Goal: Task Accomplishment & Management: Use online tool/utility

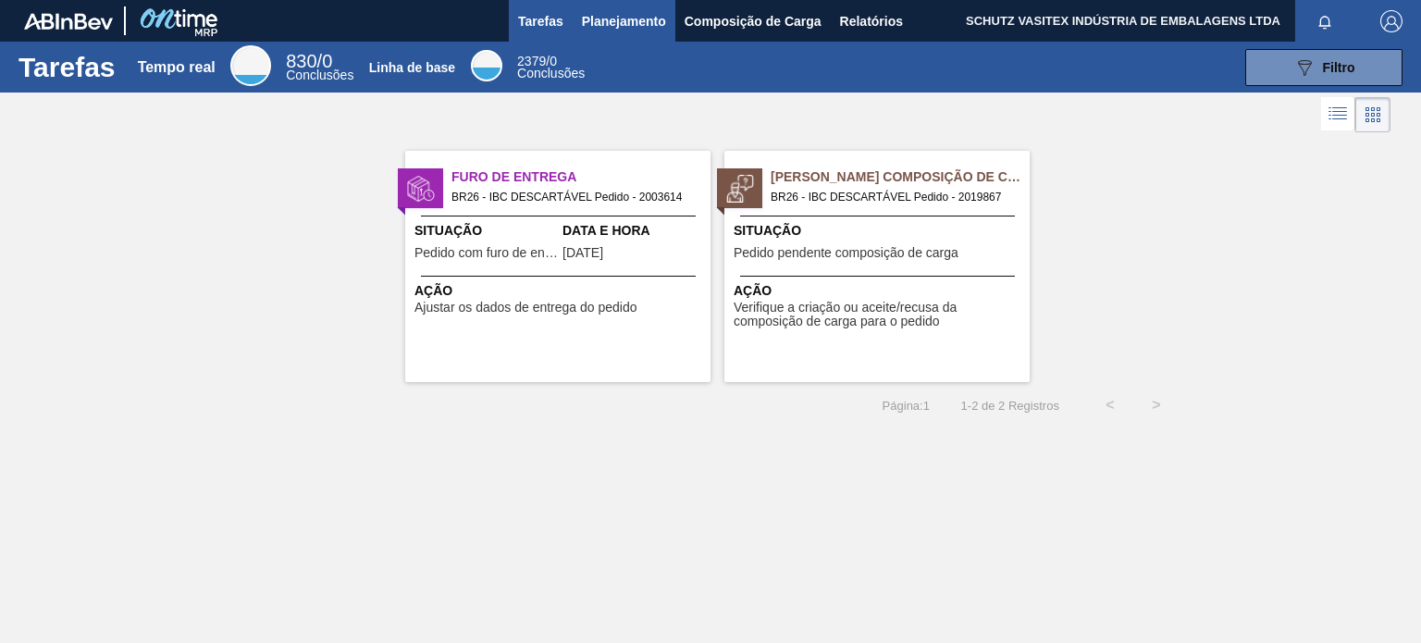
click at [627, 24] on font "Planejamento" at bounding box center [624, 21] width 84 height 15
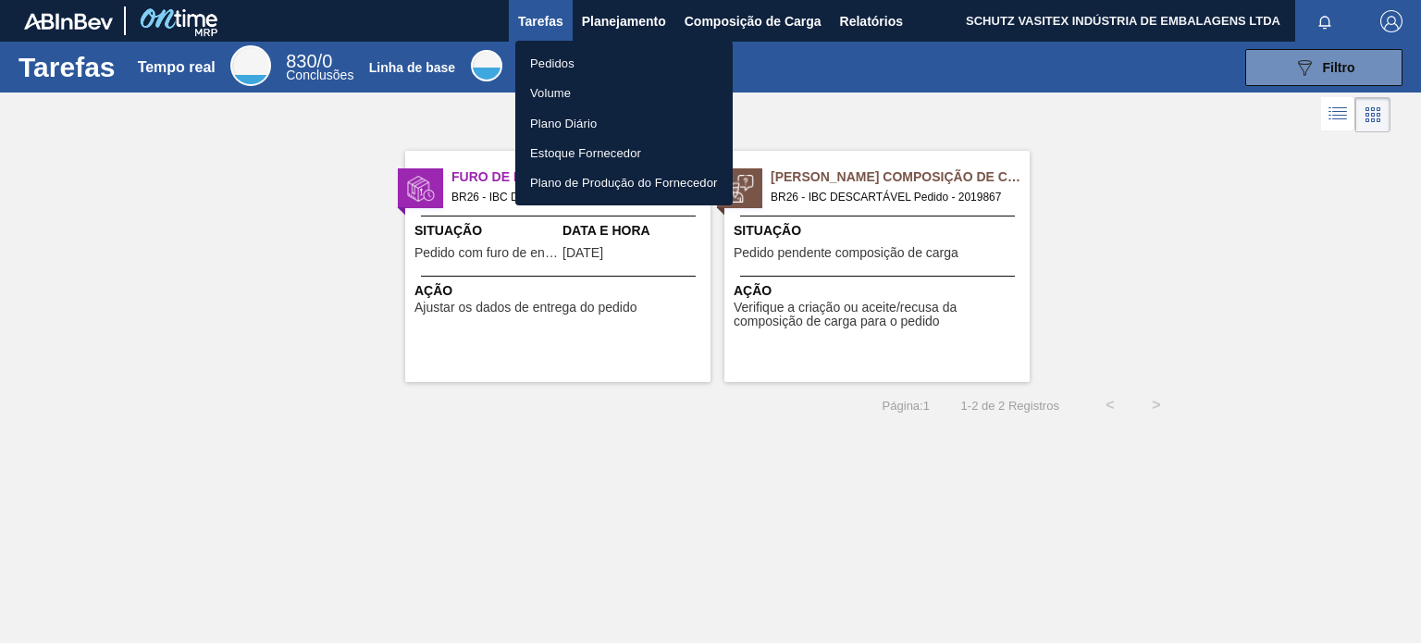
click at [592, 68] on li "Pedidos" at bounding box center [623, 63] width 217 height 30
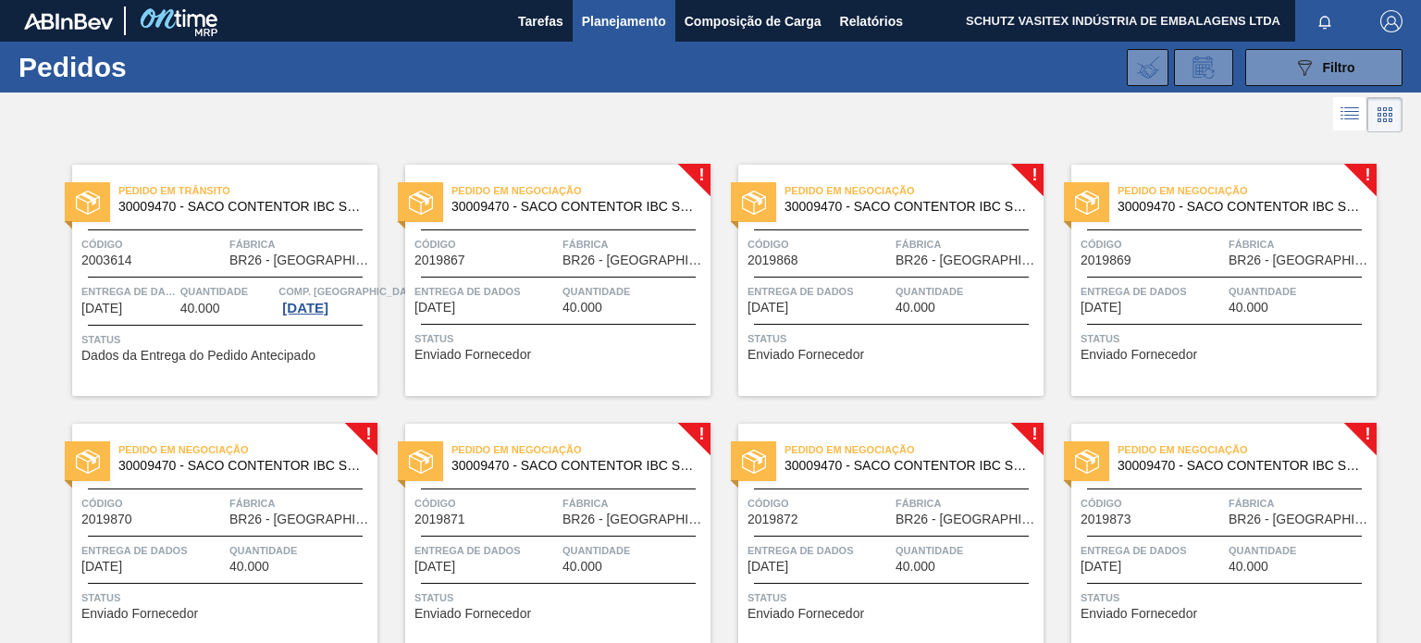
click at [582, 191] on span "Pedido em Negociação" at bounding box center [580, 190] width 259 height 18
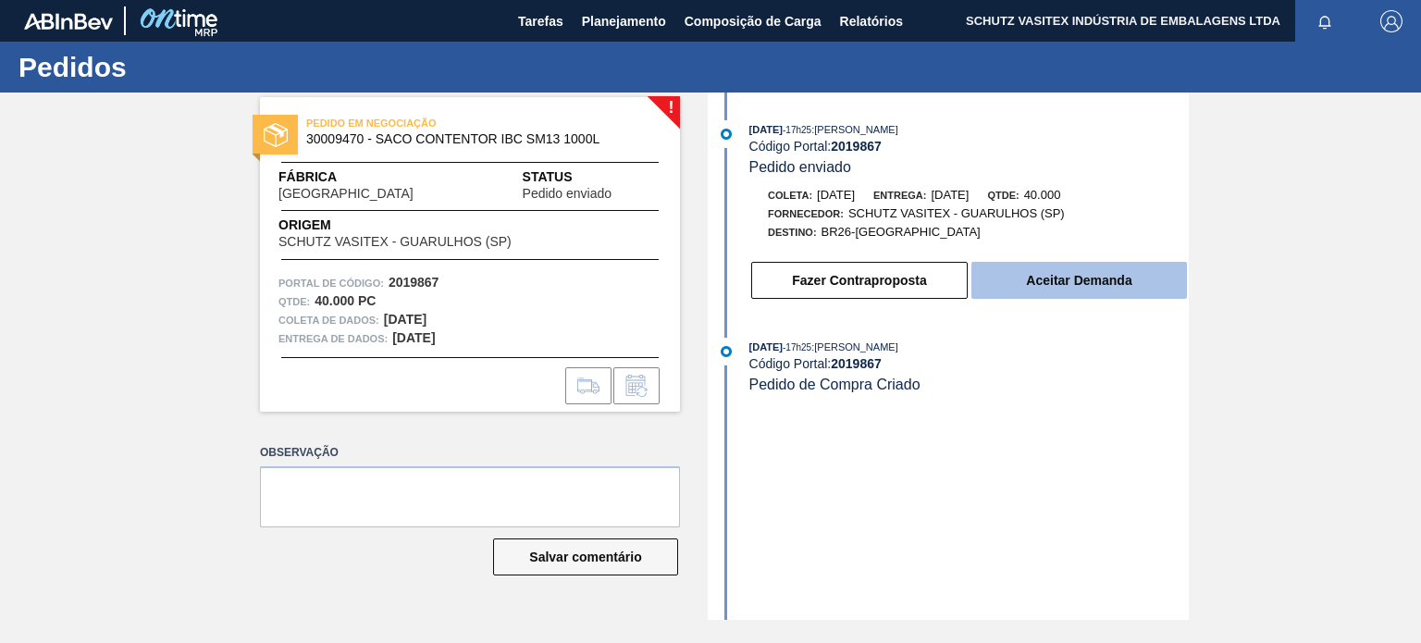
click at [1065, 287] on font "Aceitar Demanda" at bounding box center [1078, 280] width 105 height 15
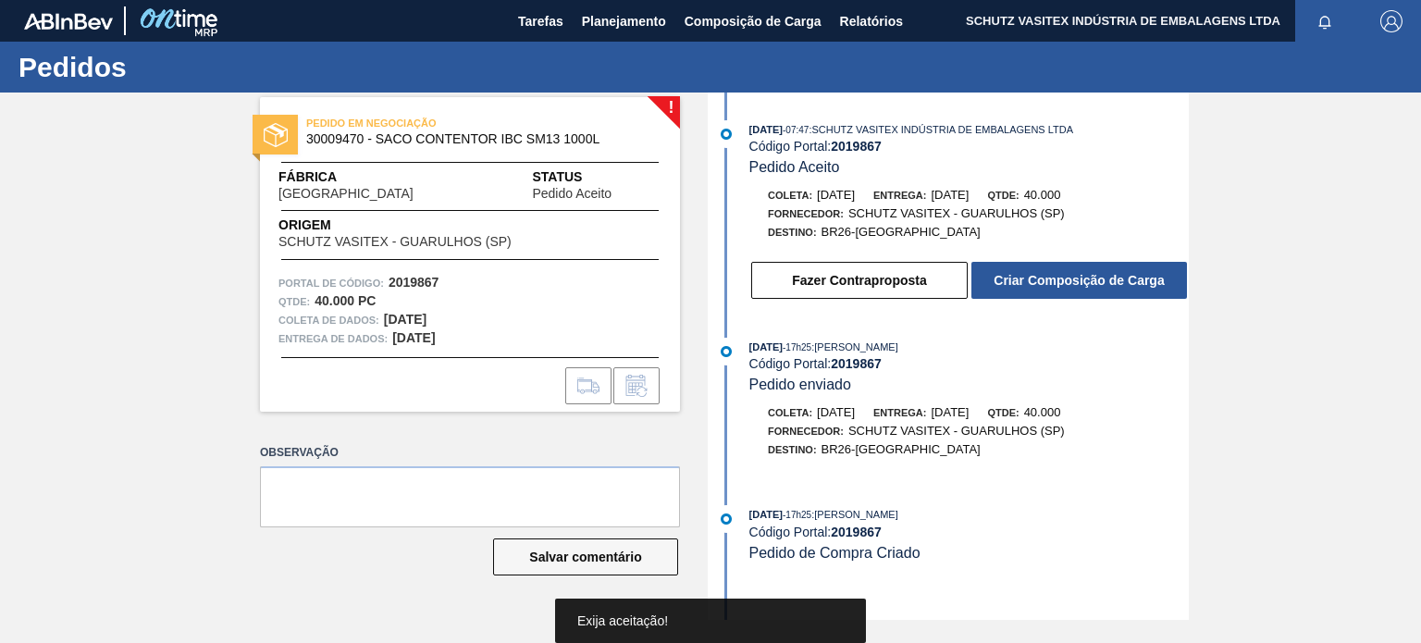
click at [1064, 282] on font "Criar Composição de Carga" at bounding box center [1078, 280] width 170 height 15
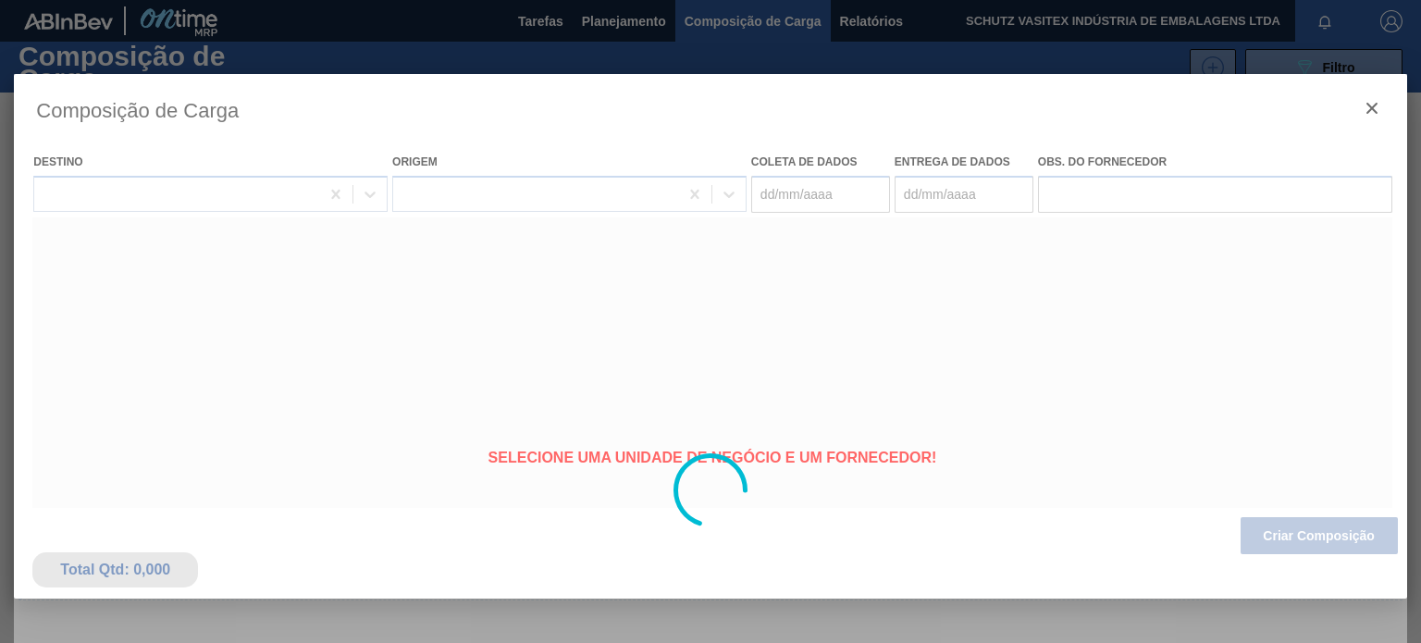
type coleta "[DATE]"
type entrega "[DATE]"
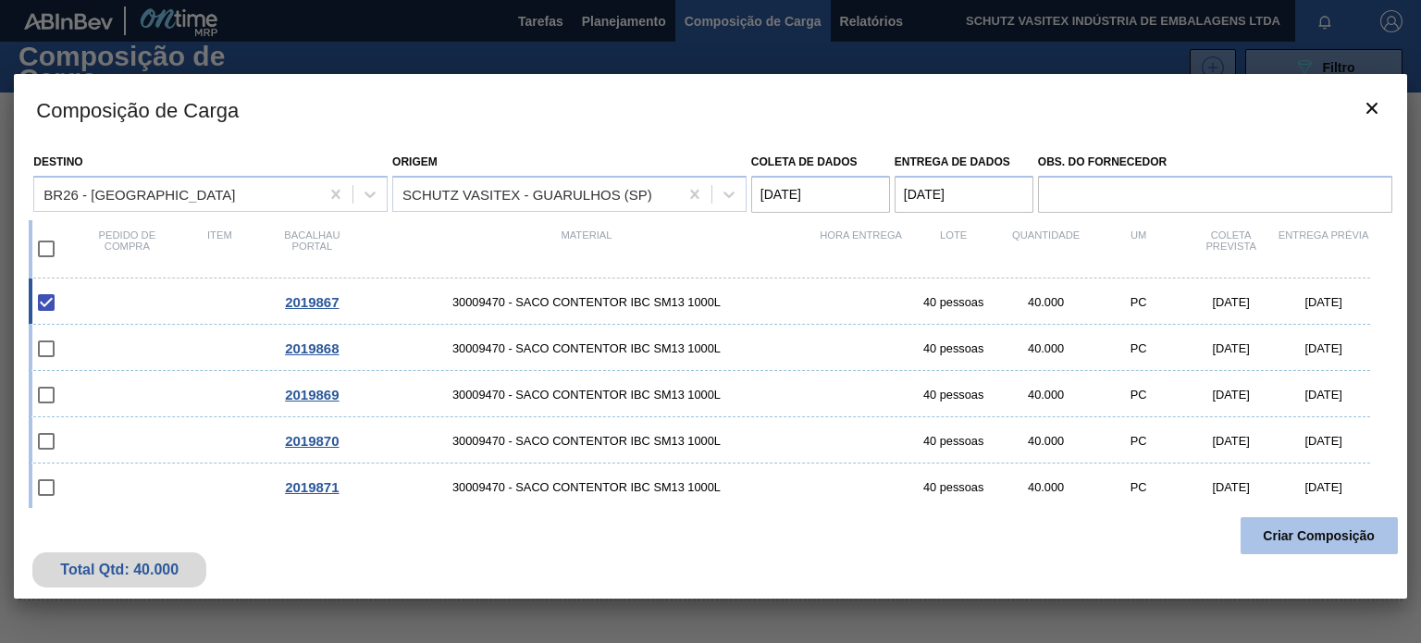
click at [1298, 531] on font "Criar Composição" at bounding box center [1319, 535] width 112 height 15
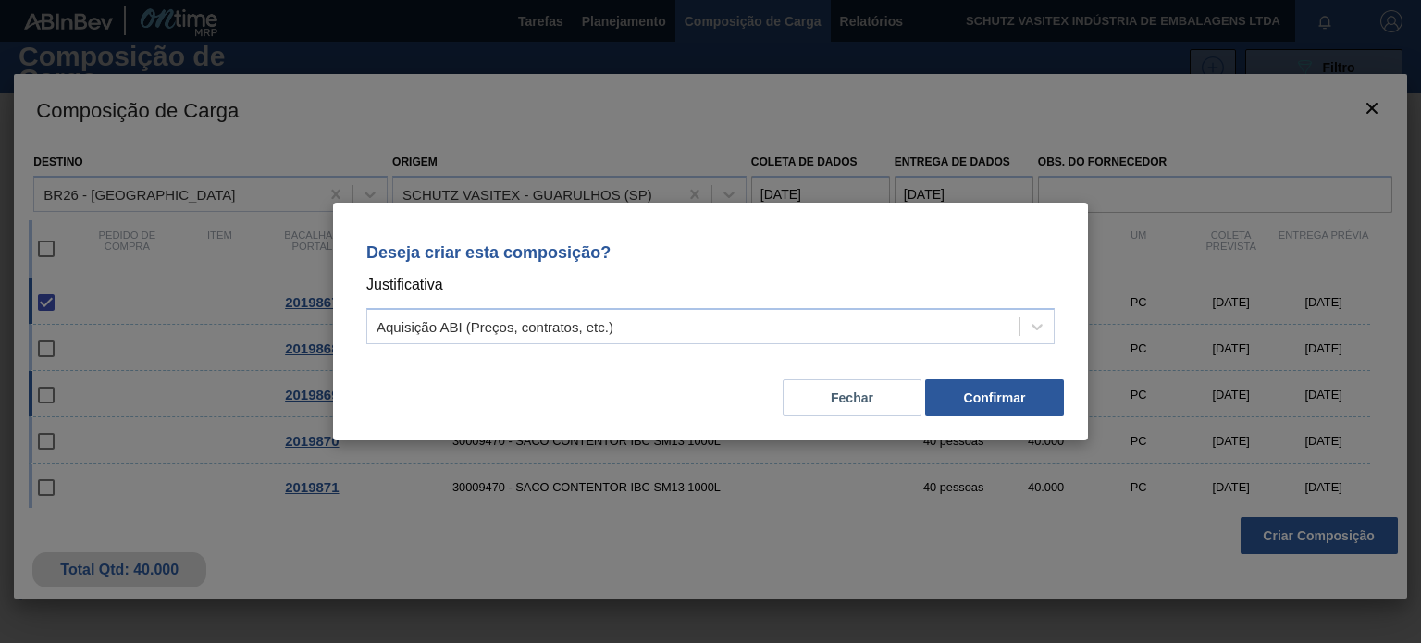
click at [913, 399] on button "Fechar" at bounding box center [852, 397] width 139 height 37
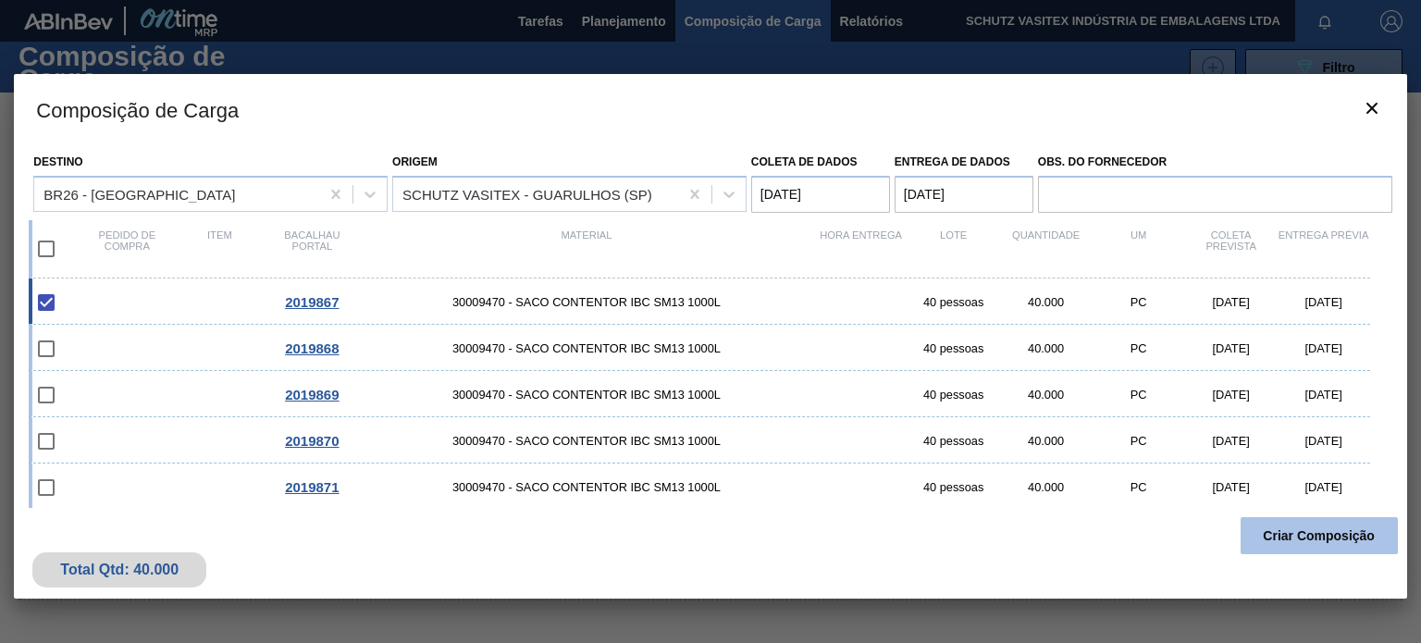
click at [1261, 532] on button "Criar Composição" at bounding box center [1318, 535] width 157 height 37
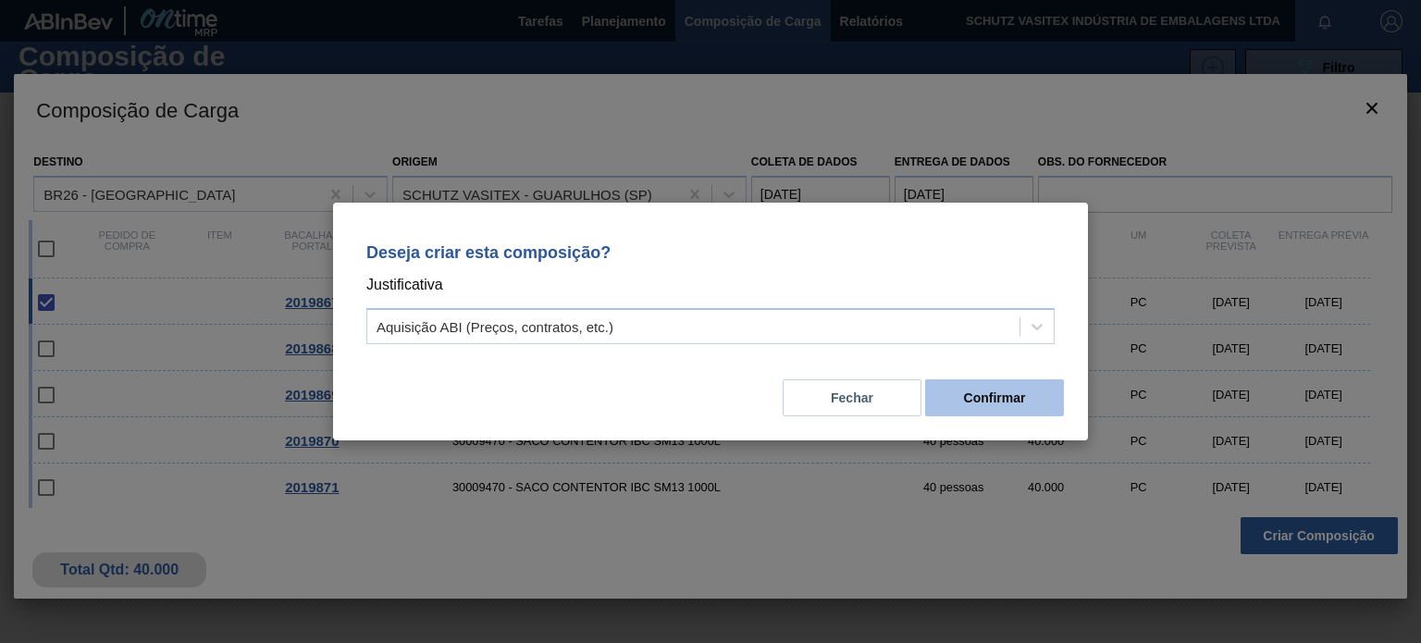
click at [1024, 402] on font "Confirmar" at bounding box center [995, 397] width 62 height 15
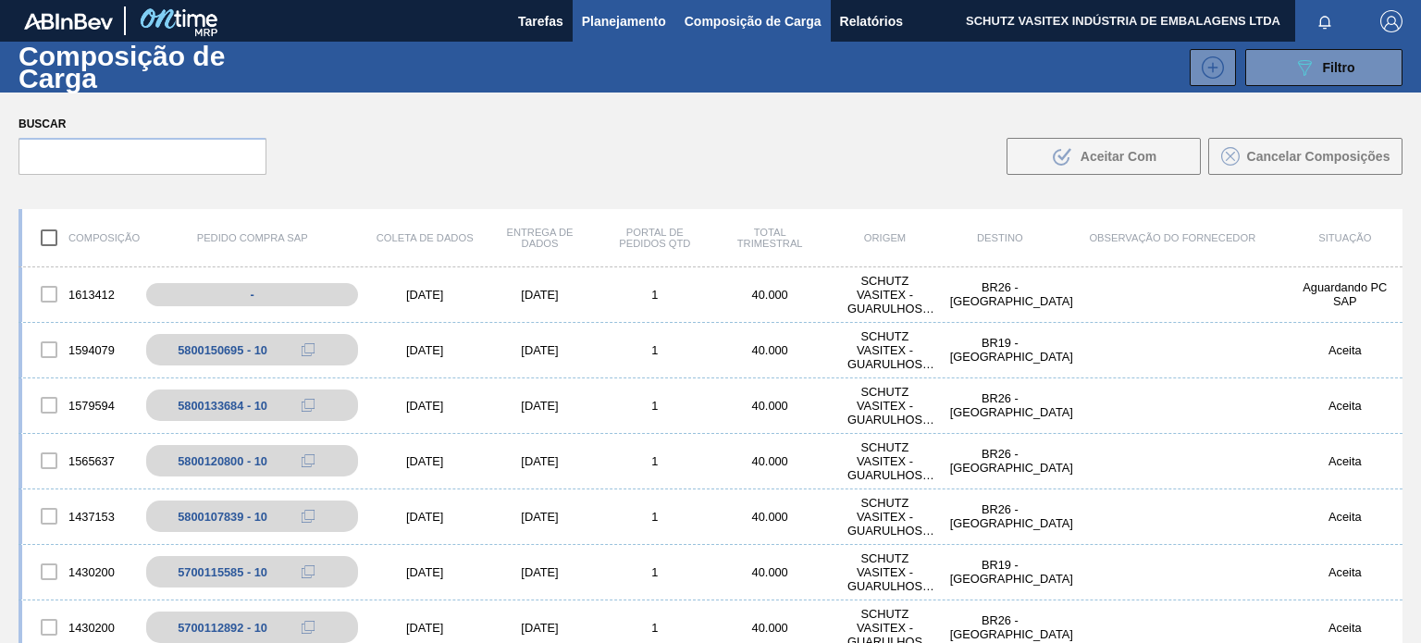
click at [603, 10] on font "Planejamento" at bounding box center [624, 21] width 84 height 22
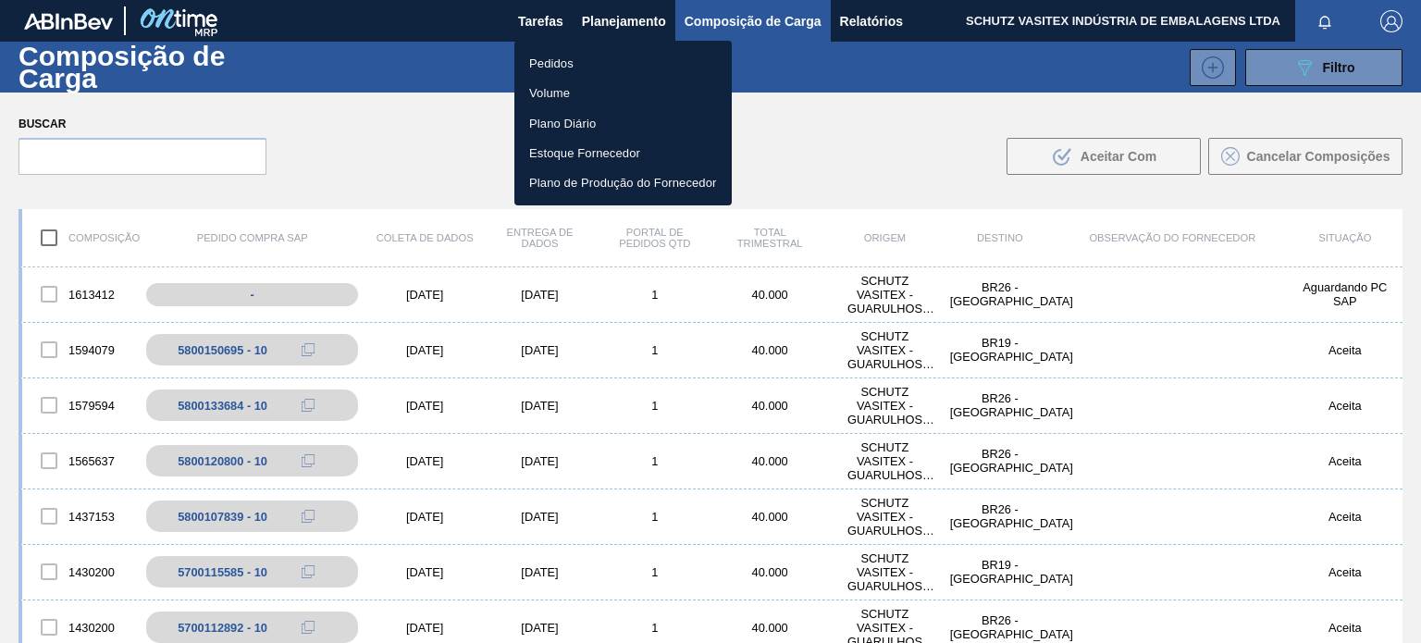
click at [589, 64] on li "Pedidos" at bounding box center [622, 63] width 217 height 30
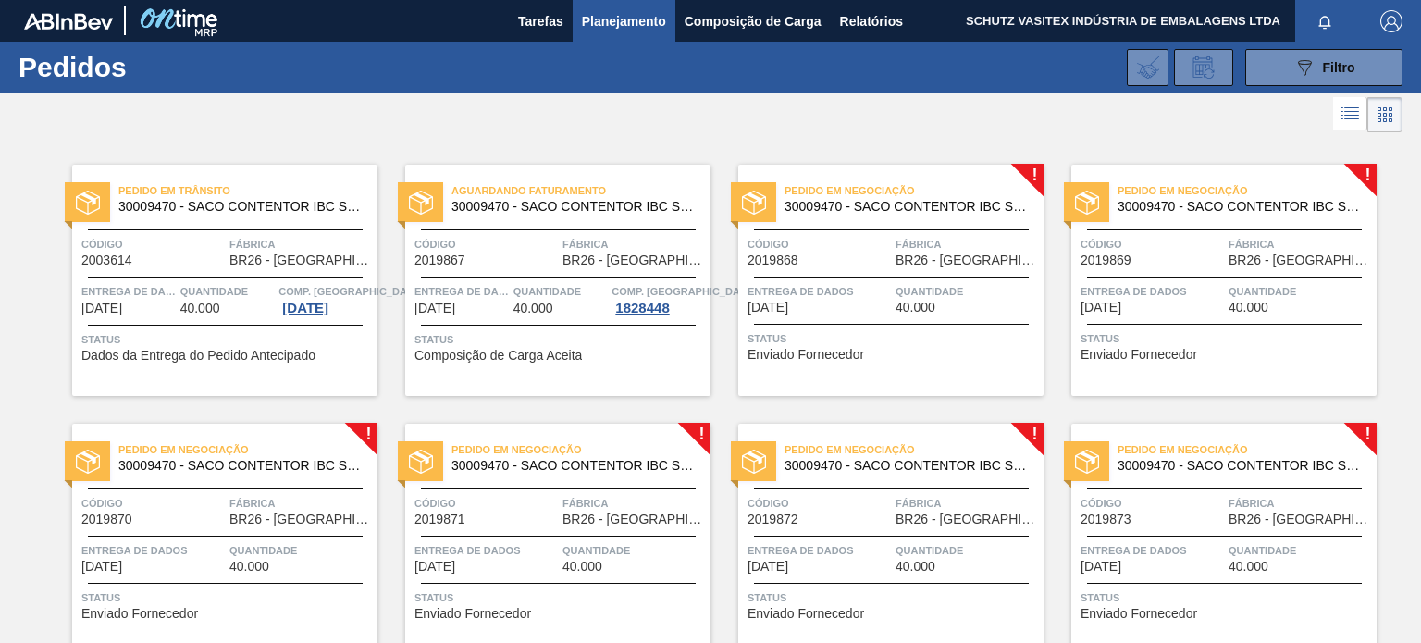
click at [884, 295] on span "Entrega de dados" at bounding box center [818, 291] width 143 height 18
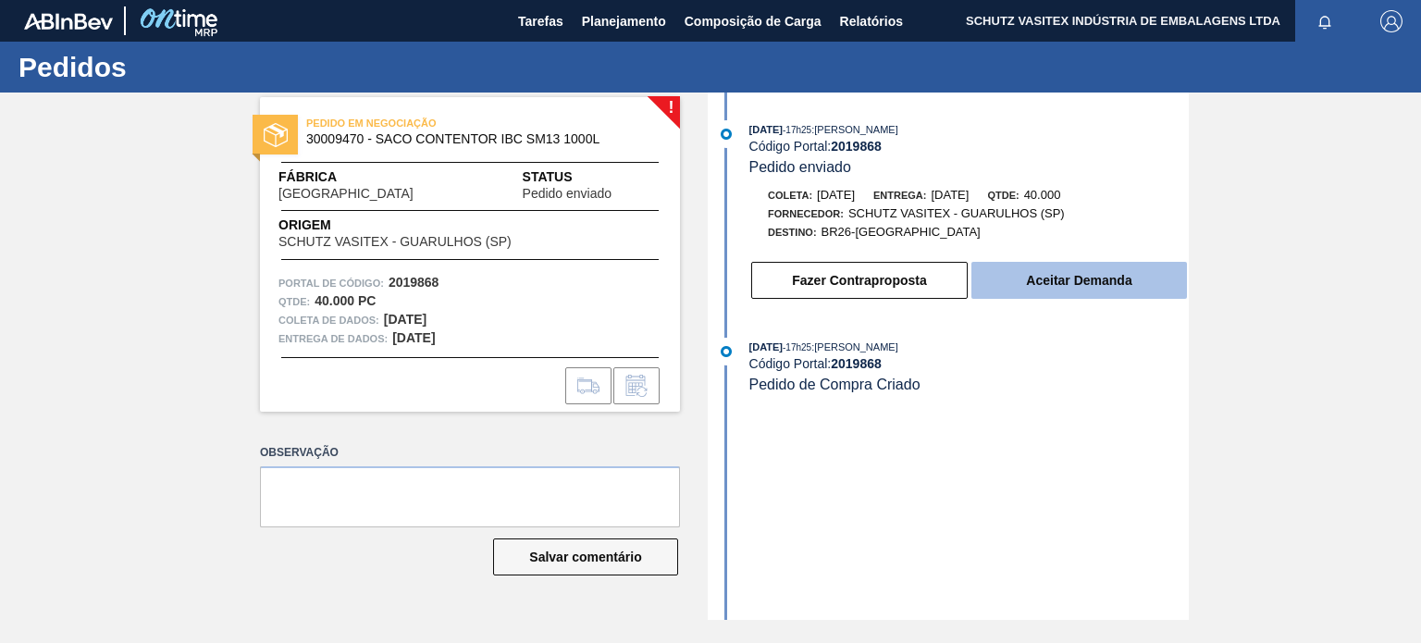
click at [1031, 288] on font "Aceitar Demanda" at bounding box center [1078, 280] width 105 height 15
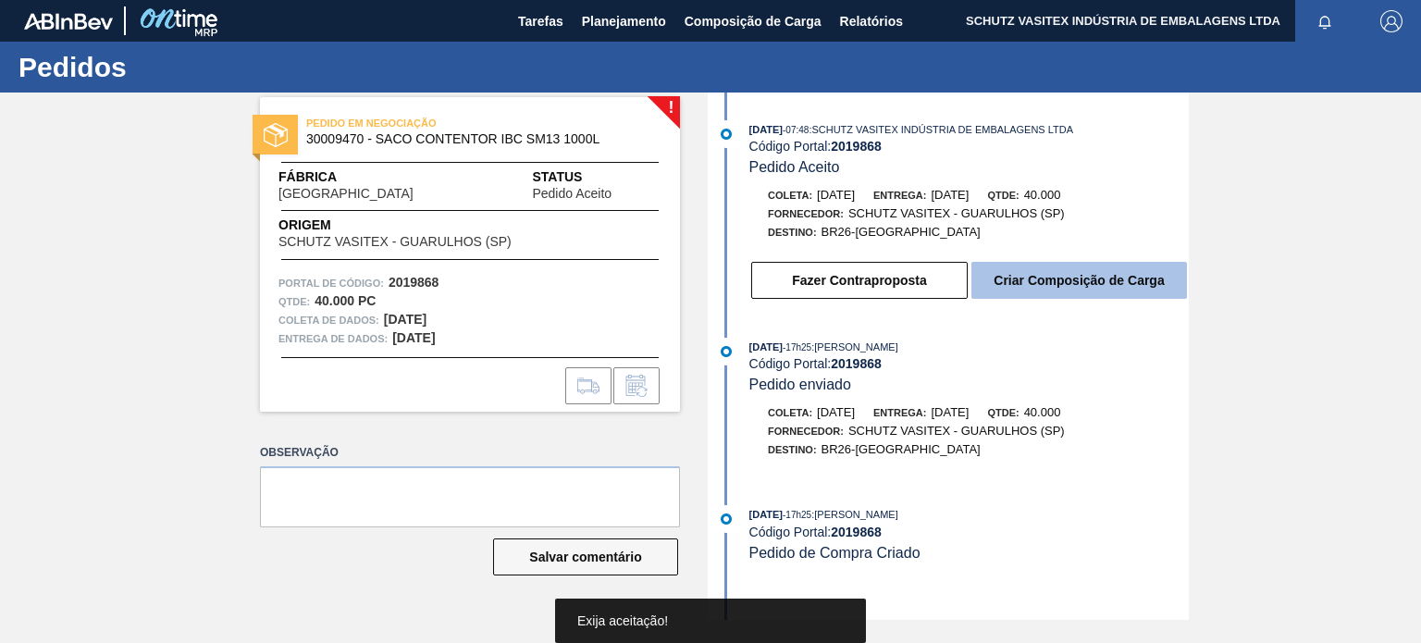
click at [1101, 280] on font "Criar Composição de Carga" at bounding box center [1078, 280] width 170 height 15
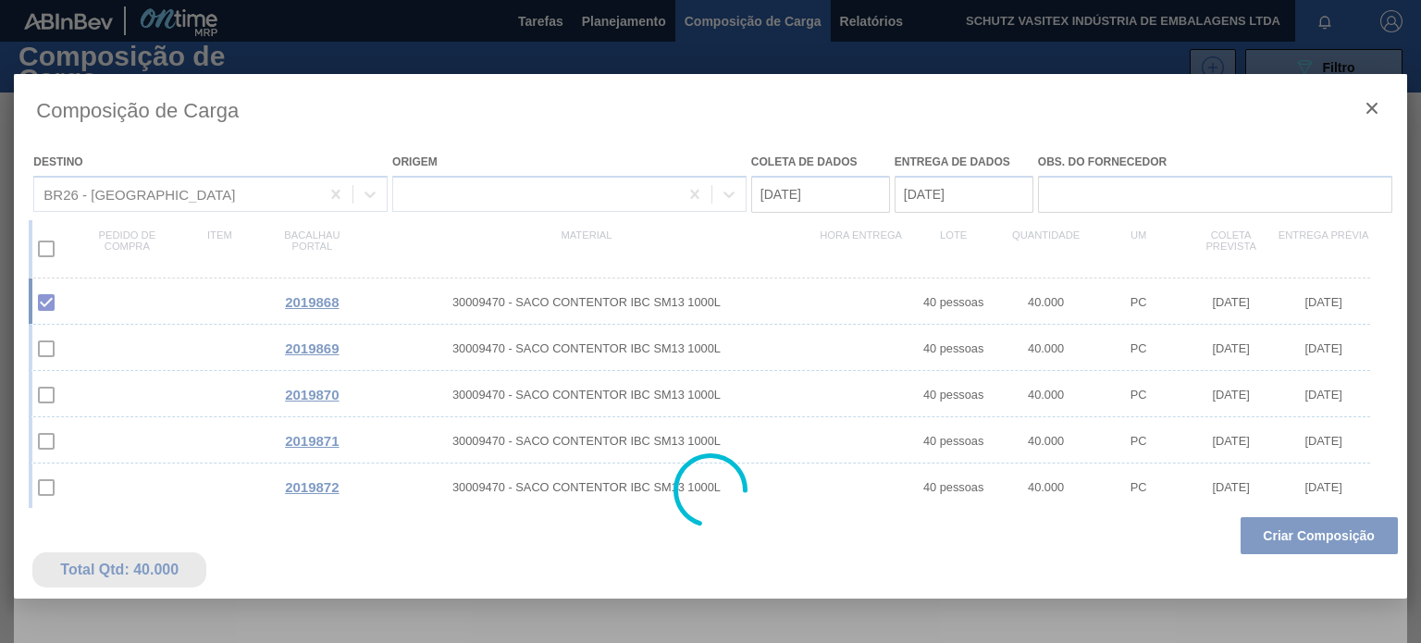
click at [1295, 532] on div at bounding box center [710, 490] width 1392 height 832
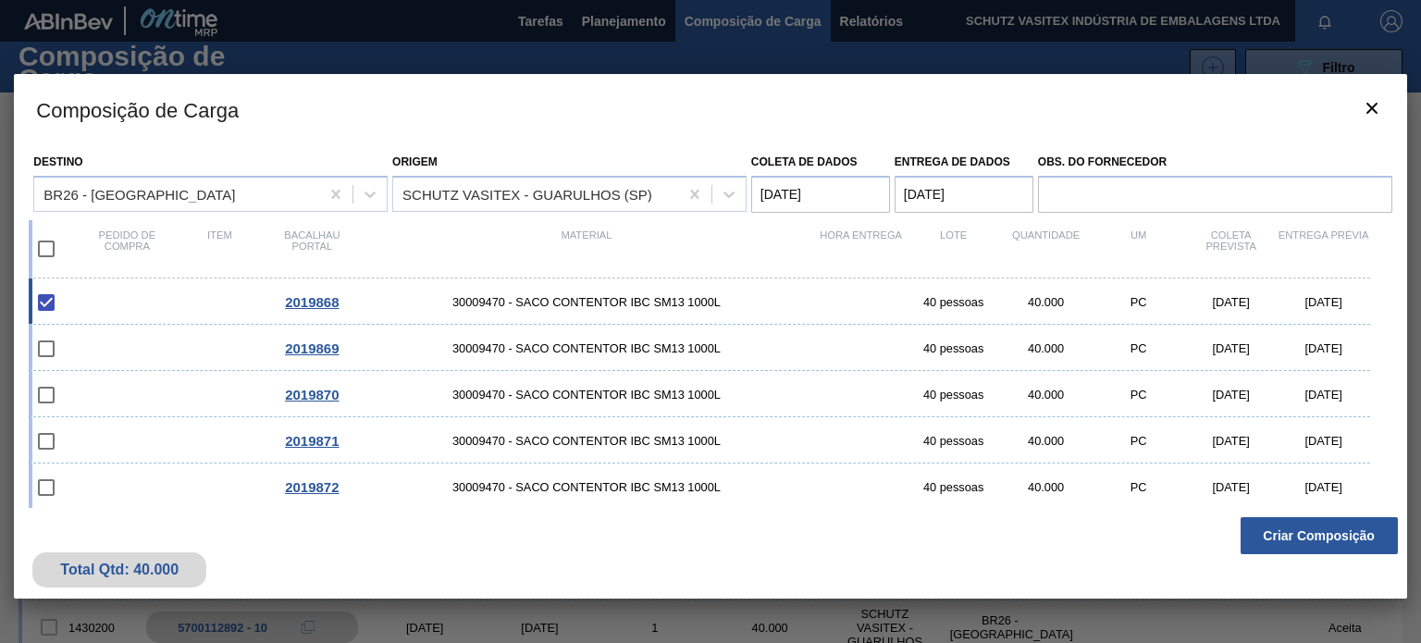
click at [1295, 532] on font "Criar Composição" at bounding box center [1319, 535] width 112 height 15
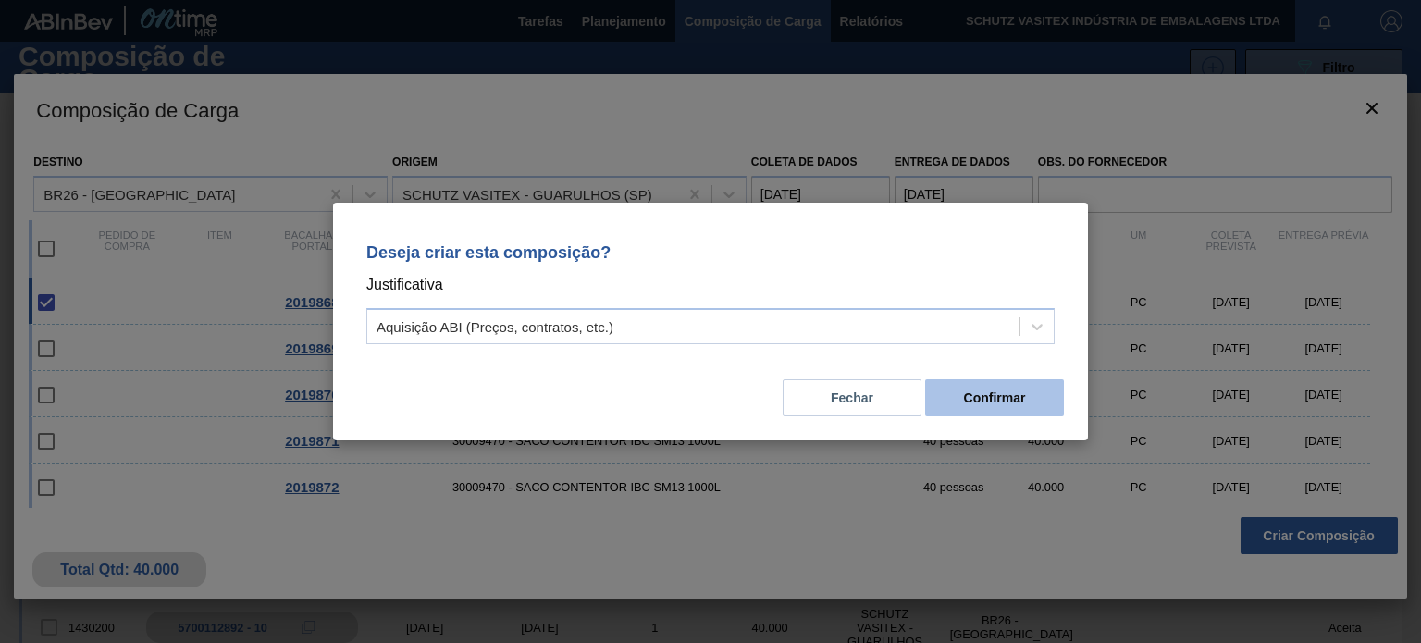
click at [1055, 407] on button "Confirmar" at bounding box center [994, 397] width 139 height 37
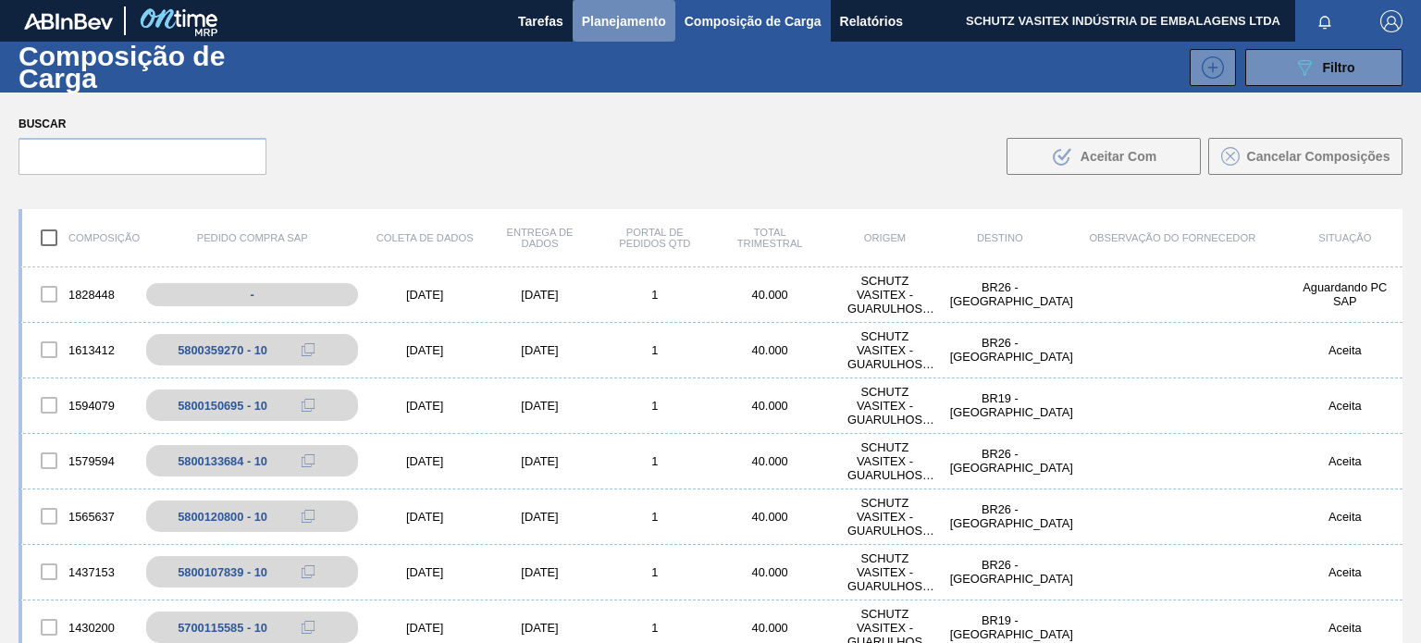
click at [617, 31] on font "Planejamento" at bounding box center [624, 21] width 84 height 22
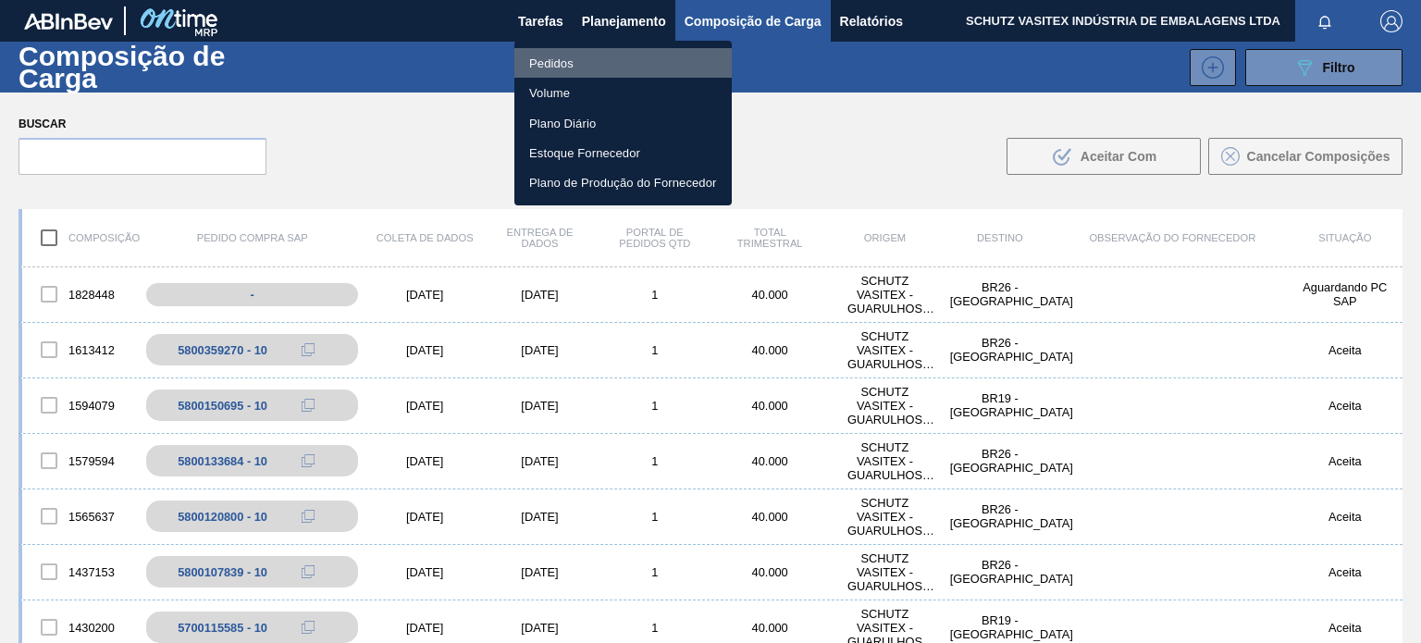
click at [622, 58] on li "Pedidos" at bounding box center [622, 63] width 217 height 30
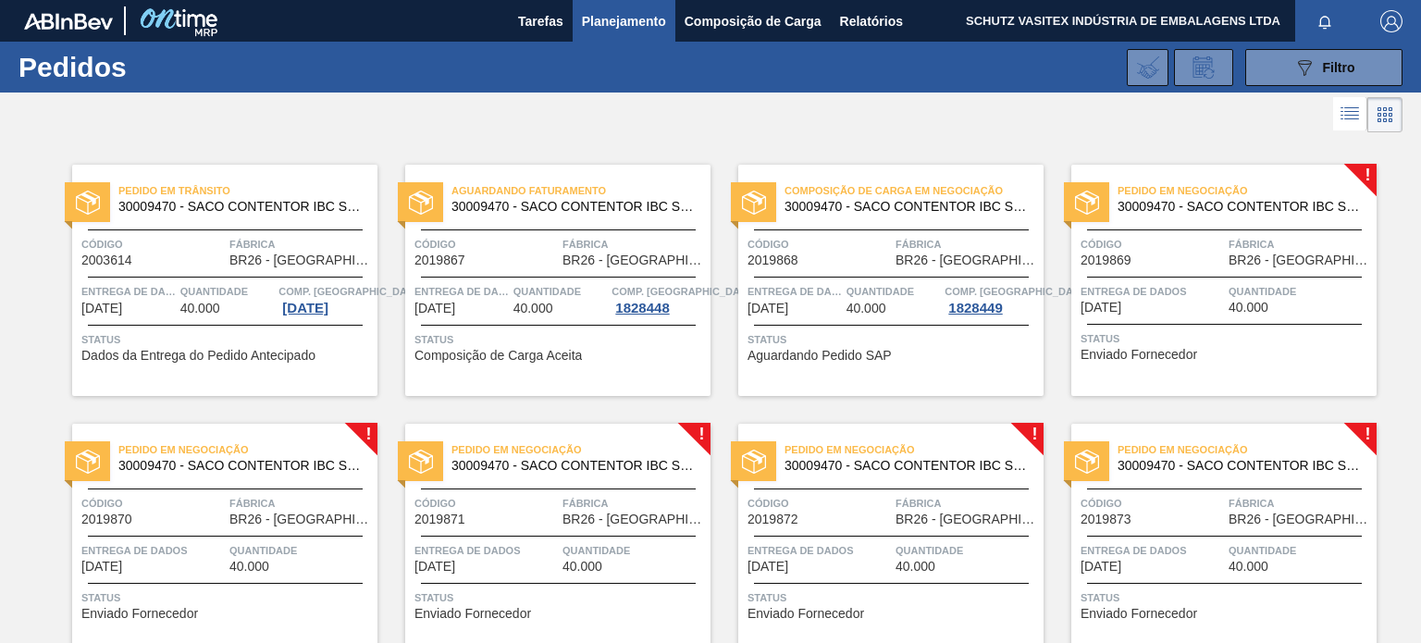
scroll to position [92, 0]
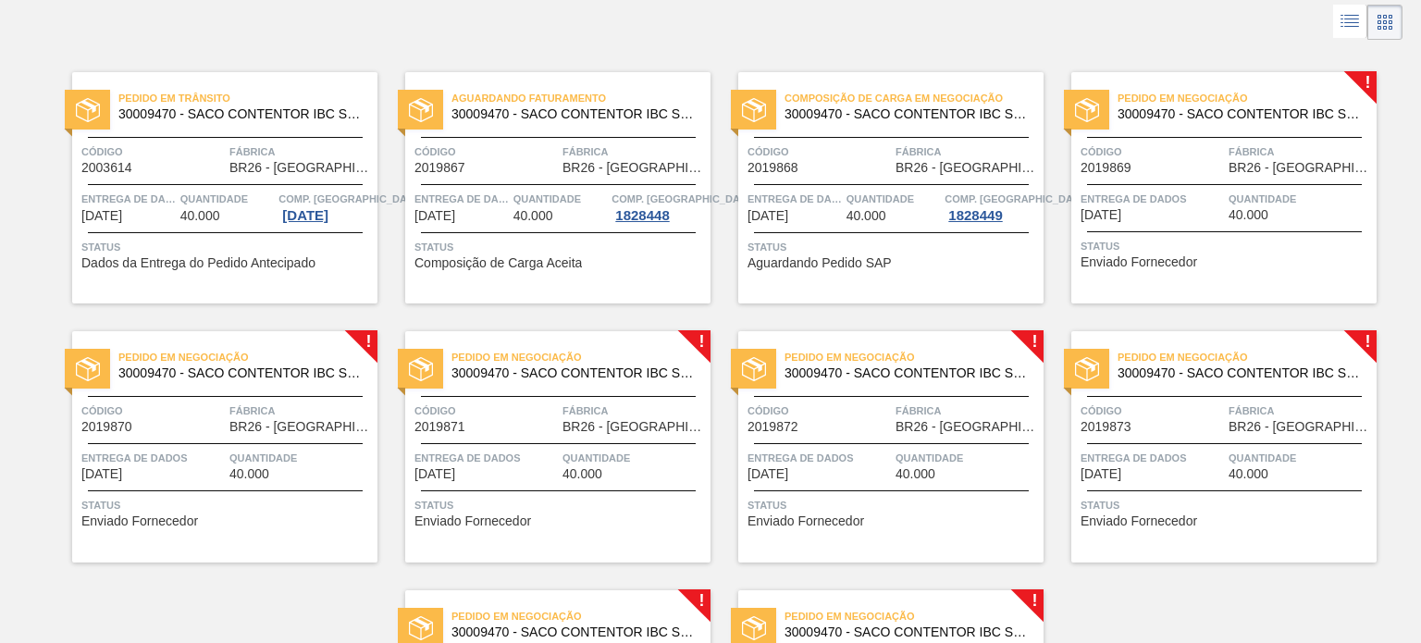
click at [1080, 231] on div at bounding box center [1223, 231] width 305 height 1
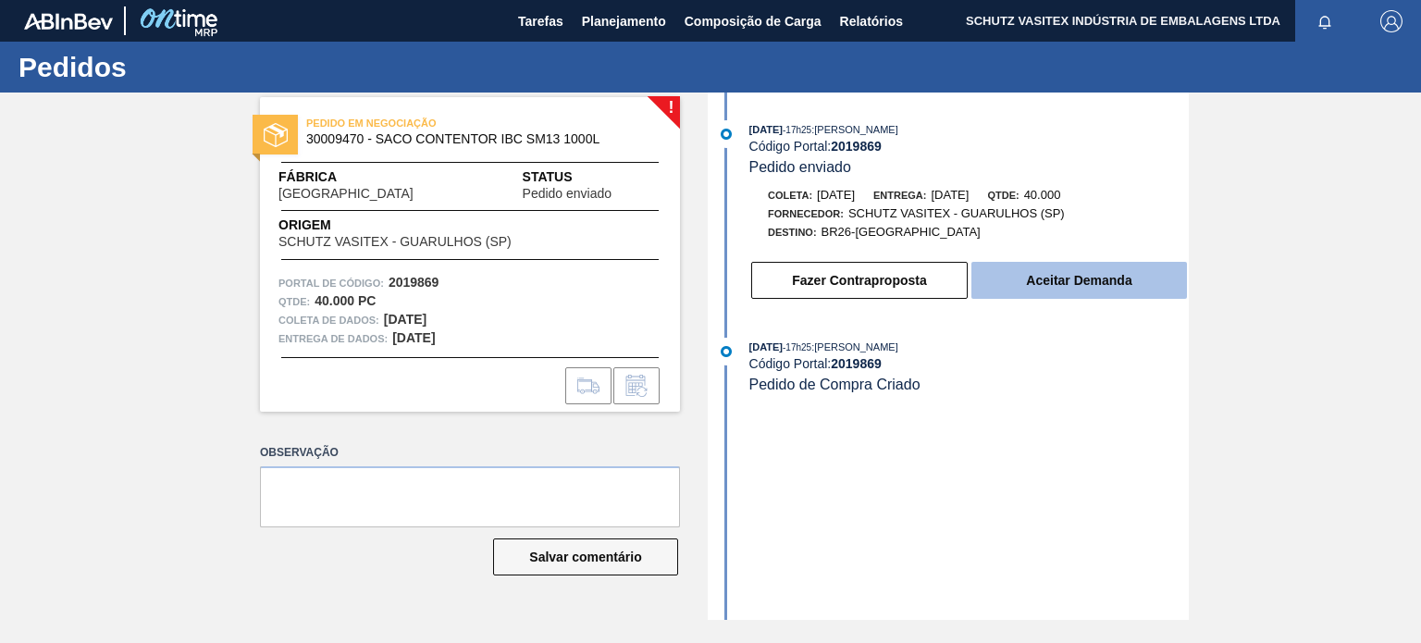
click at [1003, 278] on button "Aceitar Demanda" at bounding box center [1079, 280] width 216 height 37
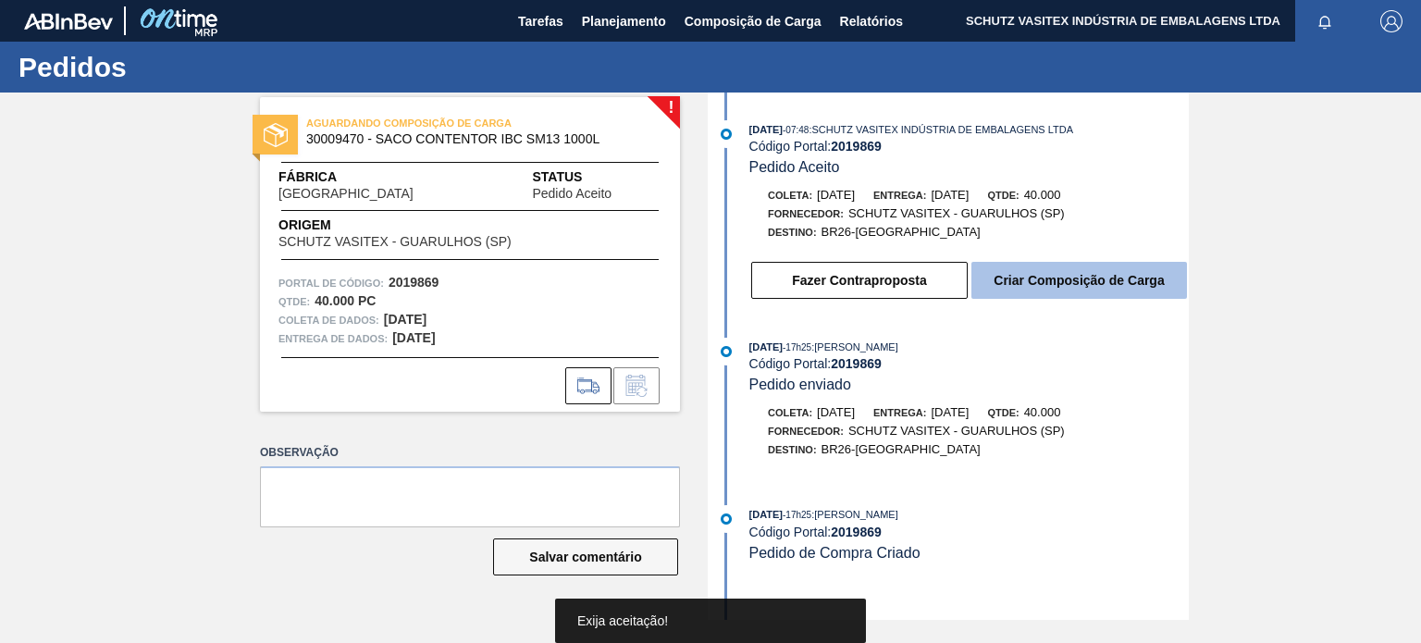
click at [1114, 280] on font "Criar Composição de Carga" at bounding box center [1078, 280] width 170 height 15
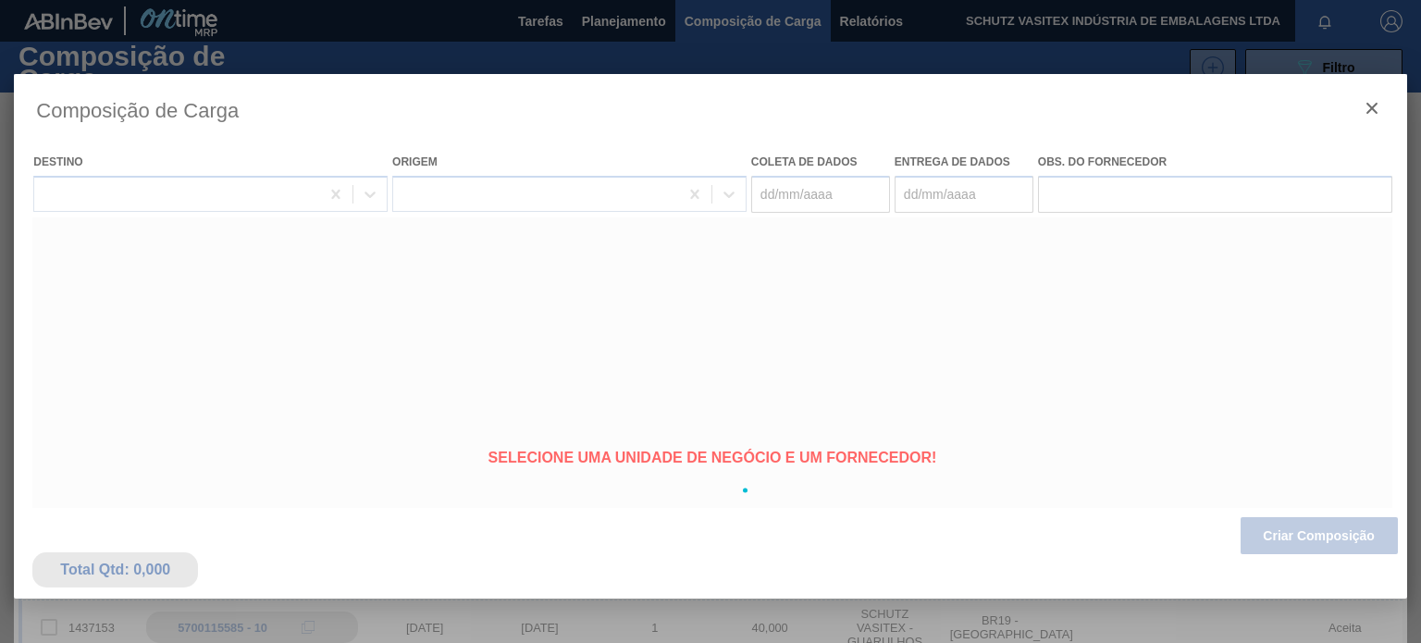
type coleta "[DATE]"
type entrega "[DATE]"
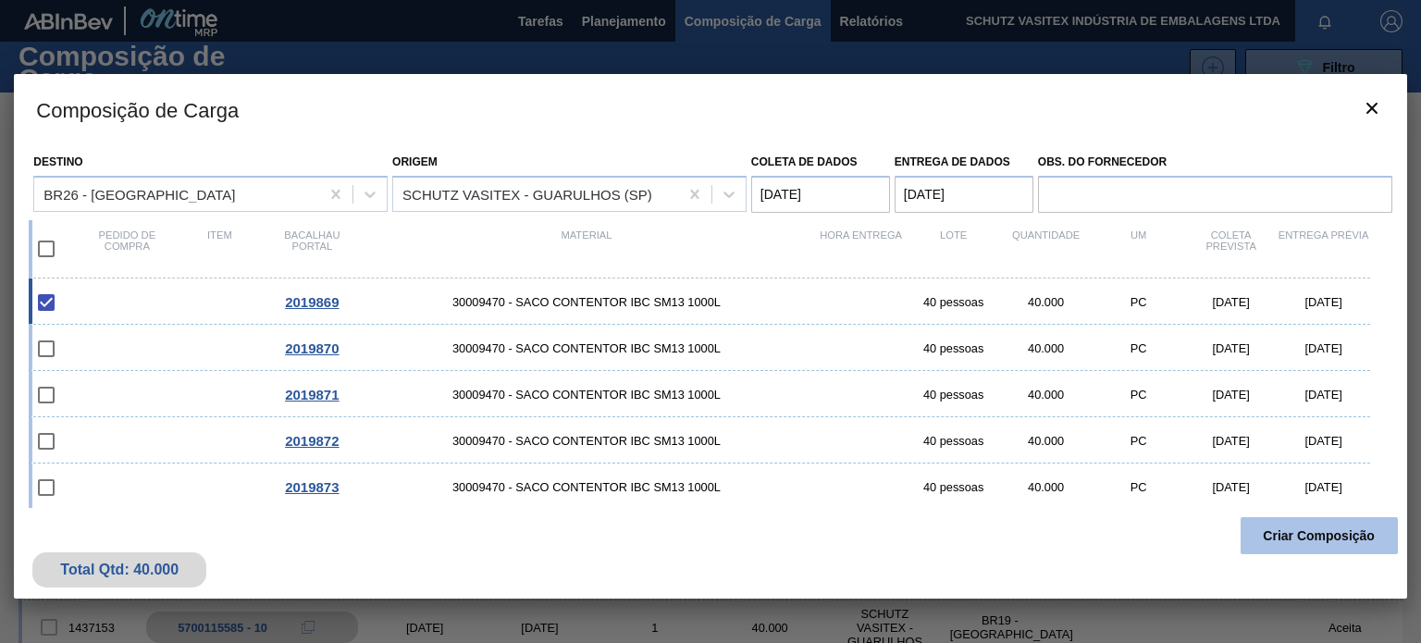
click at [1322, 539] on font "Criar Composição" at bounding box center [1319, 535] width 112 height 15
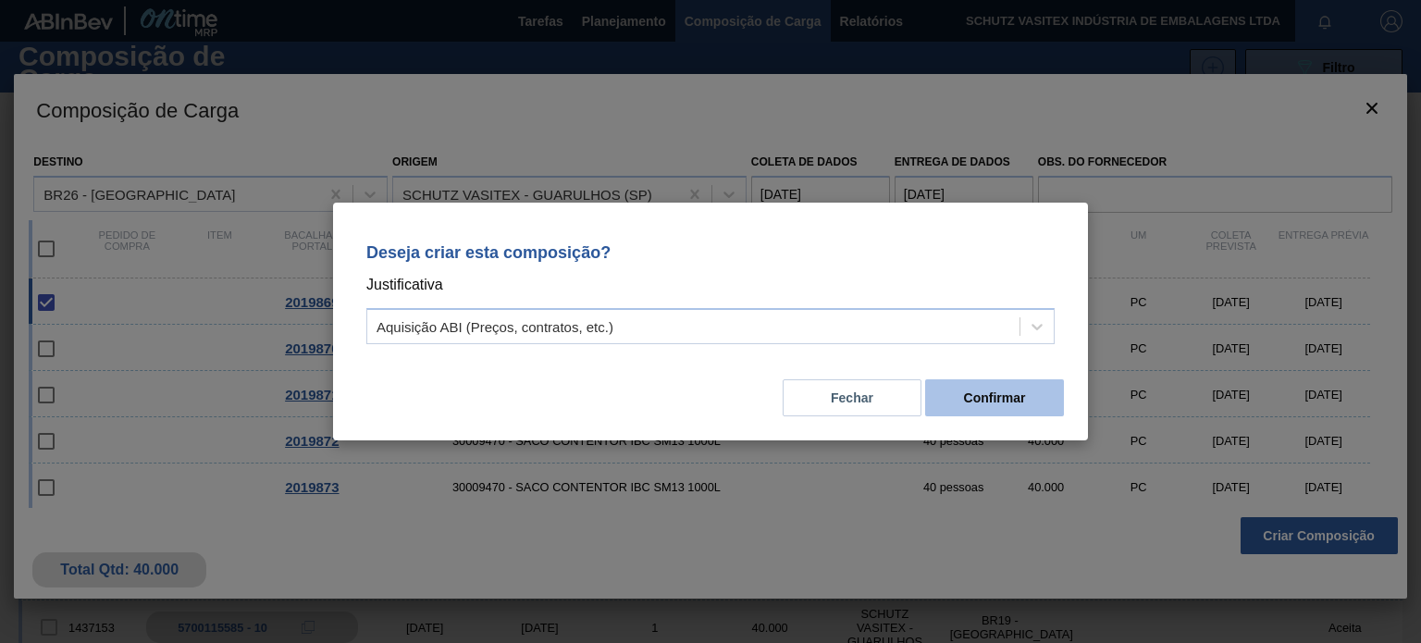
click at [992, 399] on font "Confirmar" at bounding box center [995, 397] width 62 height 15
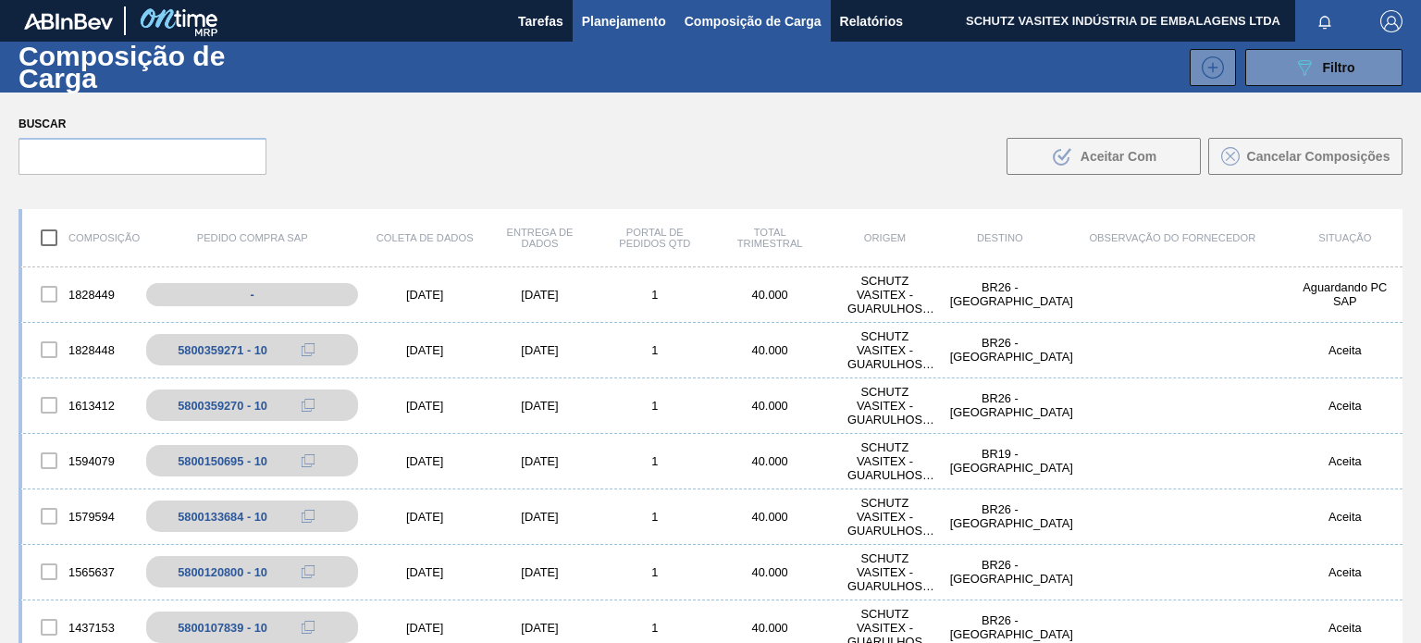
click at [615, 29] on font "Planejamento" at bounding box center [624, 21] width 84 height 22
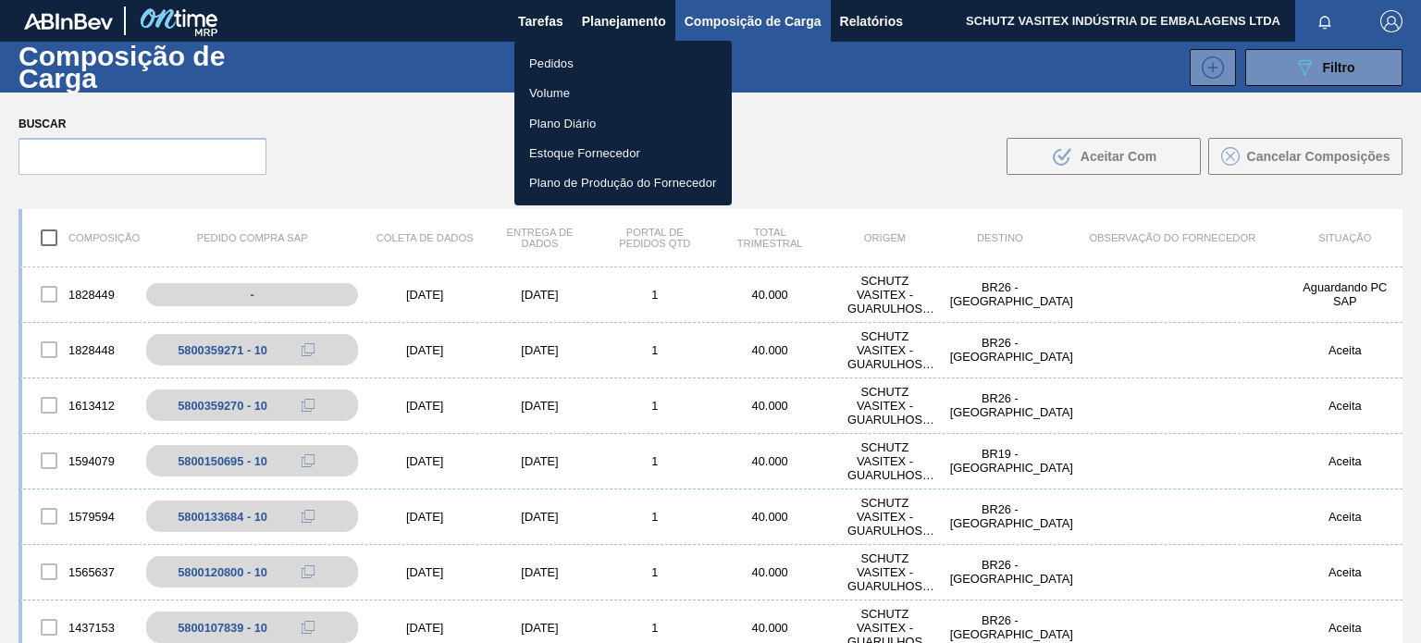
click at [573, 71] on li "Pedidos" at bounding box center [622, 63] width 217 height 30
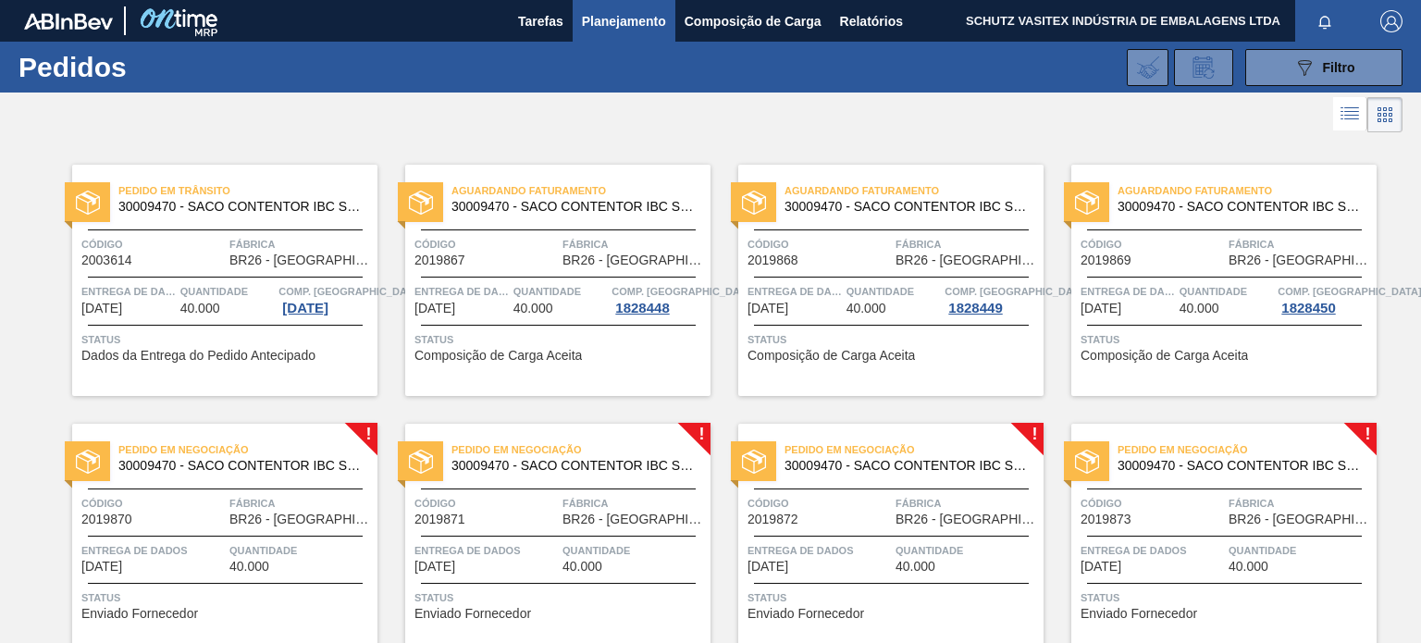
scroll to position [277, 0]
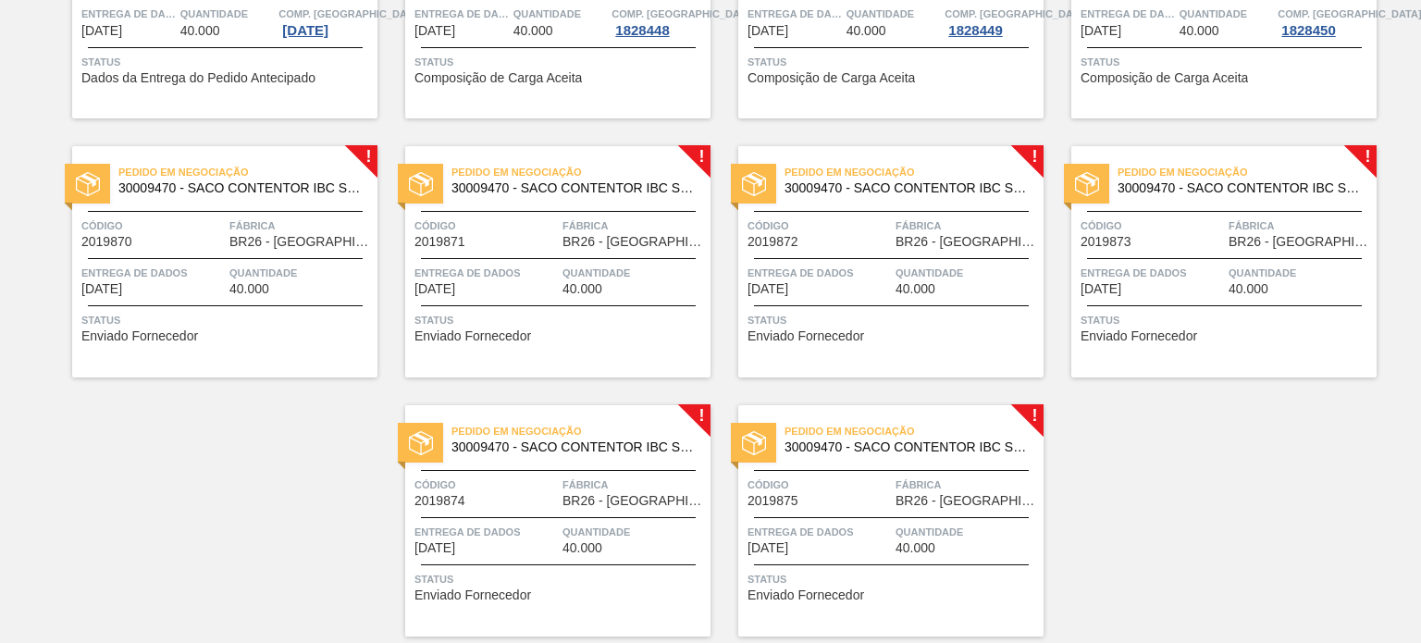
click at [331, 300] on div "Pedido em Negociação 30009470 - SACO CONTENTOR IBC SM13 1000L Código 2019870 Fá…" at bounding box center [224, 261] width 305 height 231
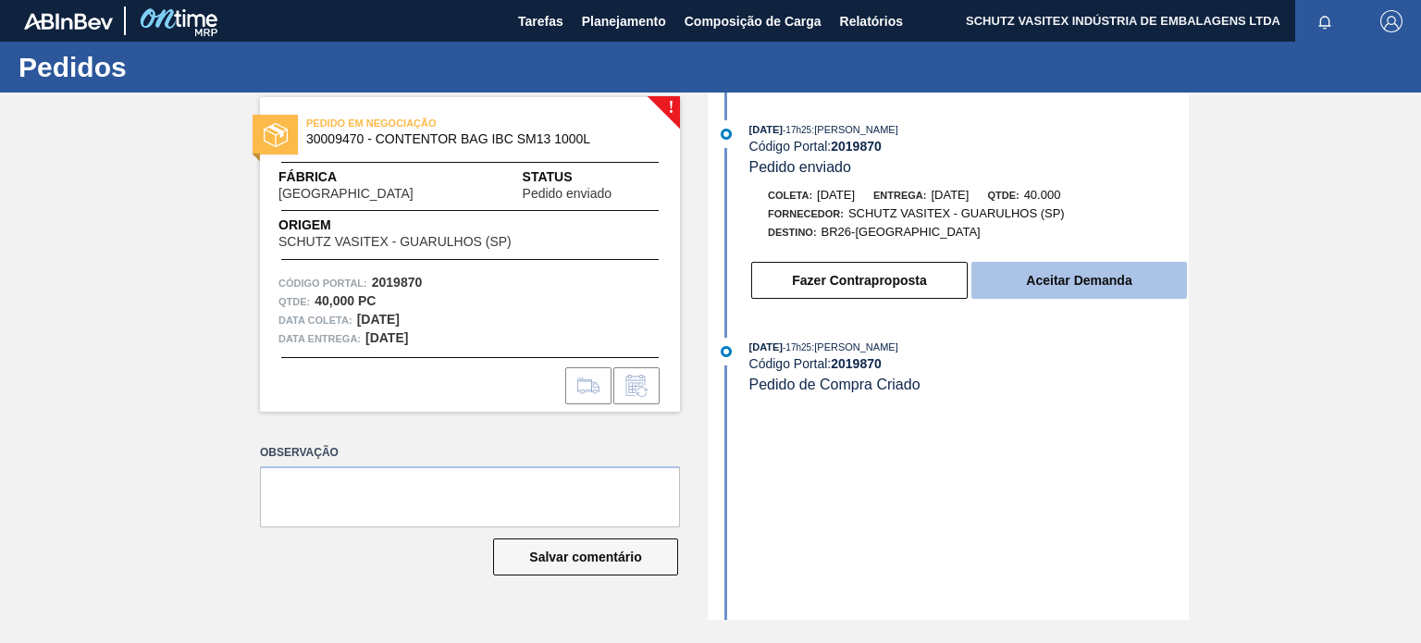
click at [1041, 288] on font "Aceitar Demanda" at bounding box center [1078, 280] width 105 height 15
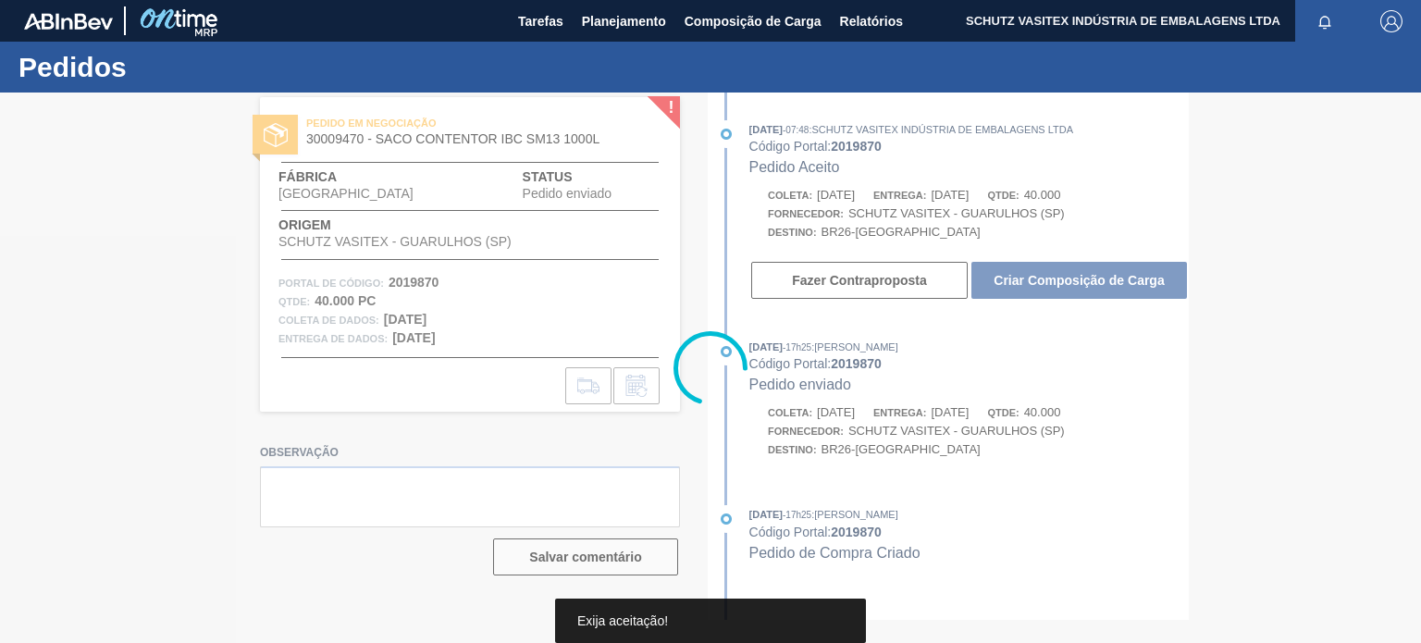
click at [1052, 286] on div at bounding box center [710, 367] width 1421 height 550
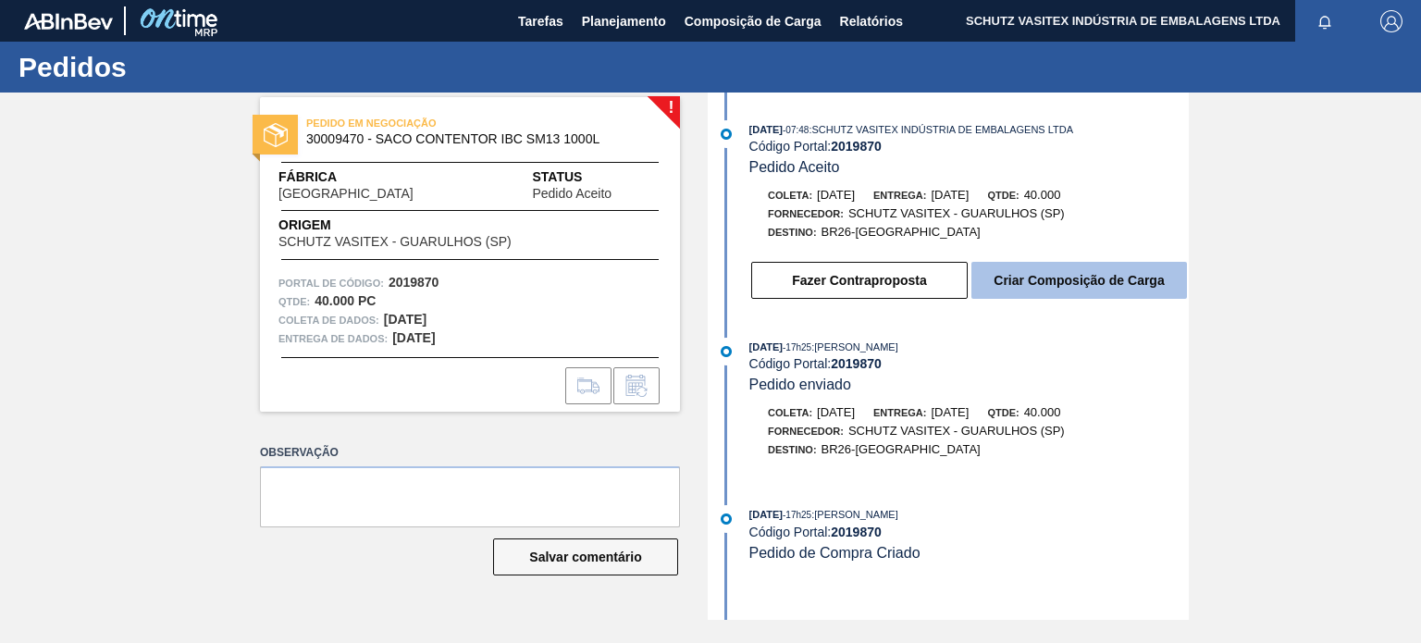
click at [1054, 284] on font "Criar Composição de Carga" at bounding box center [1078, 280] width 170 height 15
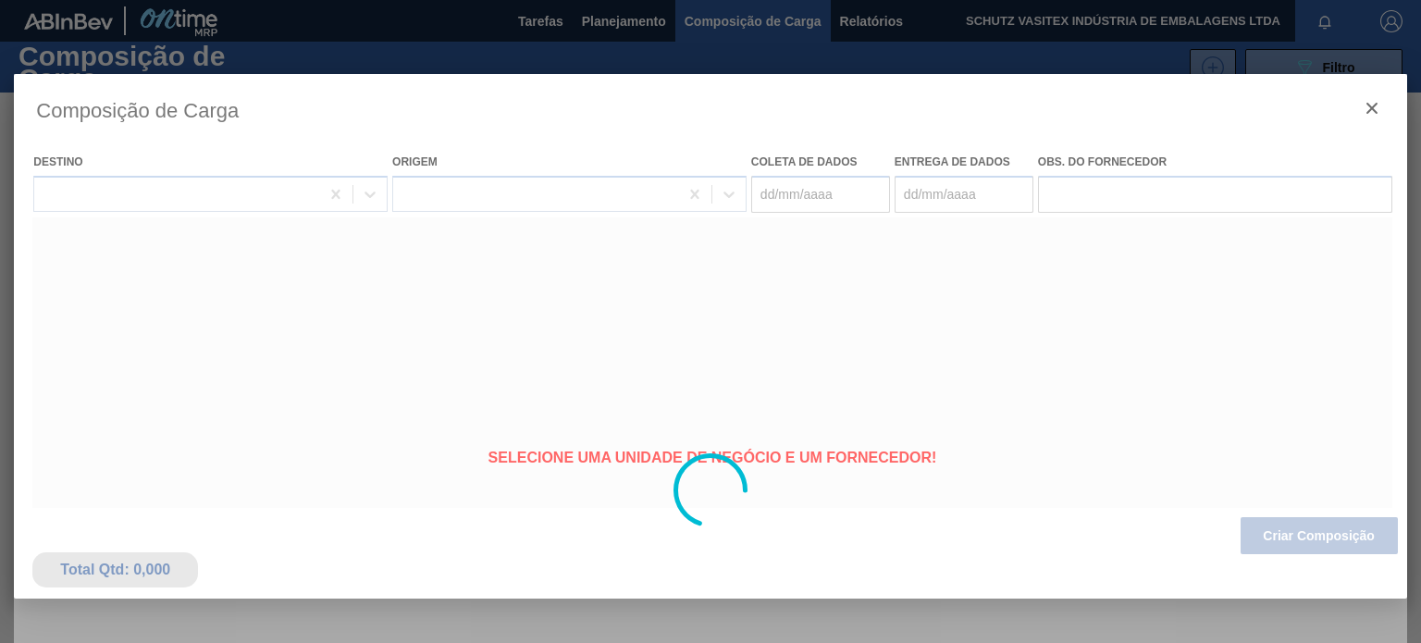
type coleta "[DATE]"
type entrega "[DATE]"
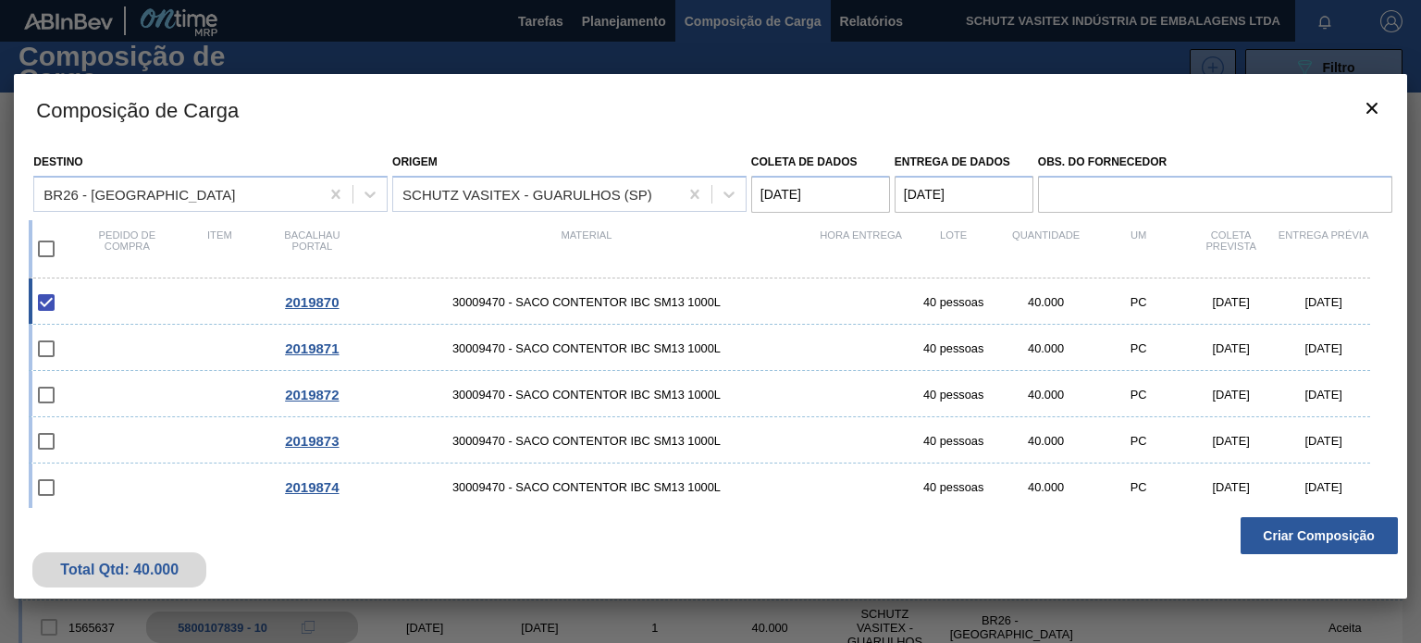
click at [1313, 536] on font "Criar Composição" at bounding box center [1319, 535] width 112 height 15
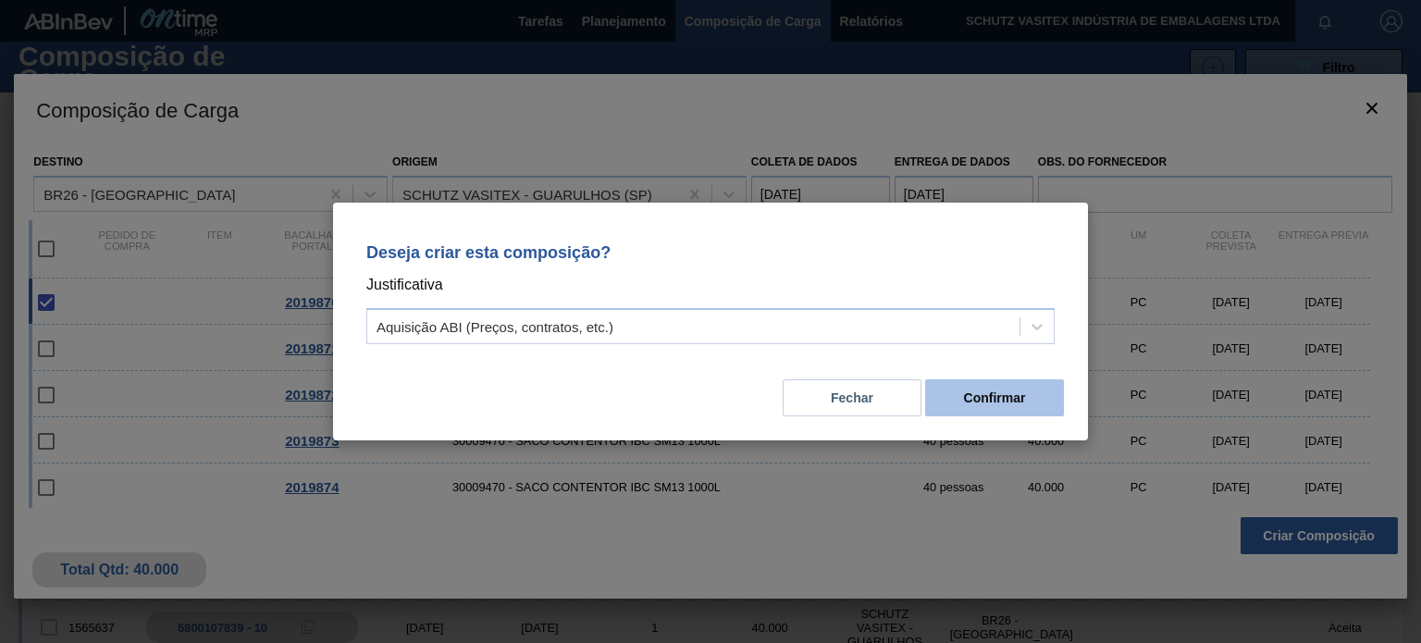
click at [1003, 395] on font "Confirmar" at bounding box center [995, 397] width 62 height 15
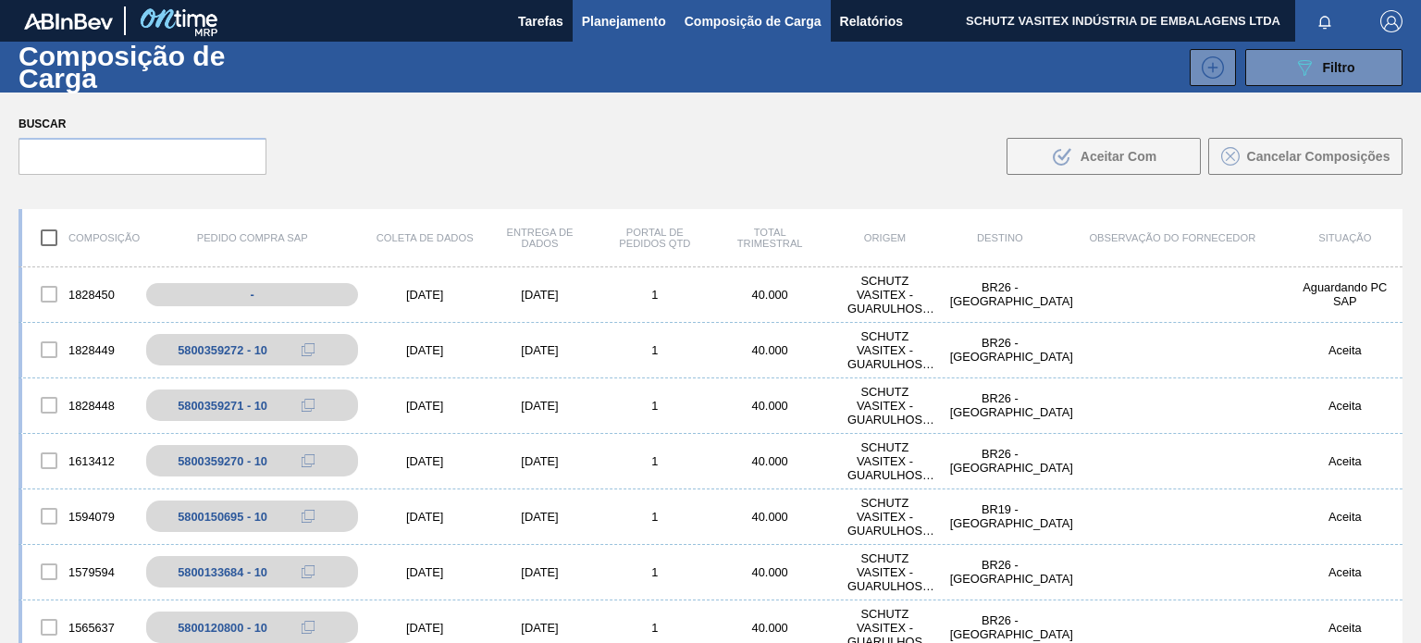
click at [599, 22] on font "Planejamento" at bounding box center [624, 21] width 84 height 15
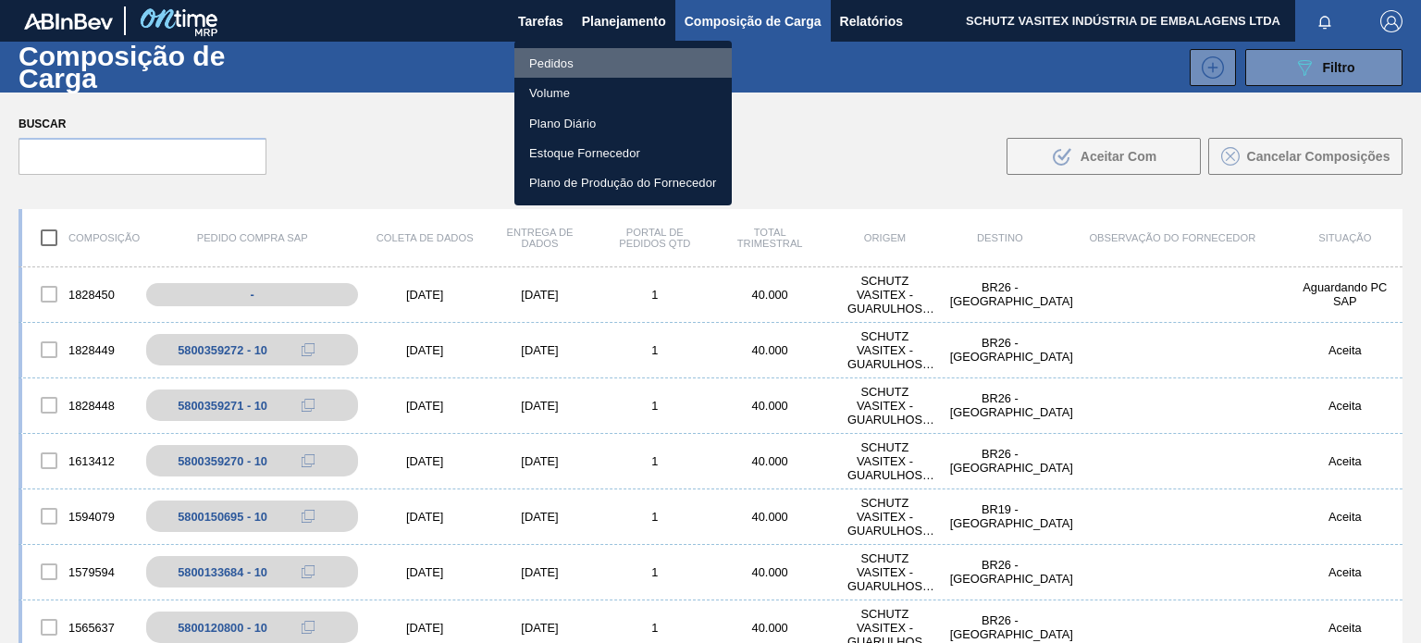
click at [599, 58] on li "Pedidos" at bounding box center [622, 63] width 217 height 30
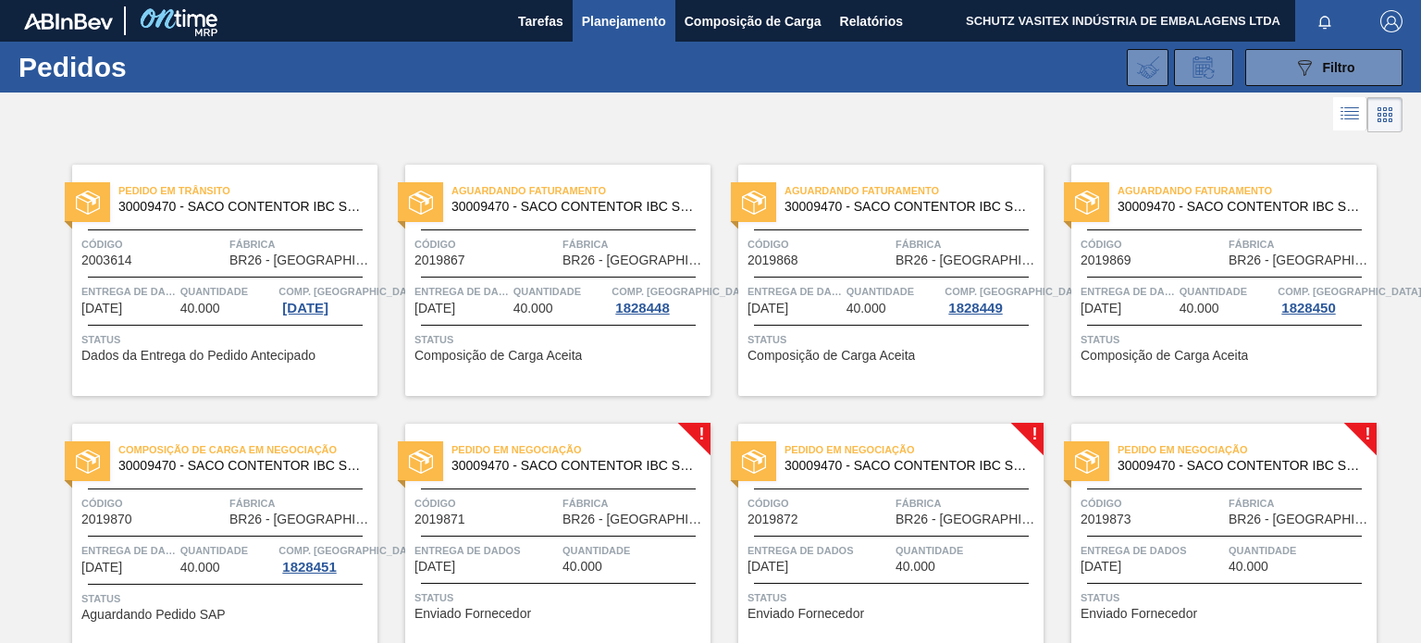
scroll to position [185, 0]
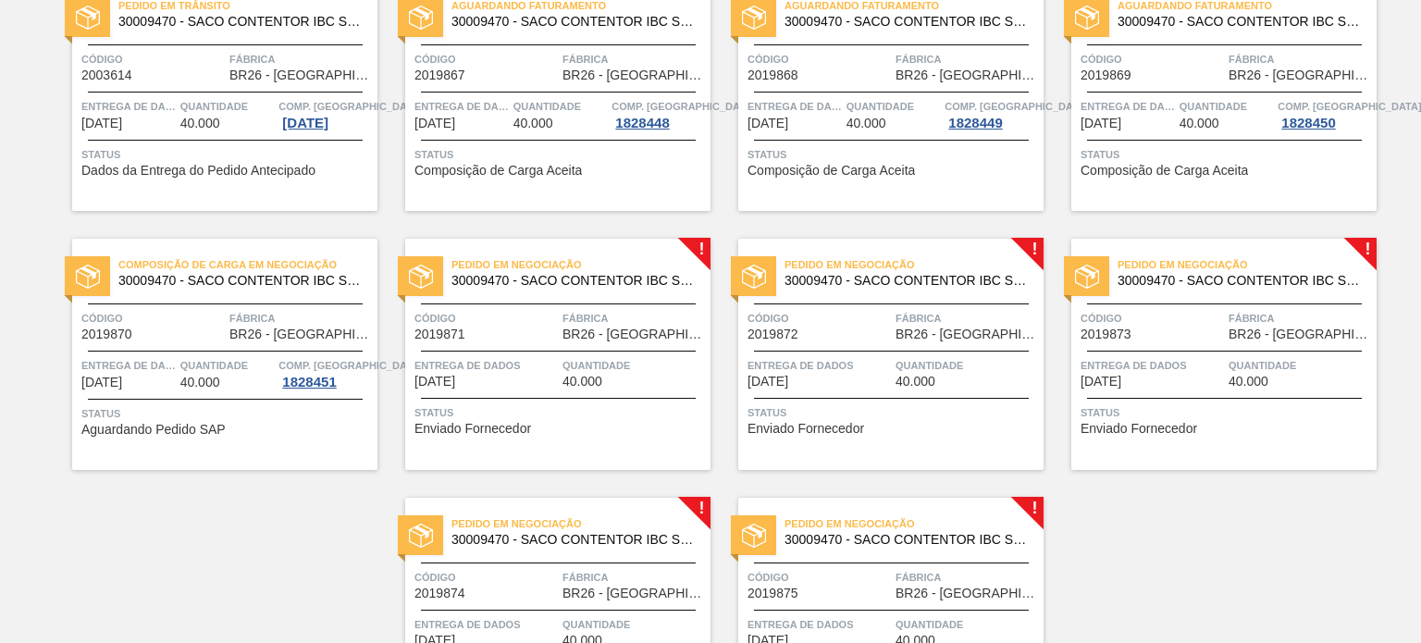
click at [585, 253] on div "Pedido em Negociação 30009470 - SACO CONTENTOR IBC SM13 1000L" at bounding box center [557, 269] width 305 height 32
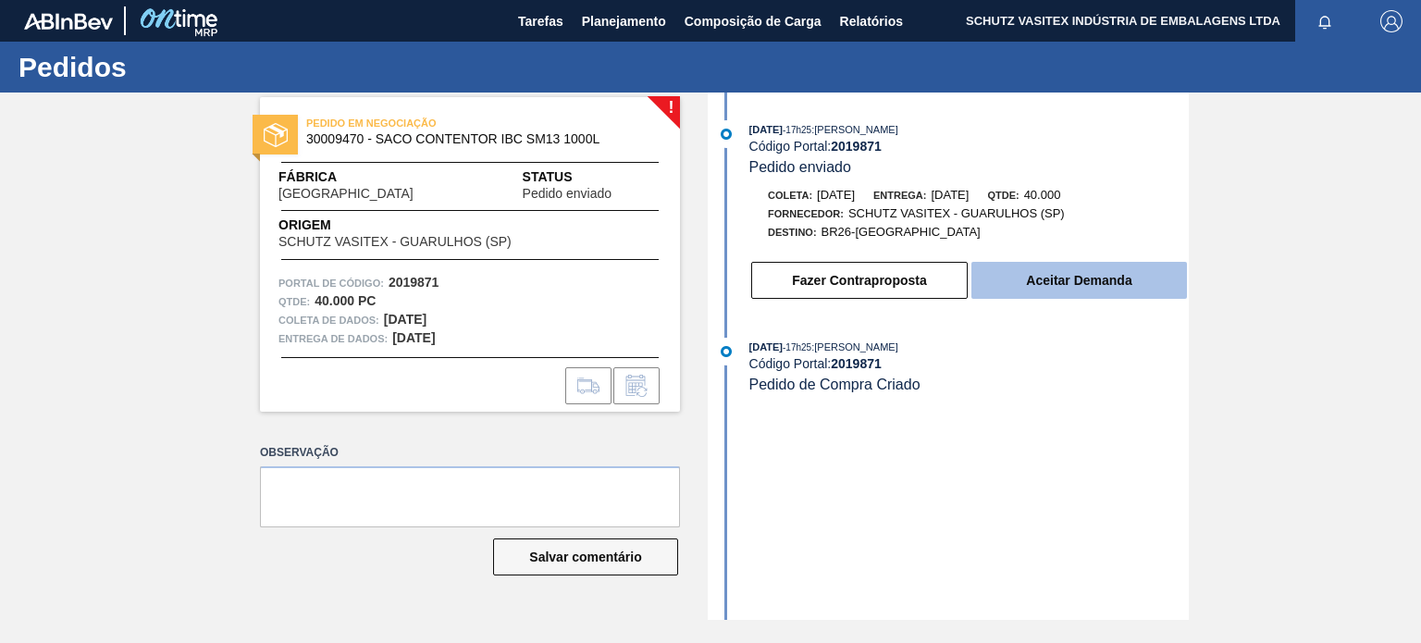
click at [1022, 288] on button "Aceitar Demanda" at bounding box center [1079, 280] width 216 height 37
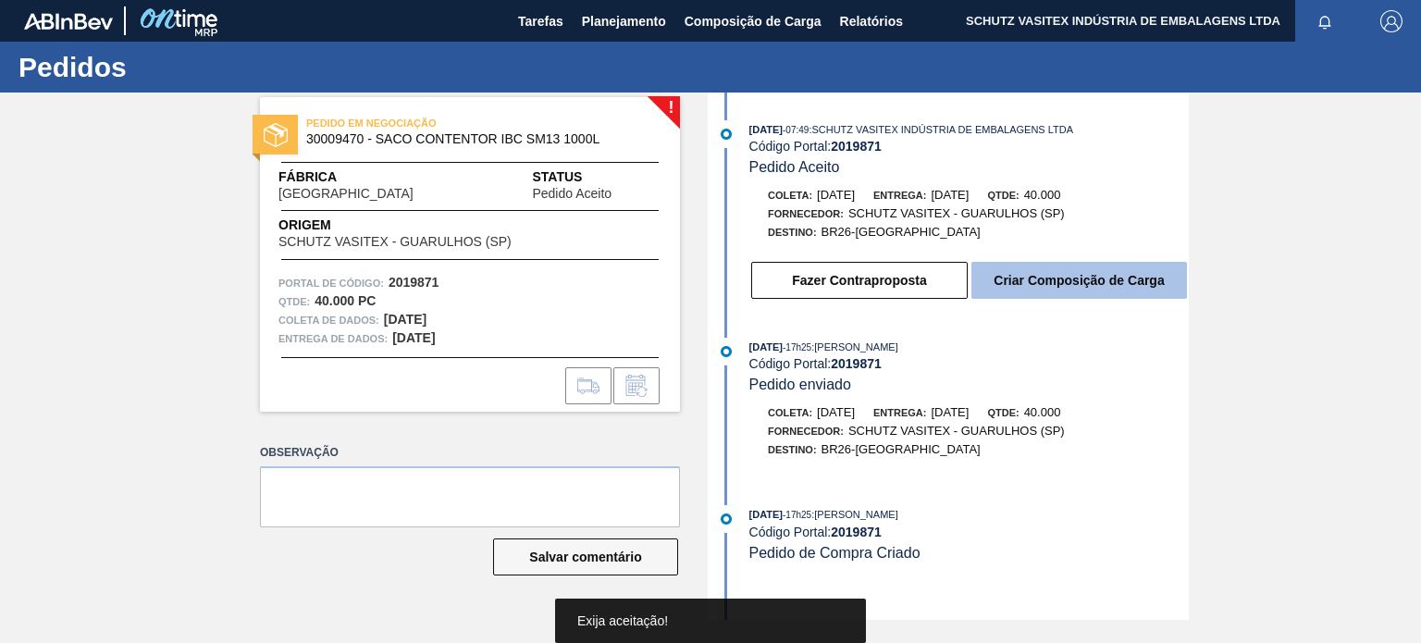
click at [1079, 281] on font "Criar Composição de Carga" at bounding box center [1078, 280] width 170 height 15
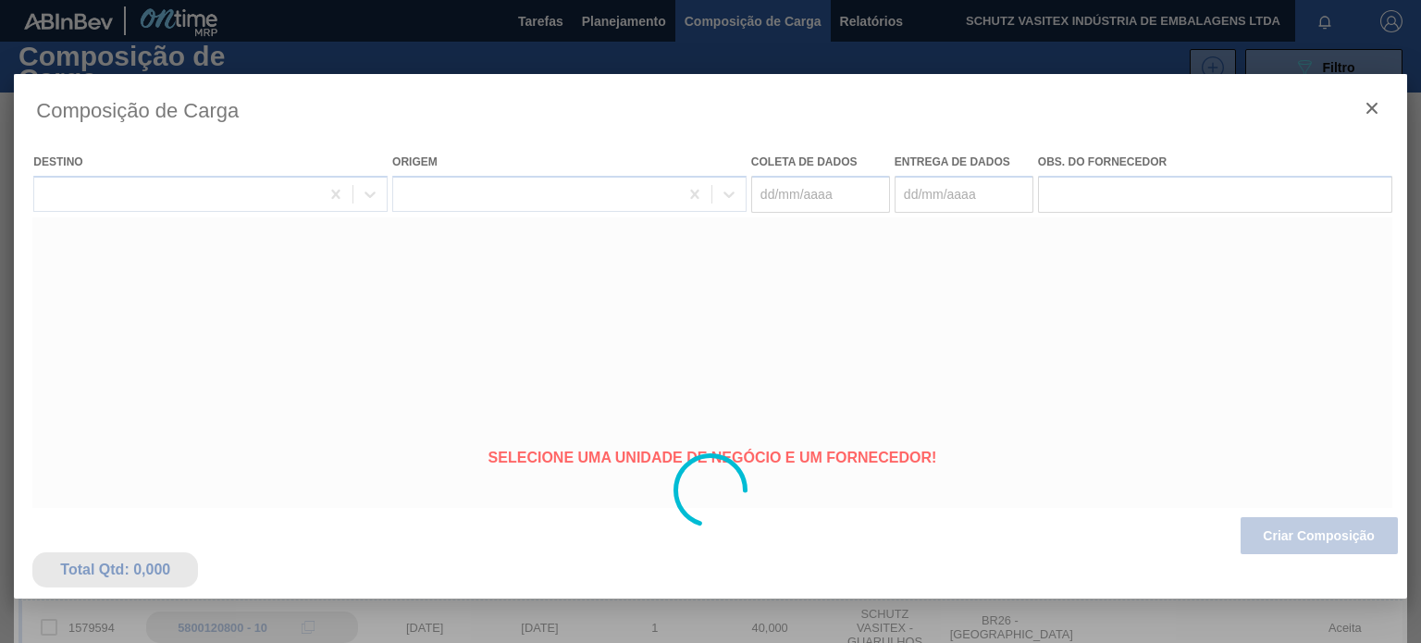
type coleta "[DATE]"
type entrega "[DATE]"
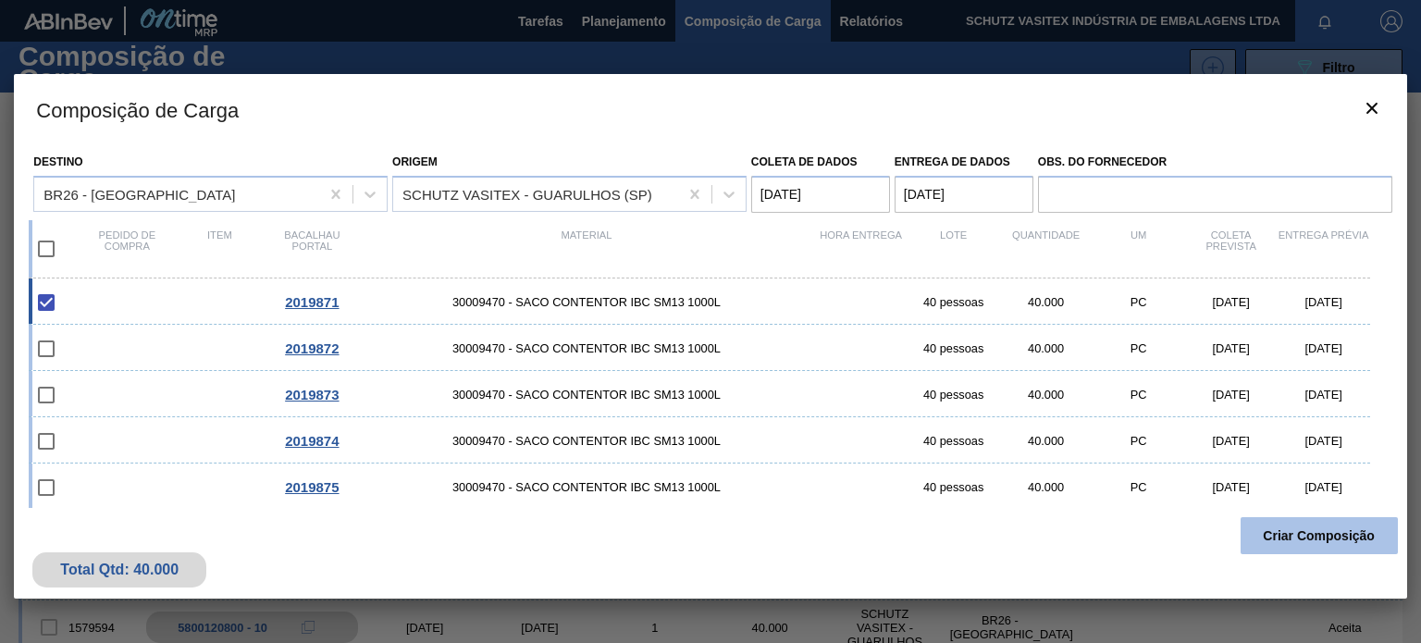
click at [1295, 524] on button "Criar Composição" at bounding box center [1318, 535] width 157 height 37
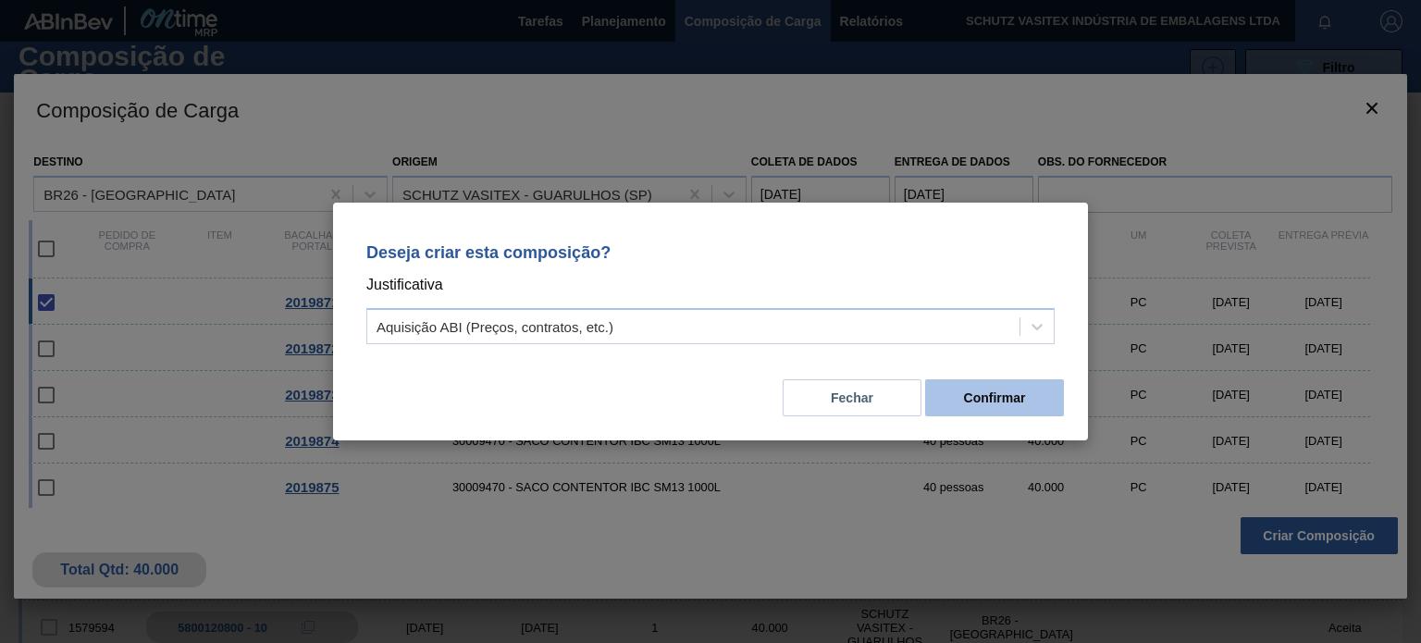
click at [1028, 387] on button "Confirmar" at bounding box center [994, 397] width 139 height 37
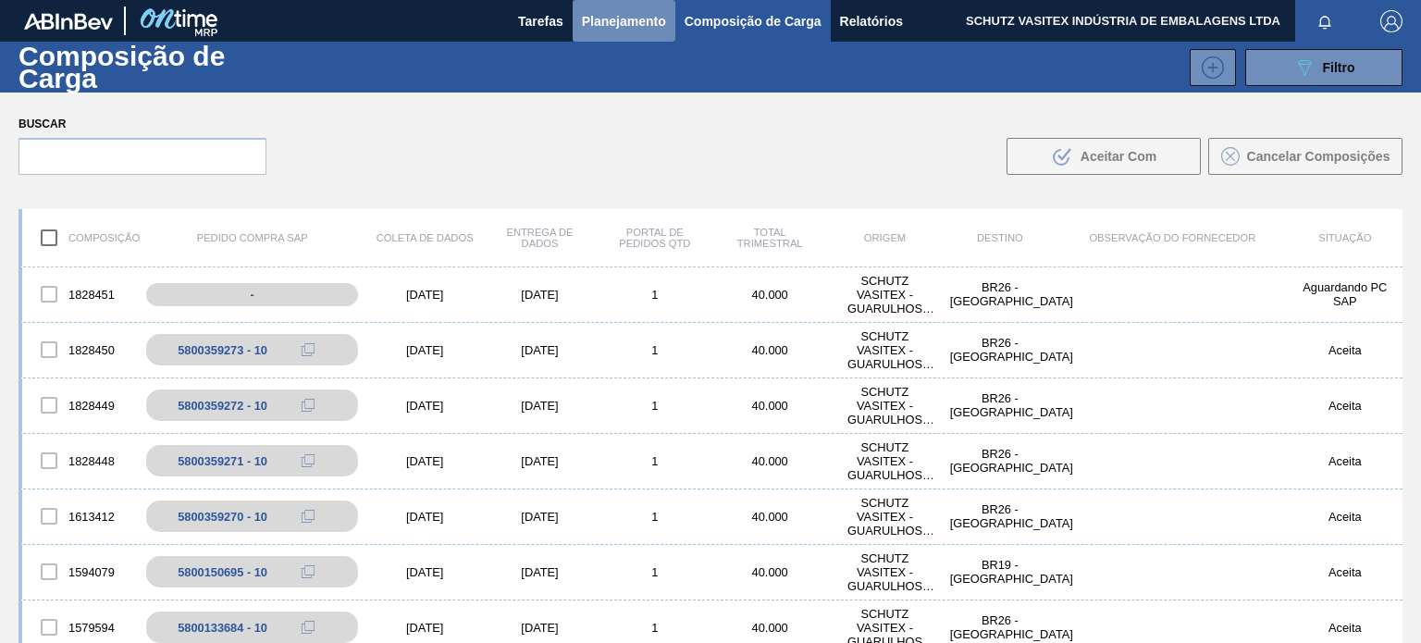
click at [600, 29] on font "Planejamento" at bounding box center [624, 21] width 84 height 22
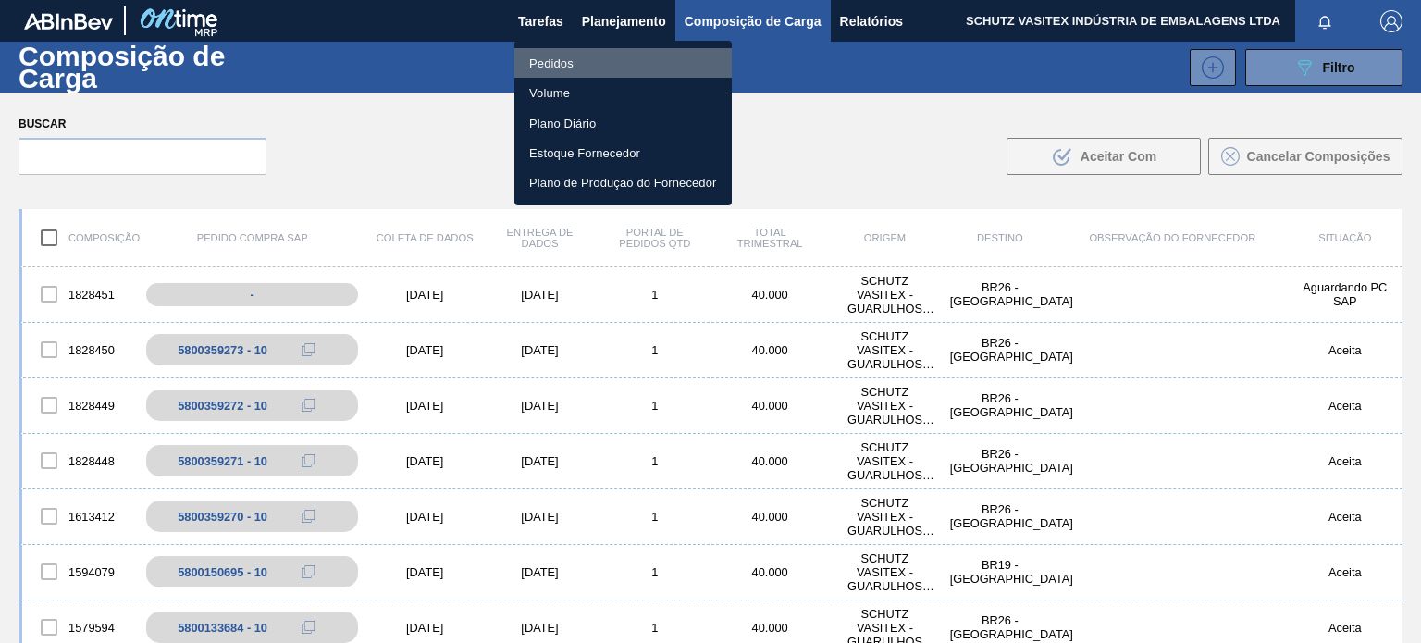
click at [611, 60] on li "Pedidos" at bounding box center [622, 63] width 217 height 30
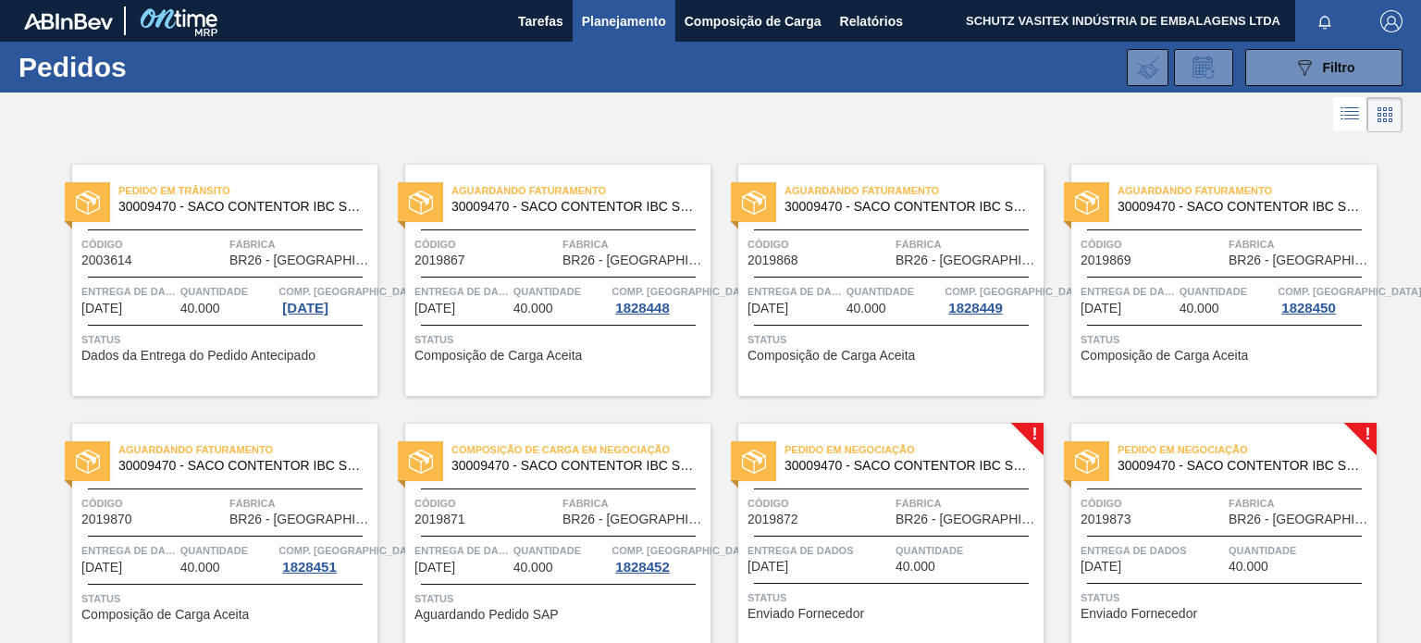
scroll to position [277, 0]
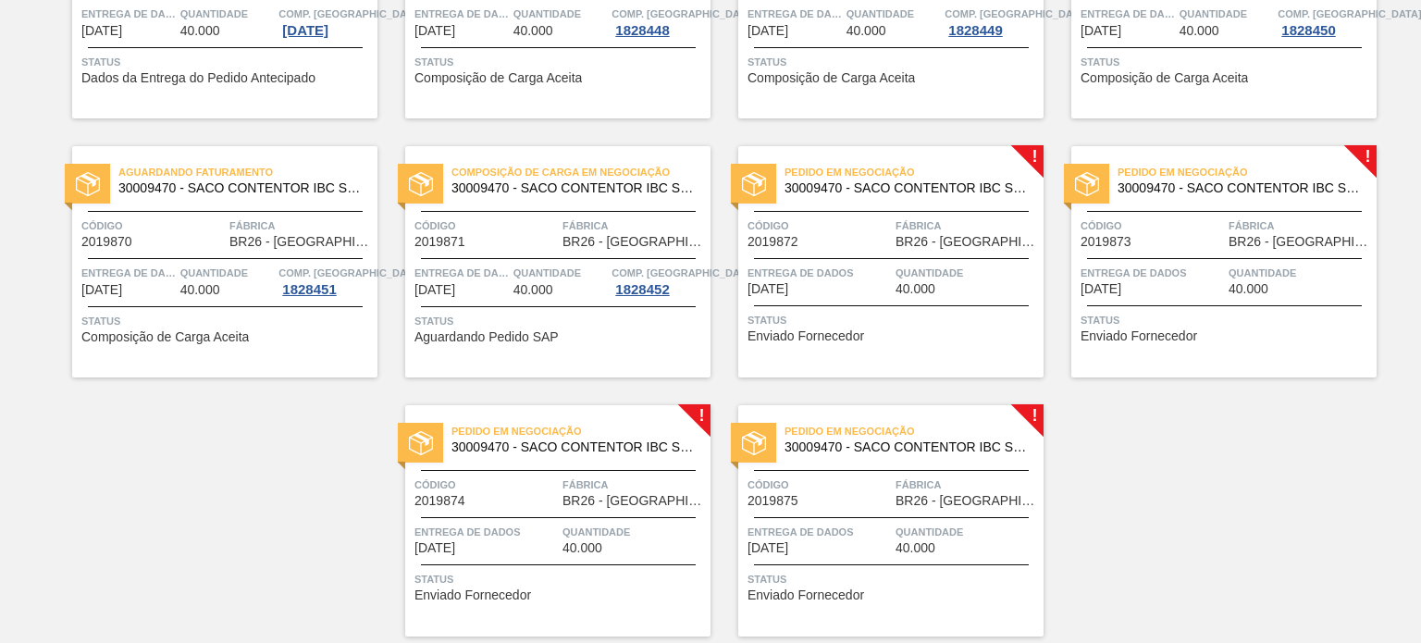
click at [873, 217] on span "Código" at bounding box center [818, 225] width 143 height 18
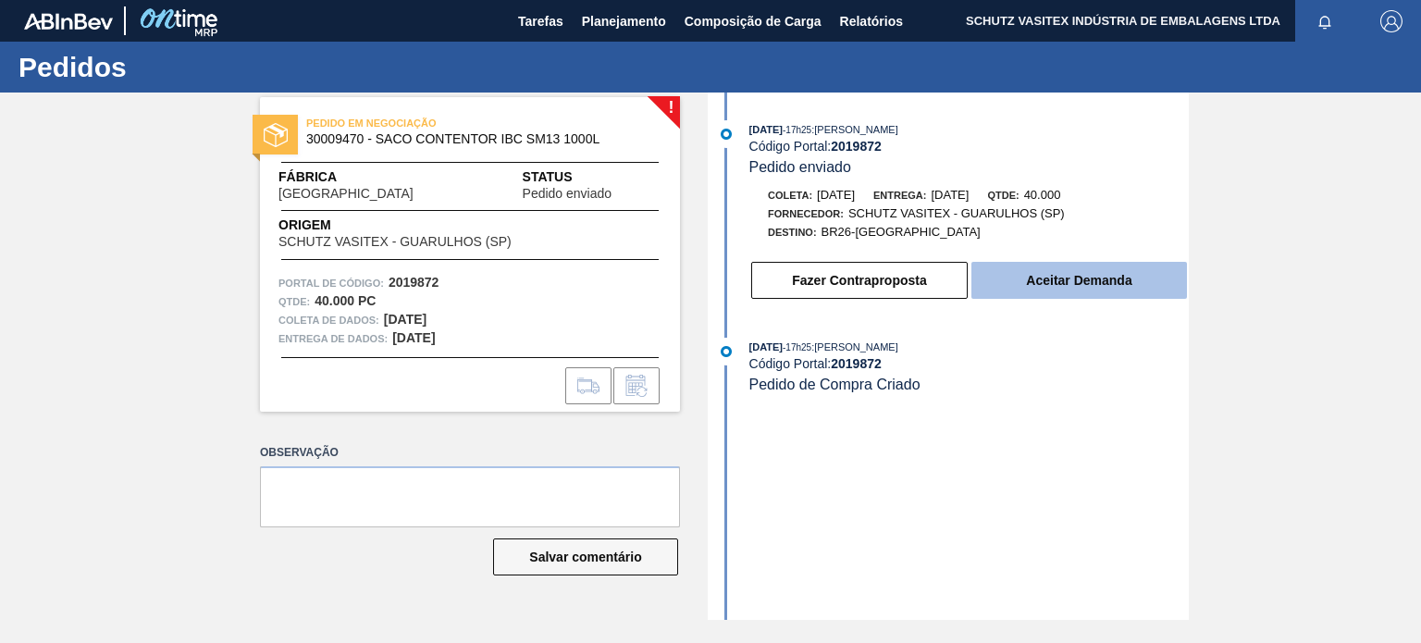
click at [1040, 285] on font "Aceitar Demanda" at bounding box center [1078, 280] width 105 height 15
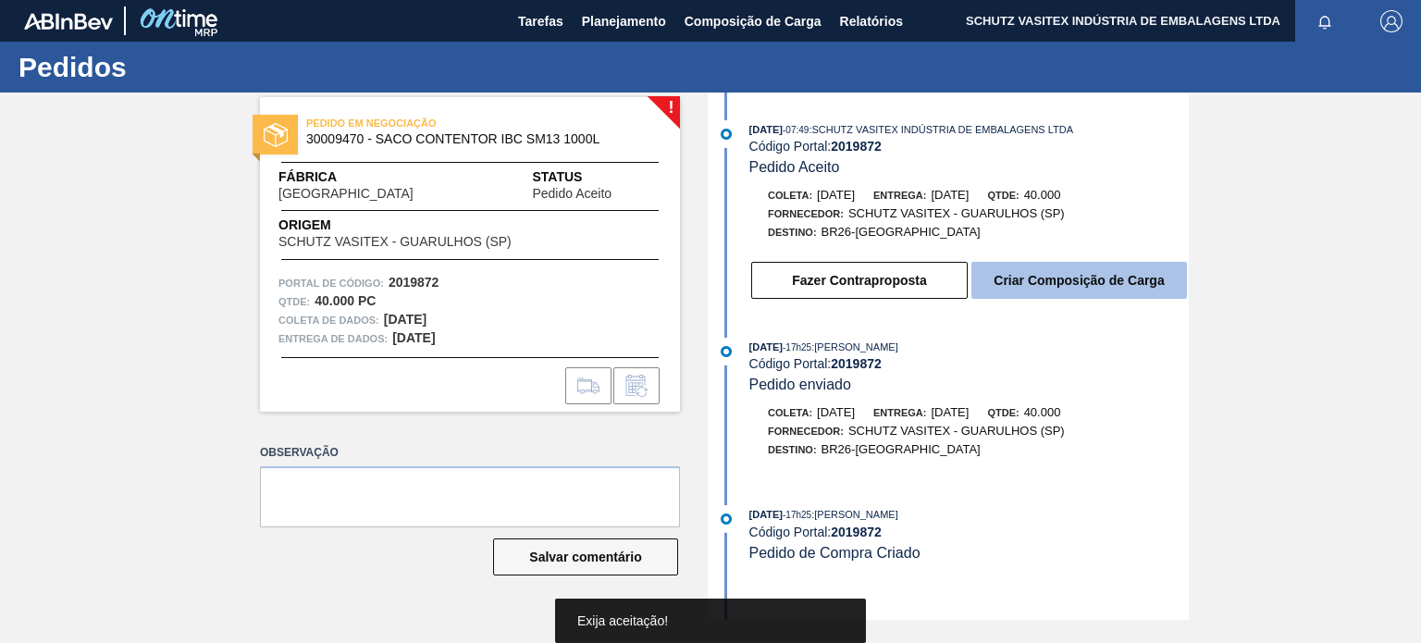
click at [1071, 284] on font "Criar Composição de Carga" at bounding box center [1078, 280] width 170 height 15
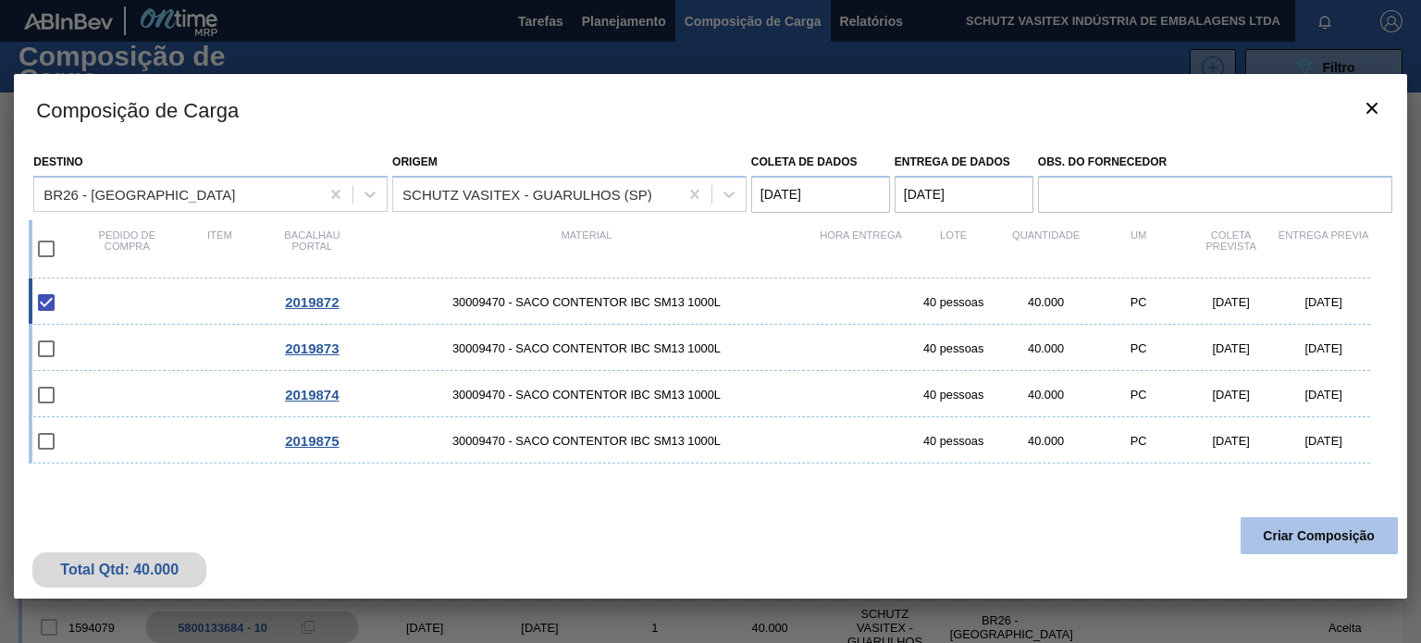
click at [1315, 522] on button "Criar Composição" at bounding box center [1318, 535] width 157 height 37
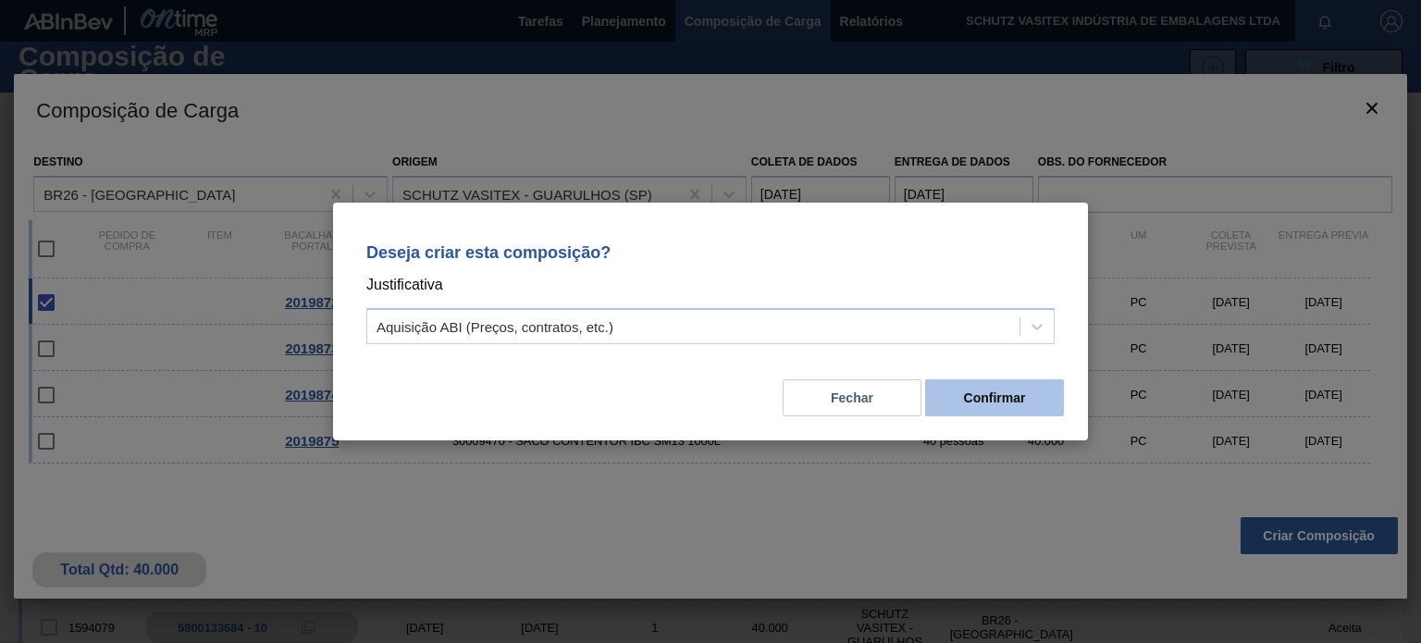
click at [1027, 386] on button "Confirmar" at bounding box center [994, 397] width 139 height 37
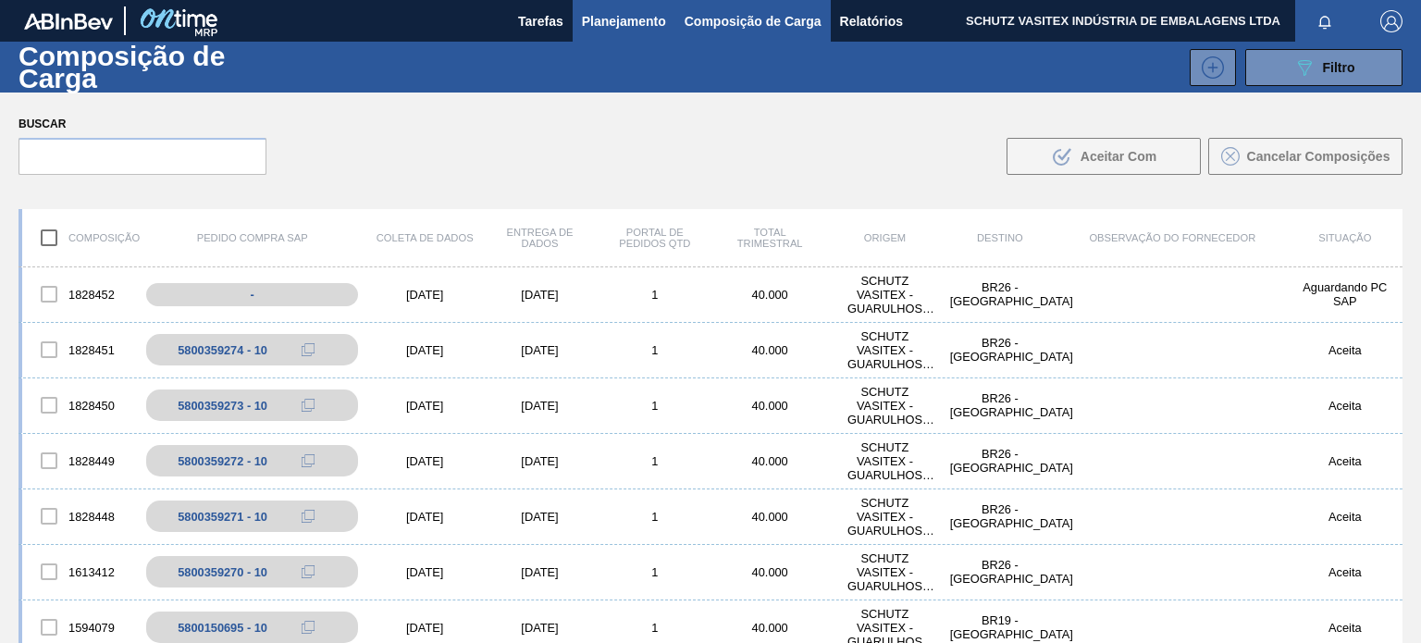
click at [610, 26] on font "Planejamento" at bounding box center [624, 21] width 84 height 15
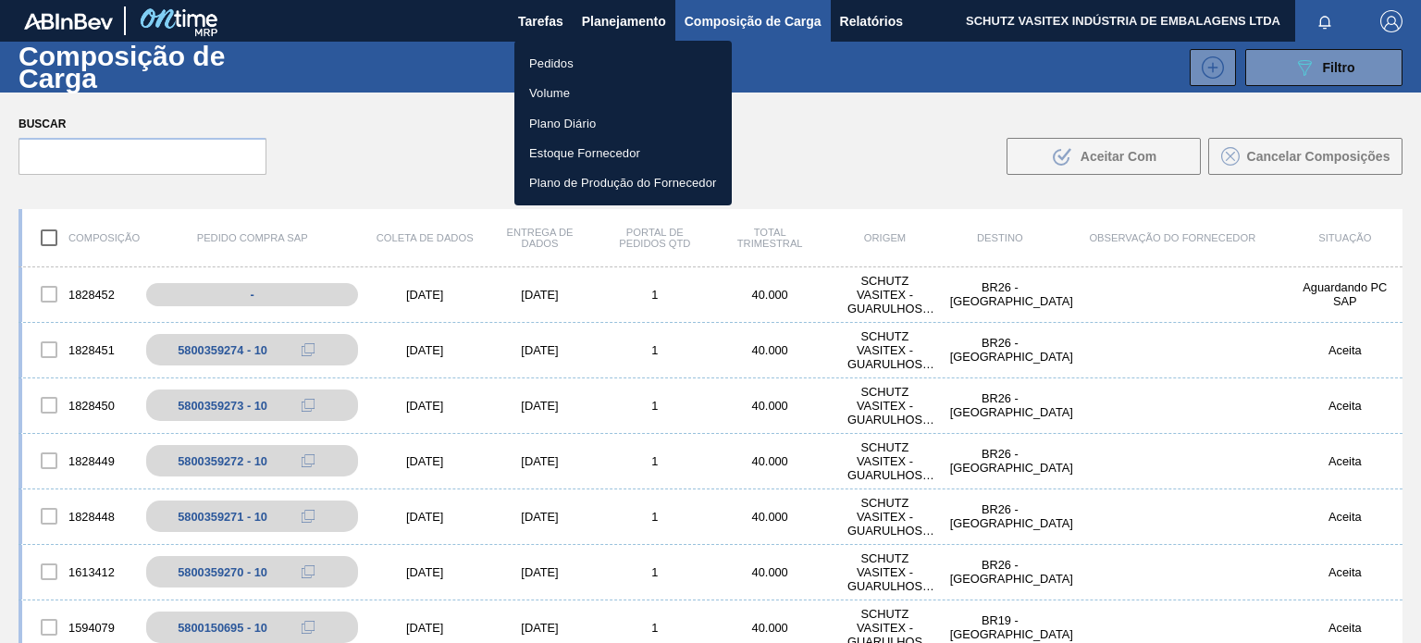
click at [625, 67] on li "Pedidos" at bounding box center [622, 63] width 217 height 30
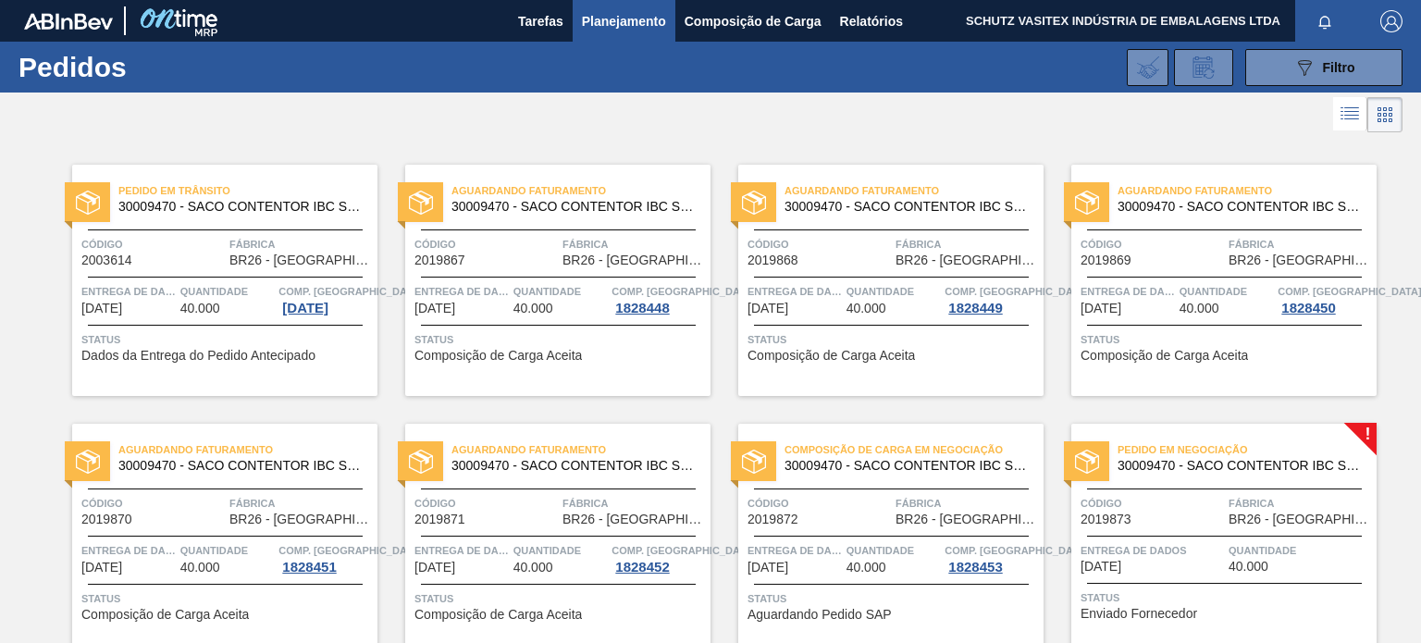
scroll to position [339, 0]
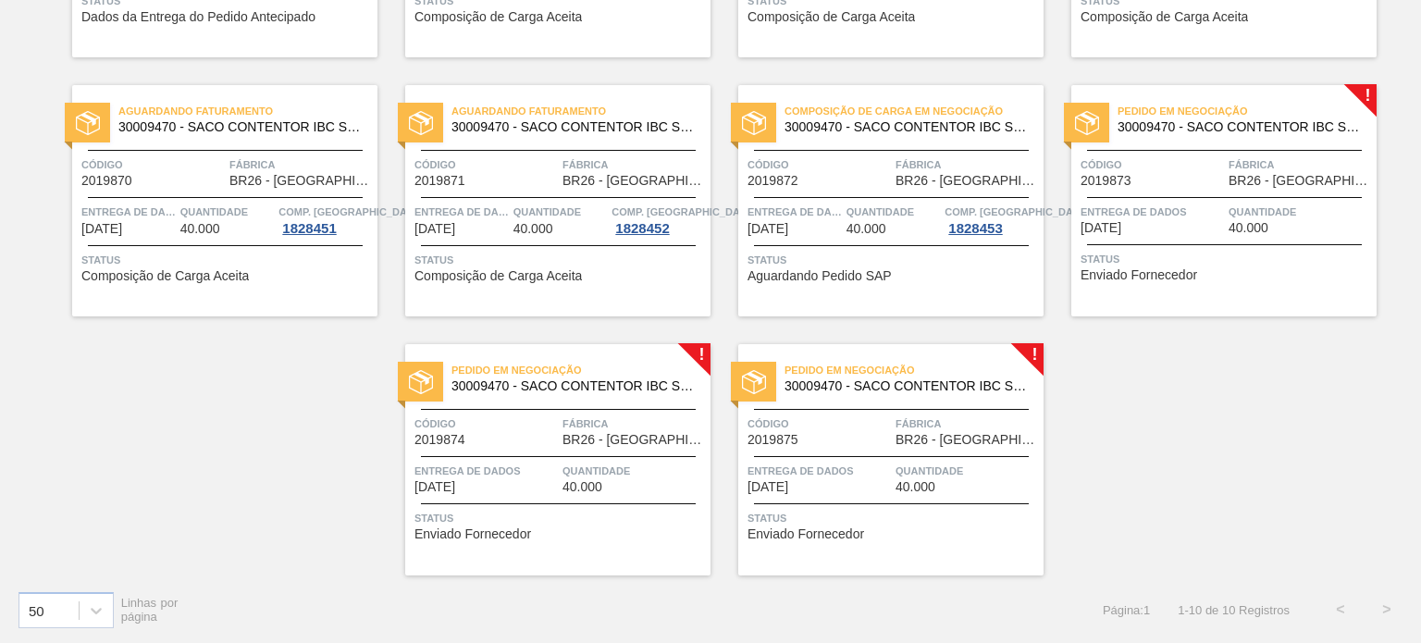
click at [1133, 272] on font "Enviado Fornecedor" at bounding box center [1138, 274] width 117 height 15
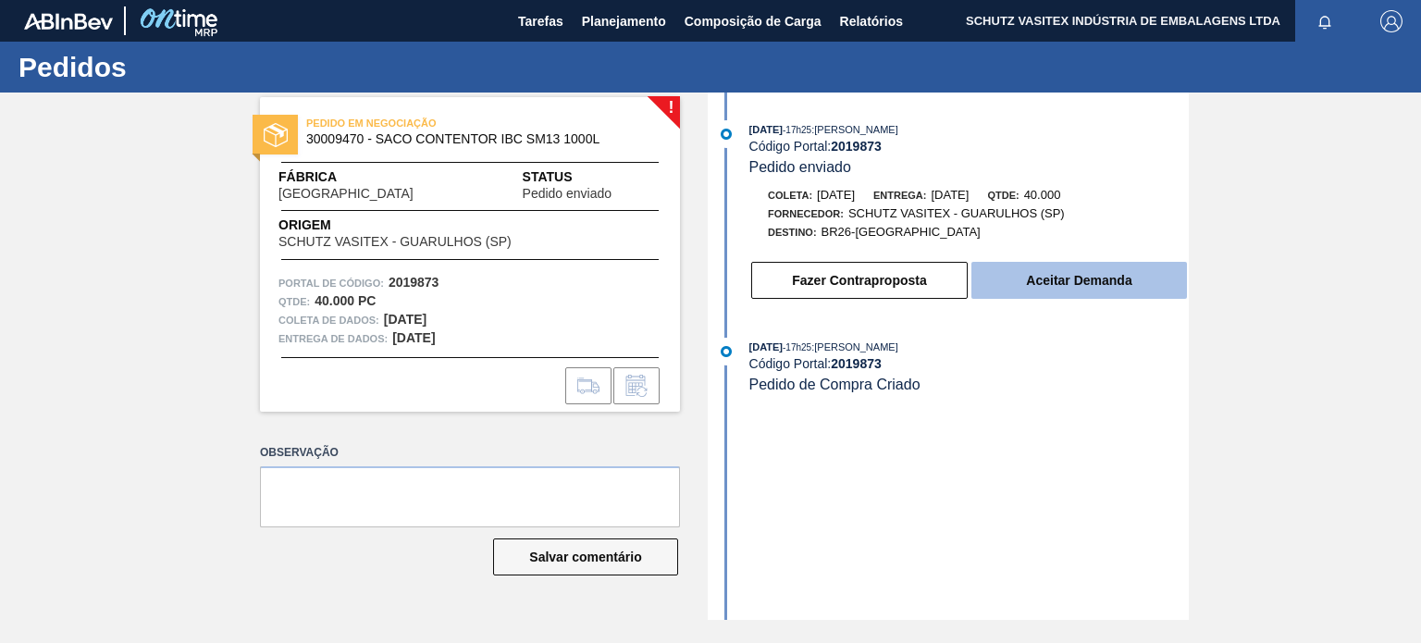
click at [1038, 283] on font "Aceitar Demanda" at bounding box center [1078, 280] width 105 height 15
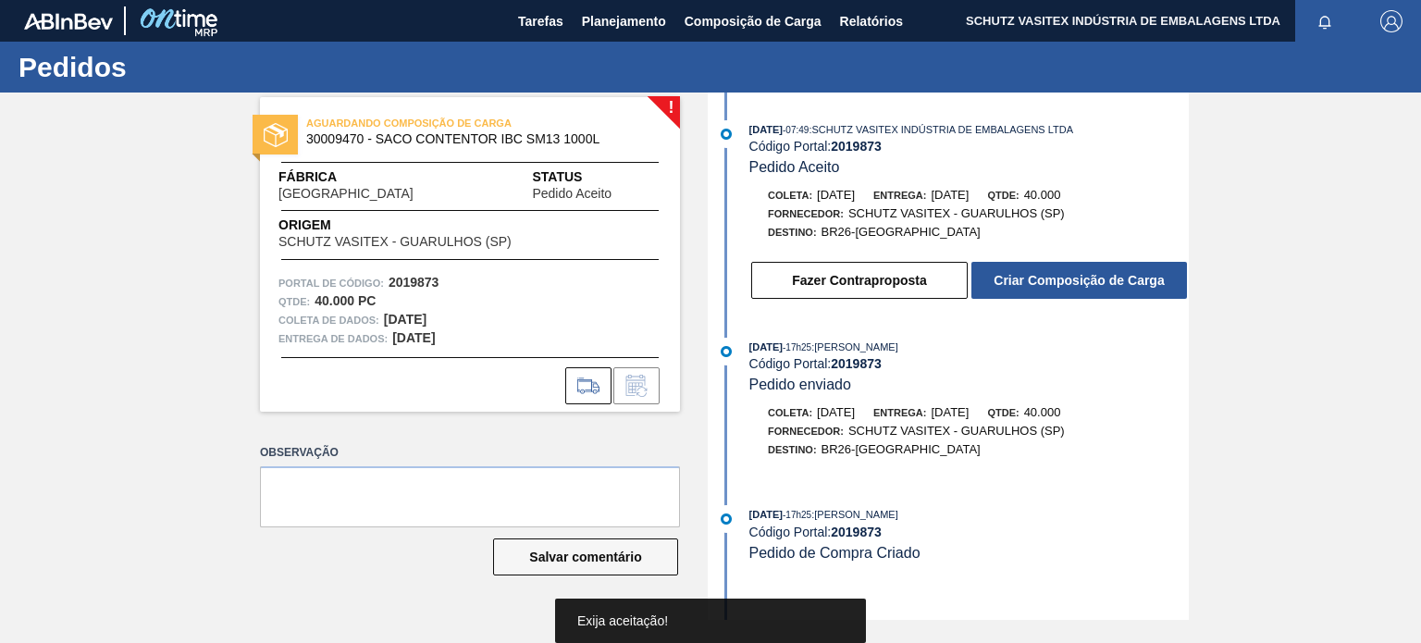
click at [1038, 283] on font "Criar Composição de Carga" at bounding box center [1078, 280] width 170 height 15
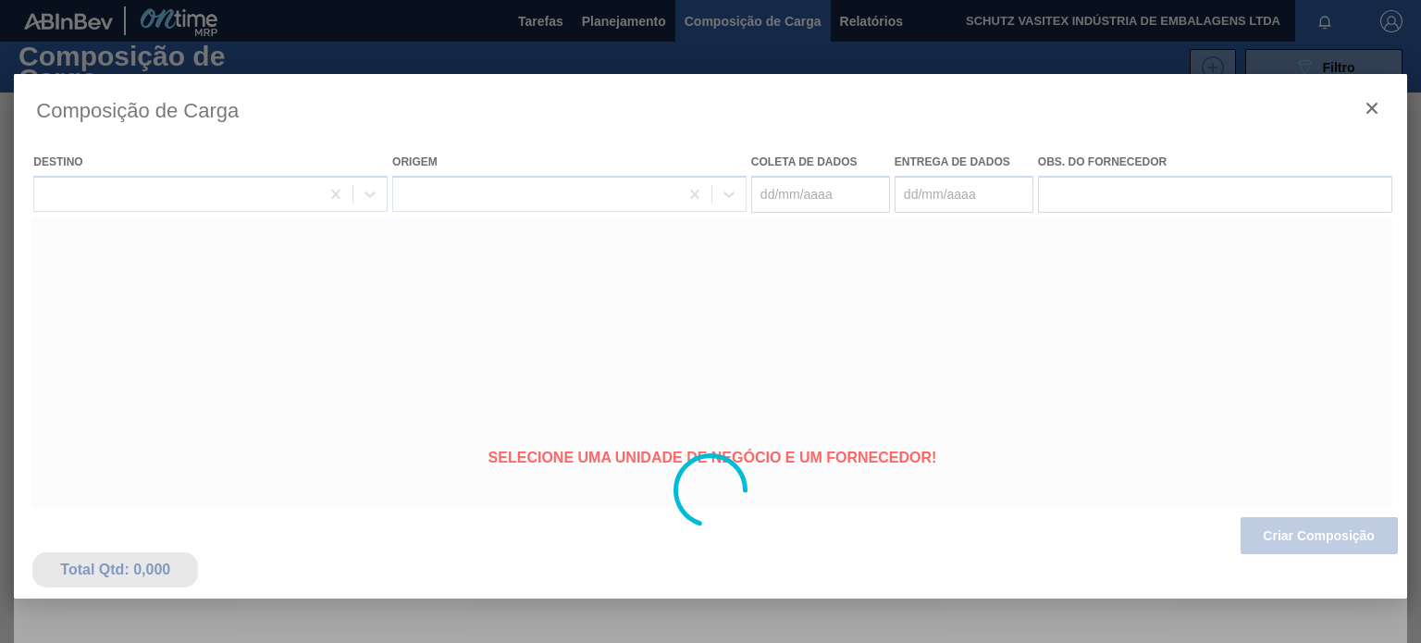
type coleta "[DATE]"
type entrega "[DATE]"
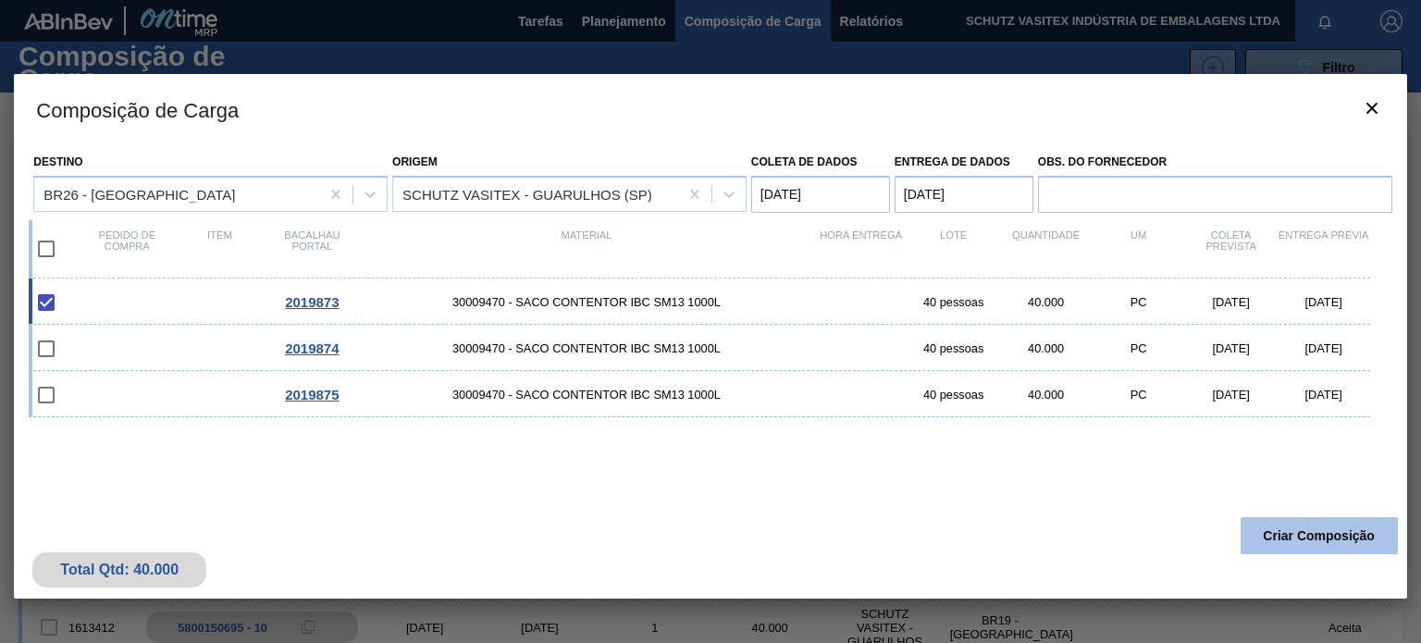
click at [1291, 536] on font "Criar Composição" at bounding box center [1319, 535] width 112 height 15
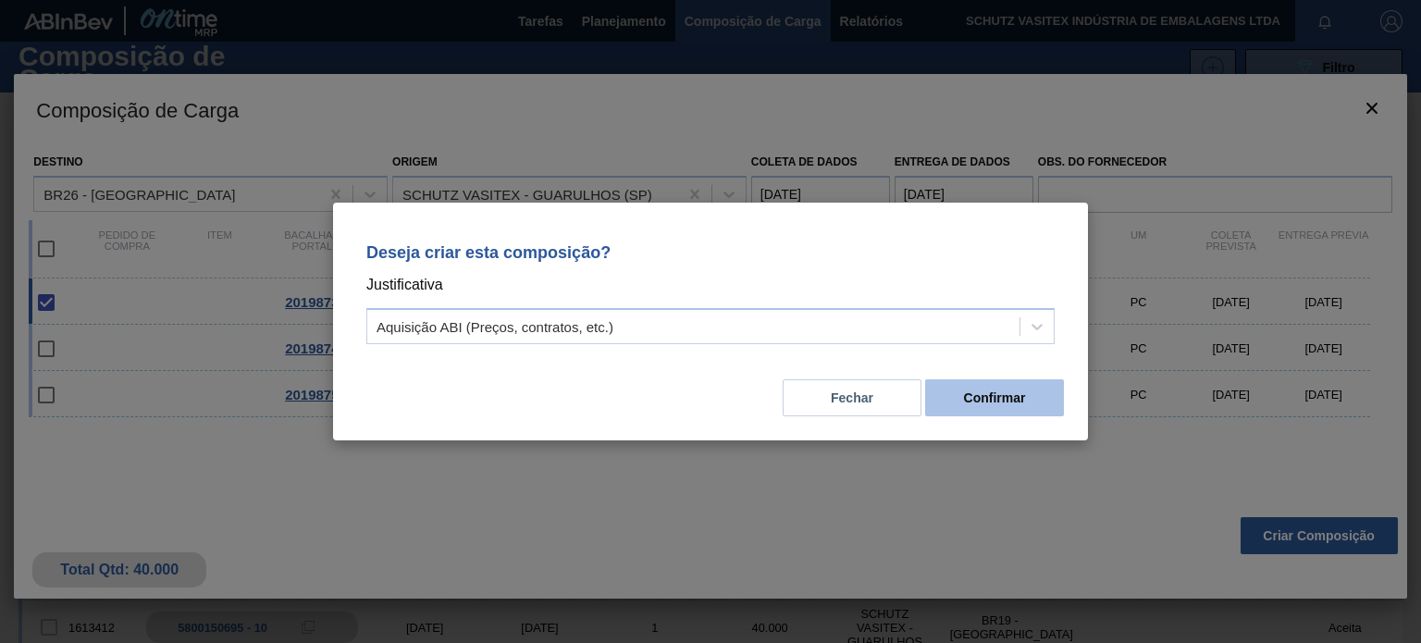
click at [1019, 399] on font "Confirmar" at bounding box center [995, 397] width 62 height 15
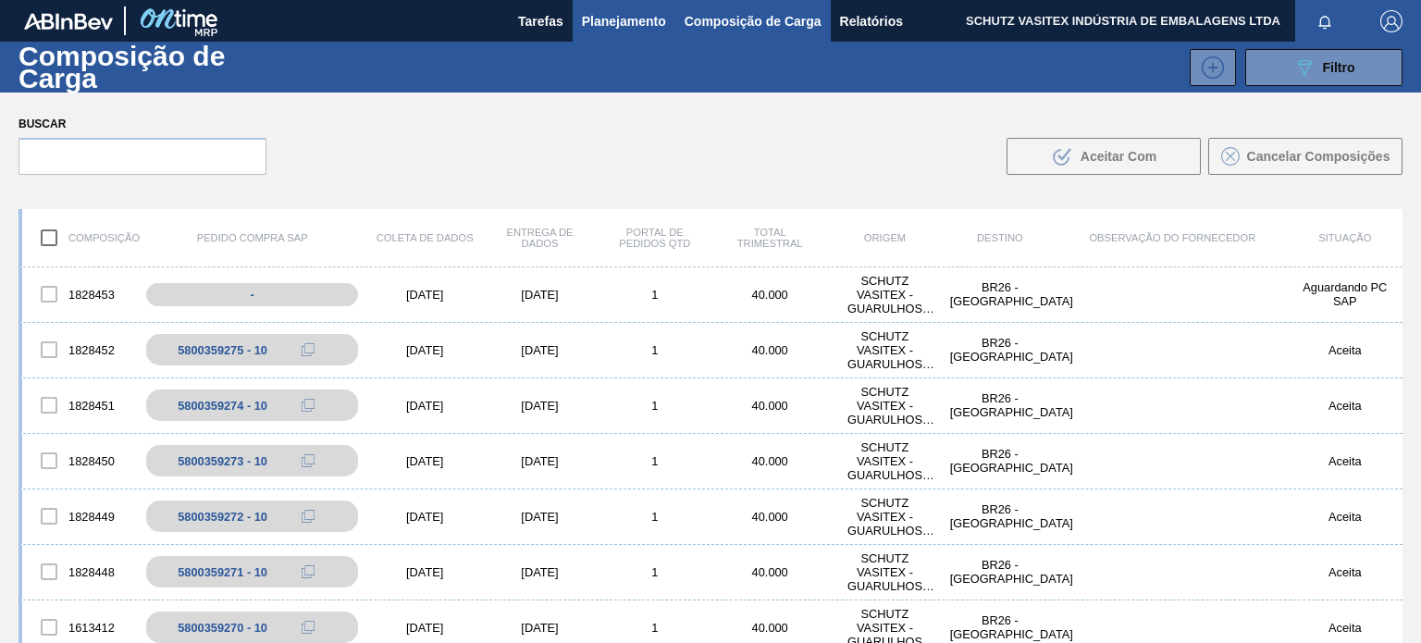
click at [610, 22] on font "Planejamento" at bounding box center [624, 21] width 84 height 15
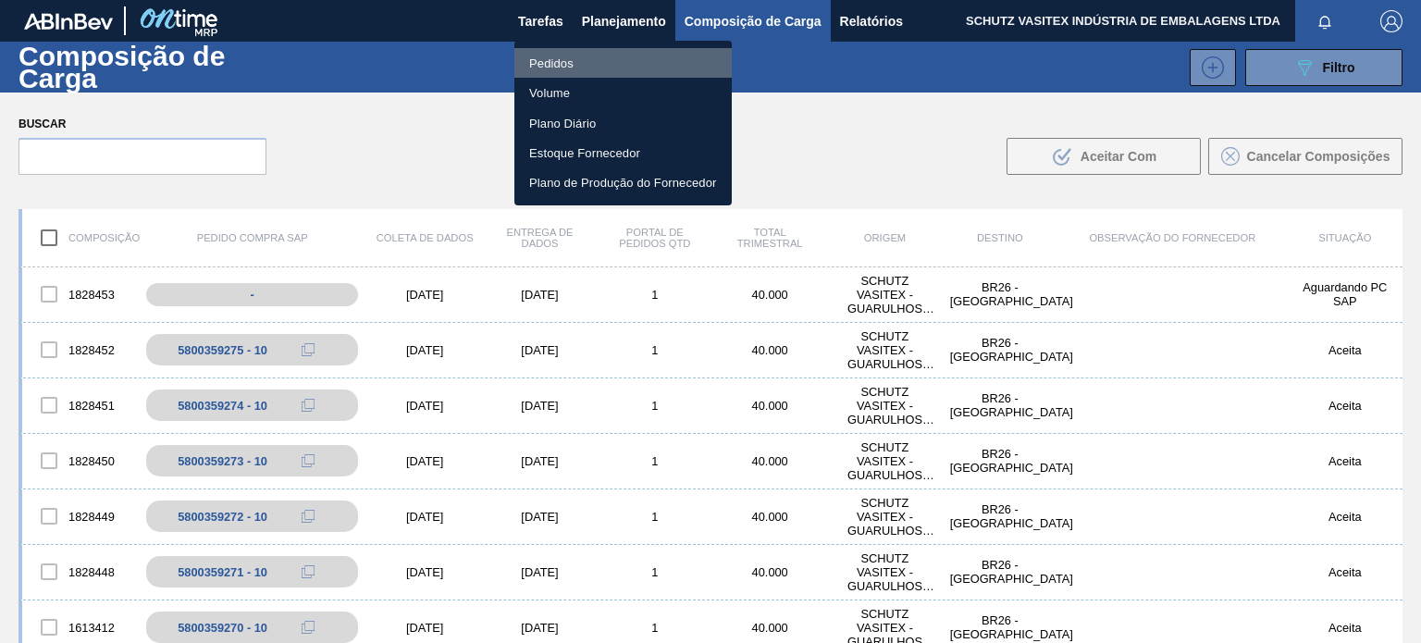
click at [609, 66] on li "Pedidos" at bounding box center [622, 63] width 217 height 30
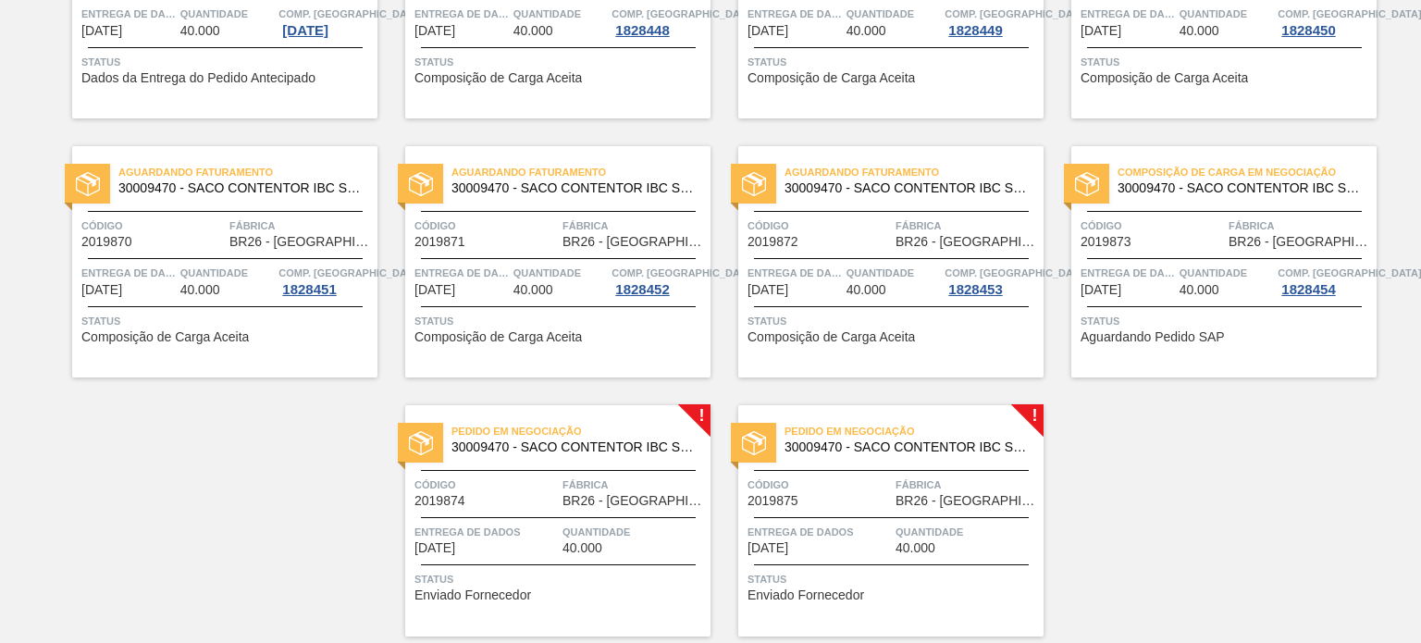
scroll to position [339, 0]
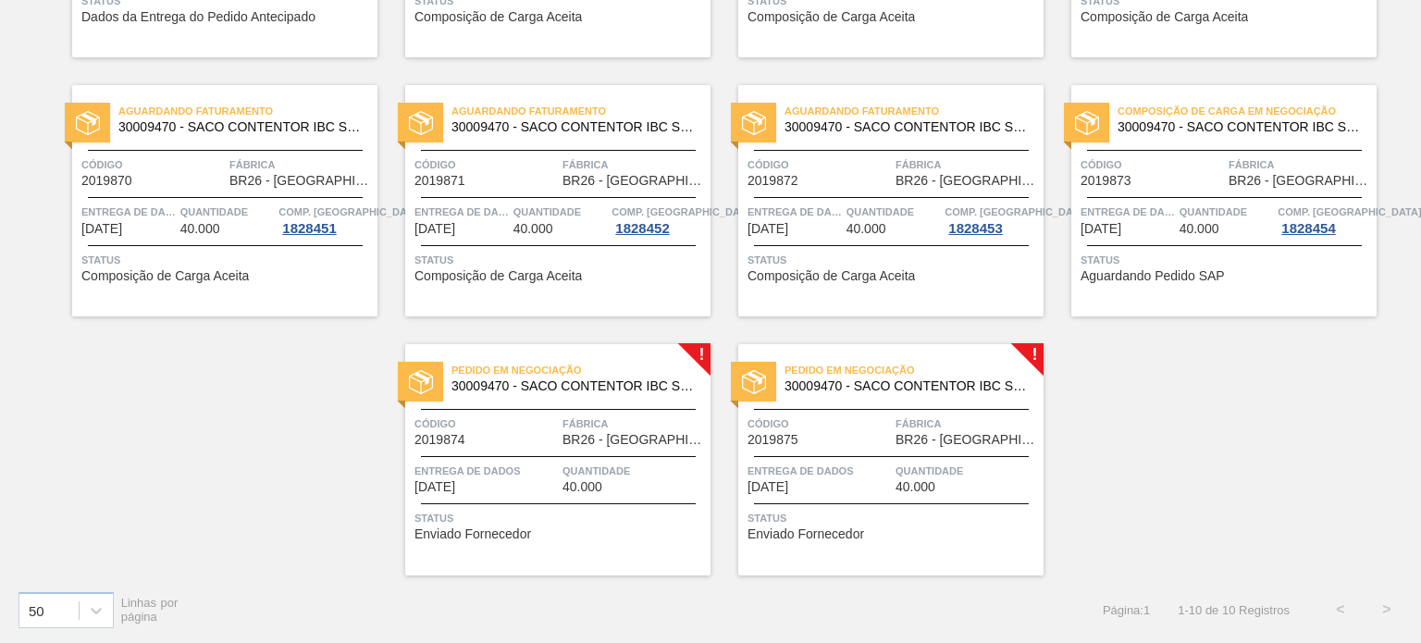
click at [643, 443] on font "BR26 - [GEOGRAPHIC_DATA]" at bounding box center [651, 439] width 179 height 15
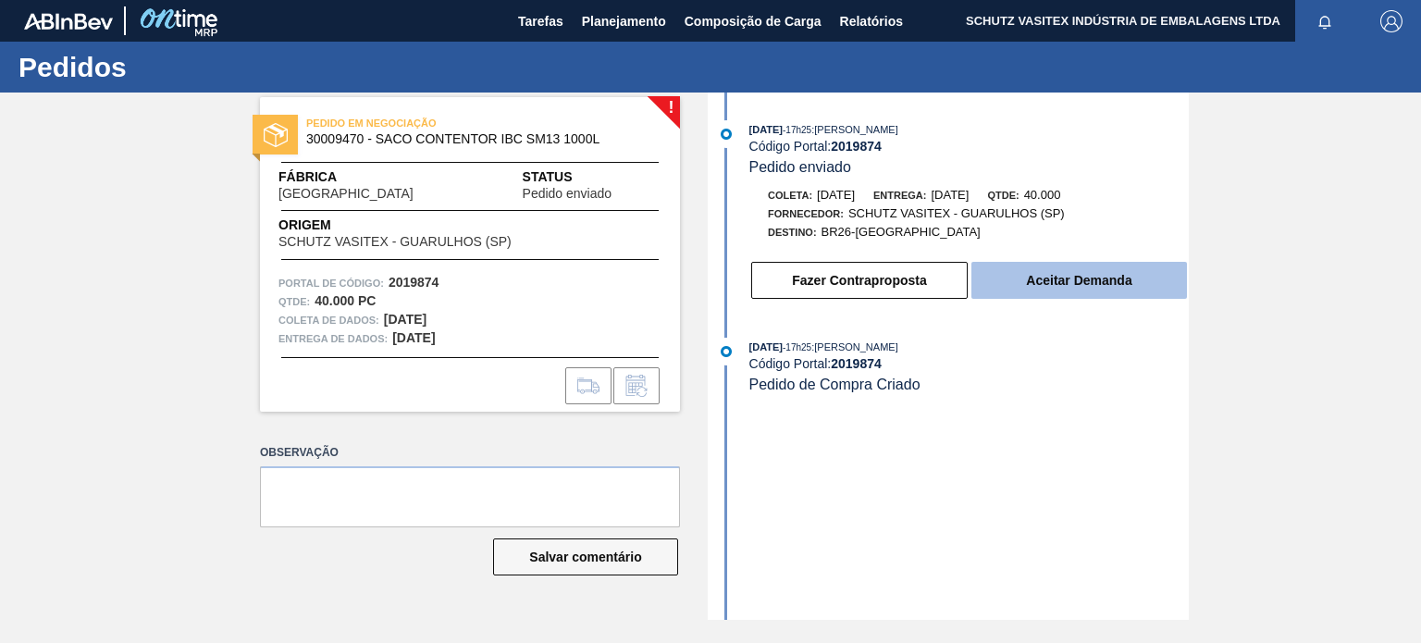
click at [1033, 284] on font "Aceitar Demanda" at bounding box center [1078, 280] width 105 height 15
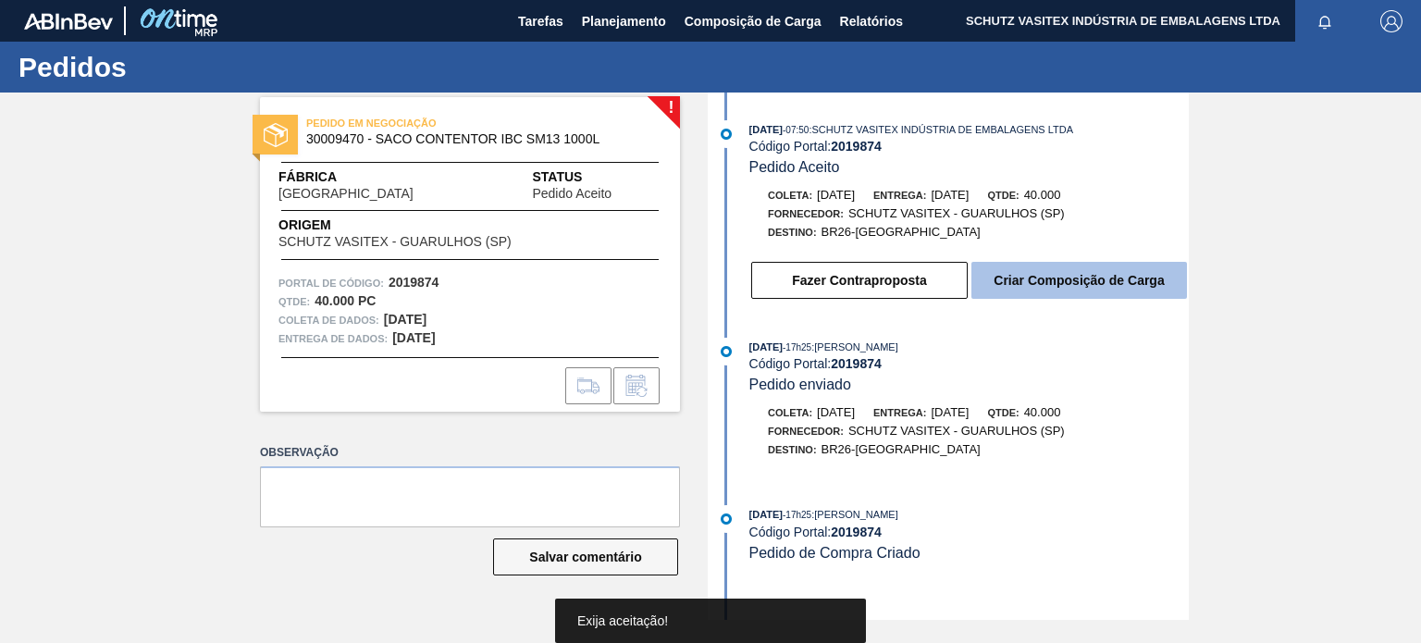
click at [1041, 288] on font "Criar Composição de Carga" at bounding box center [1078, 280] width 170 height 15
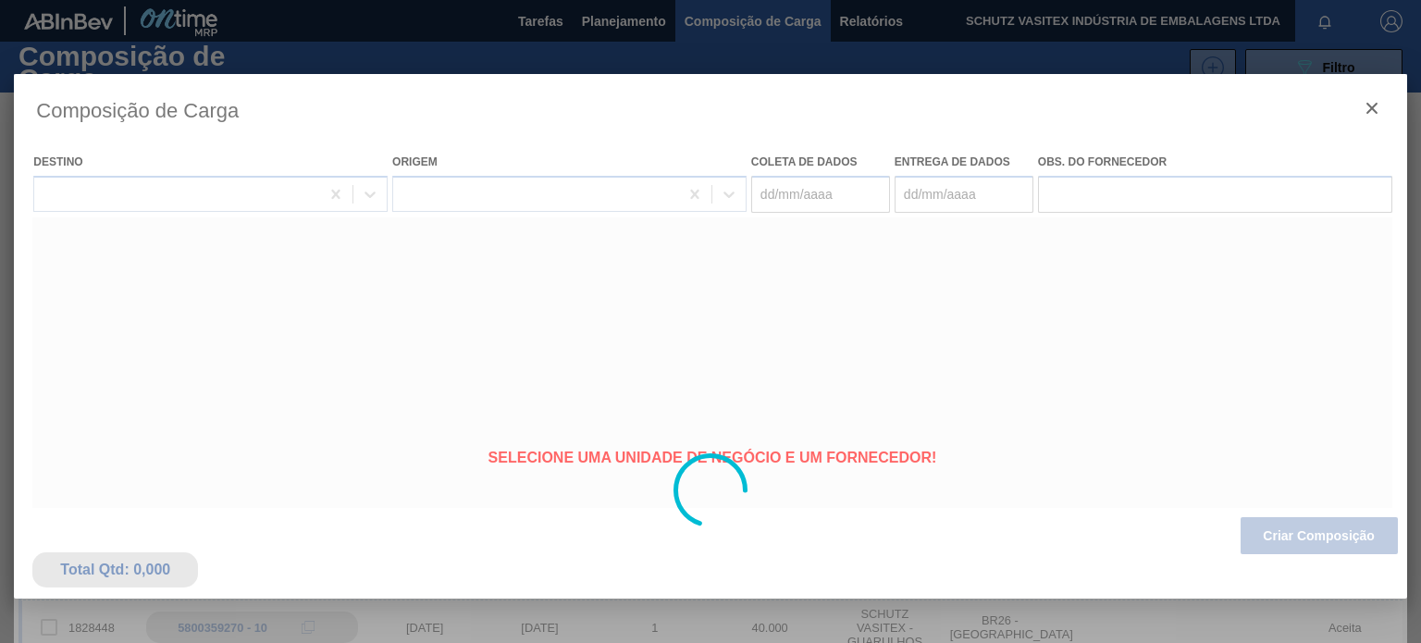
type coleta "[DATE]"
type entrega "[DATE]"
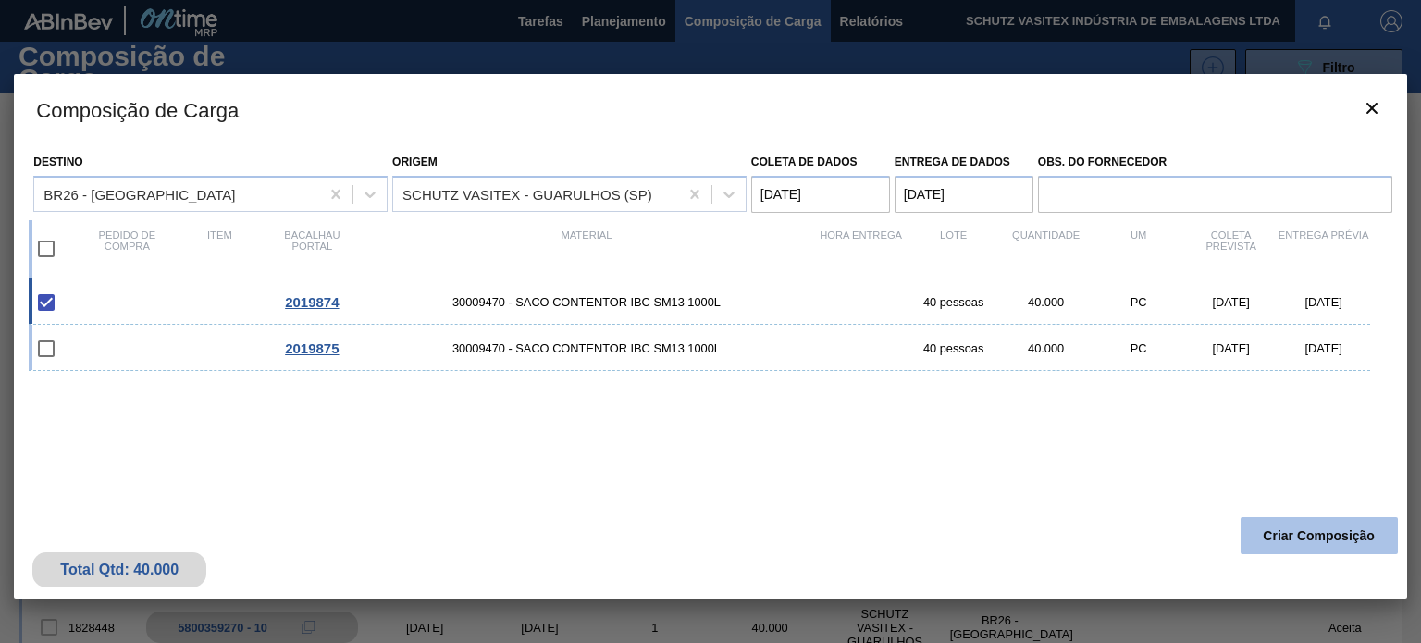
click at [1269, 531] on font "Criar Composição" at bounding box center [1319, 535] width 112 height 15
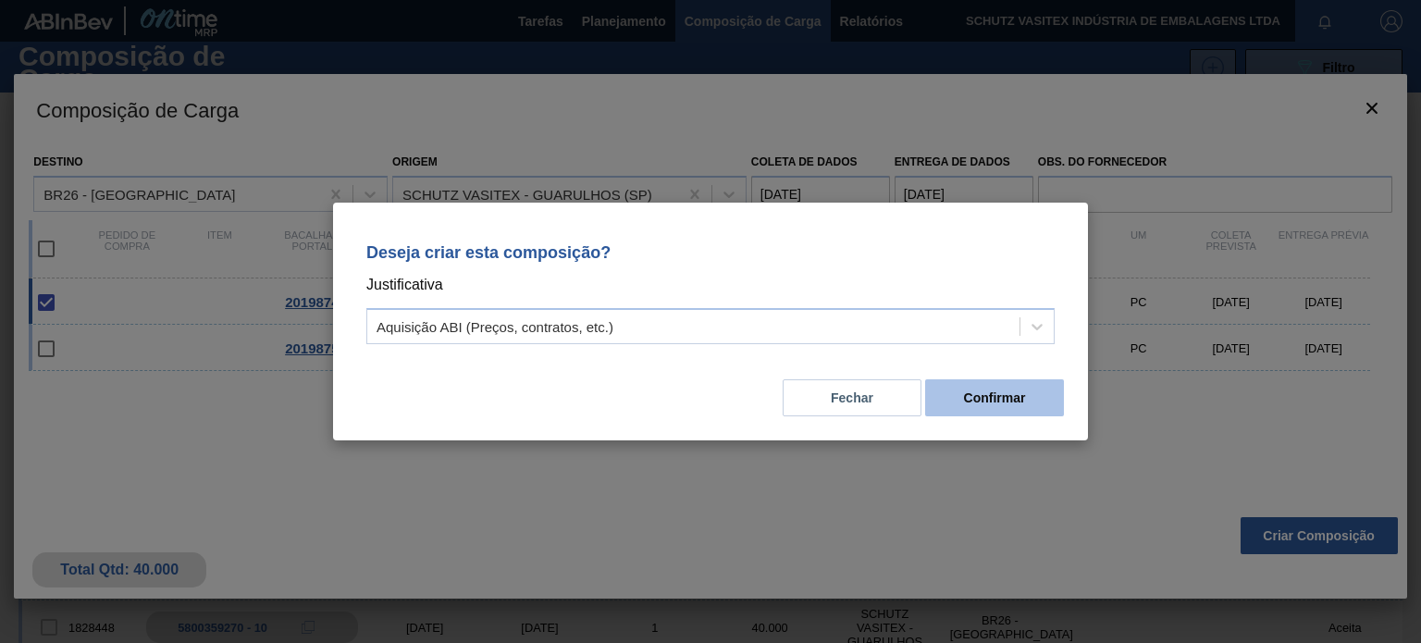
click at [1027, 413] on button "Confirmar" at bounding box center [994, 397] width 139 height 37
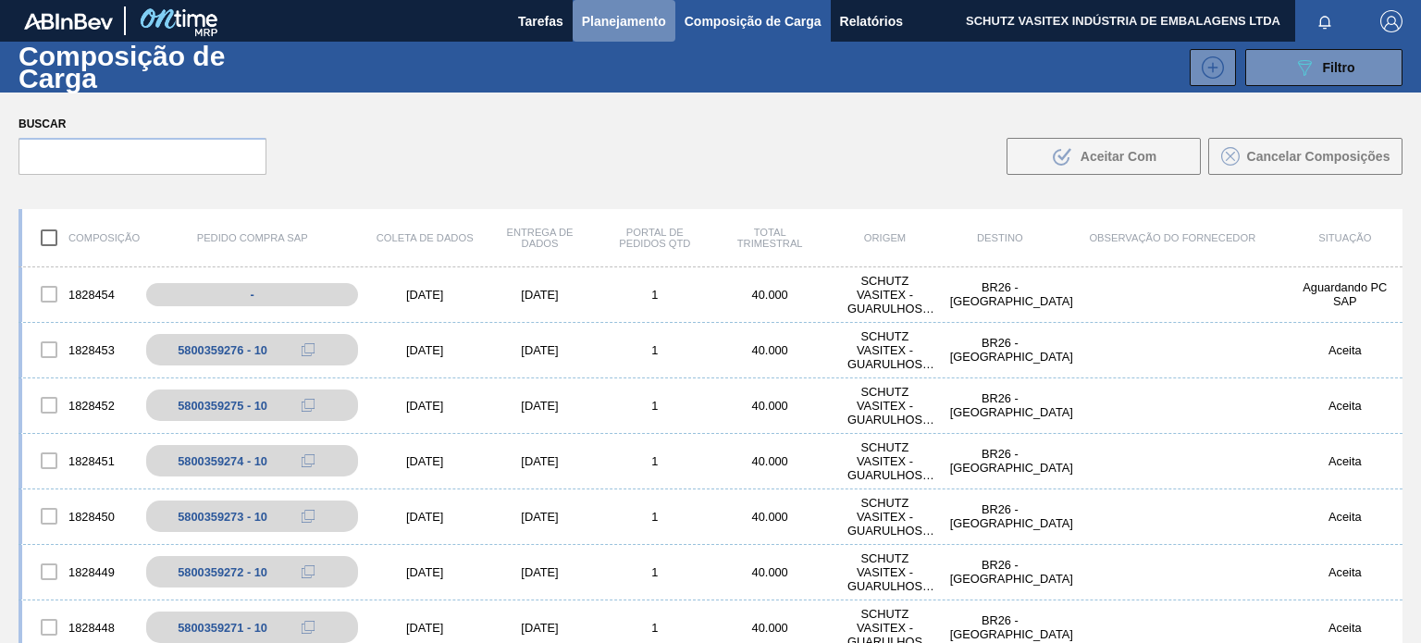
click at [598, 19] on font "Planejamento" at bounding box center [624, 21] width 84 height 15
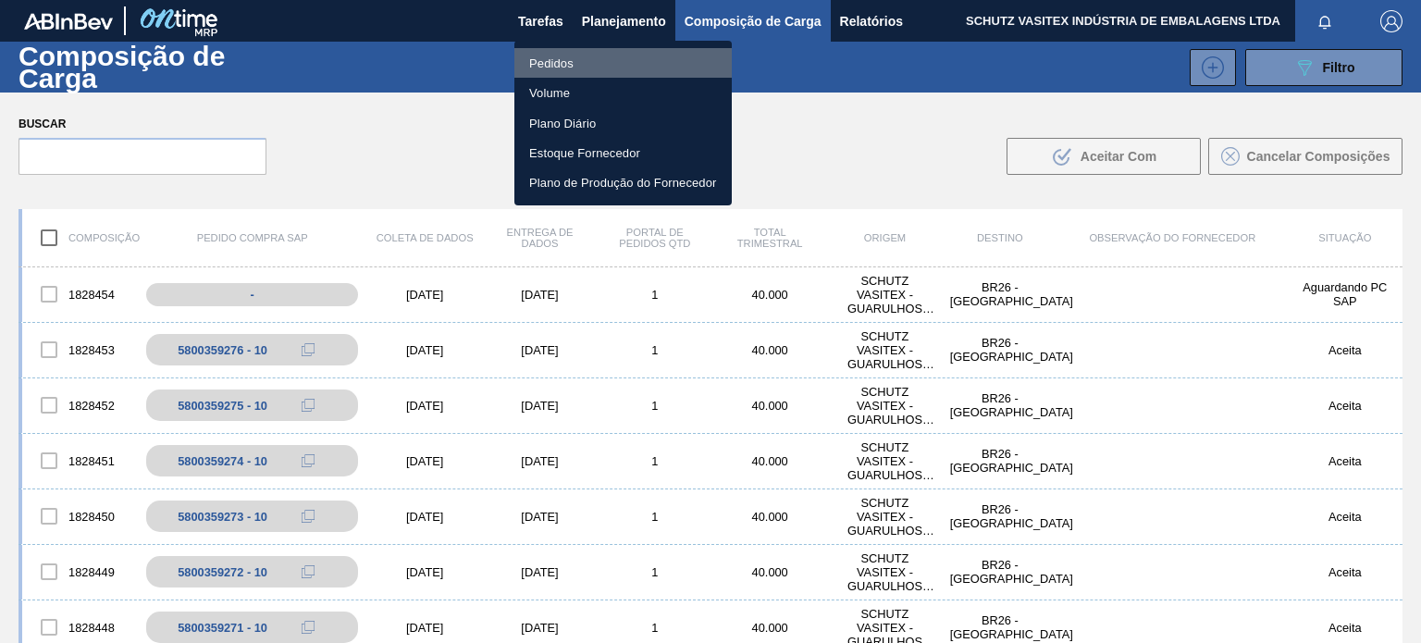
click at [609, 62] on li "Pedidos" at bounding box center [622, 63] width 217 height 30
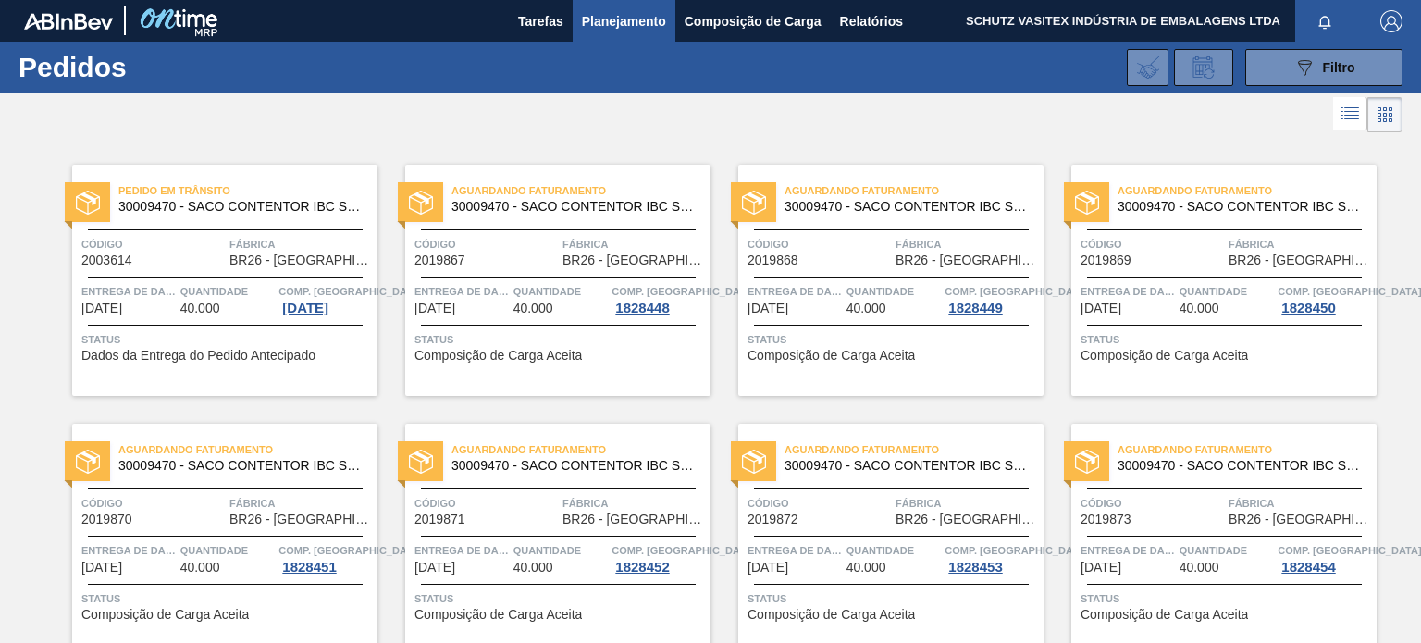
scroll to position [339, 0]
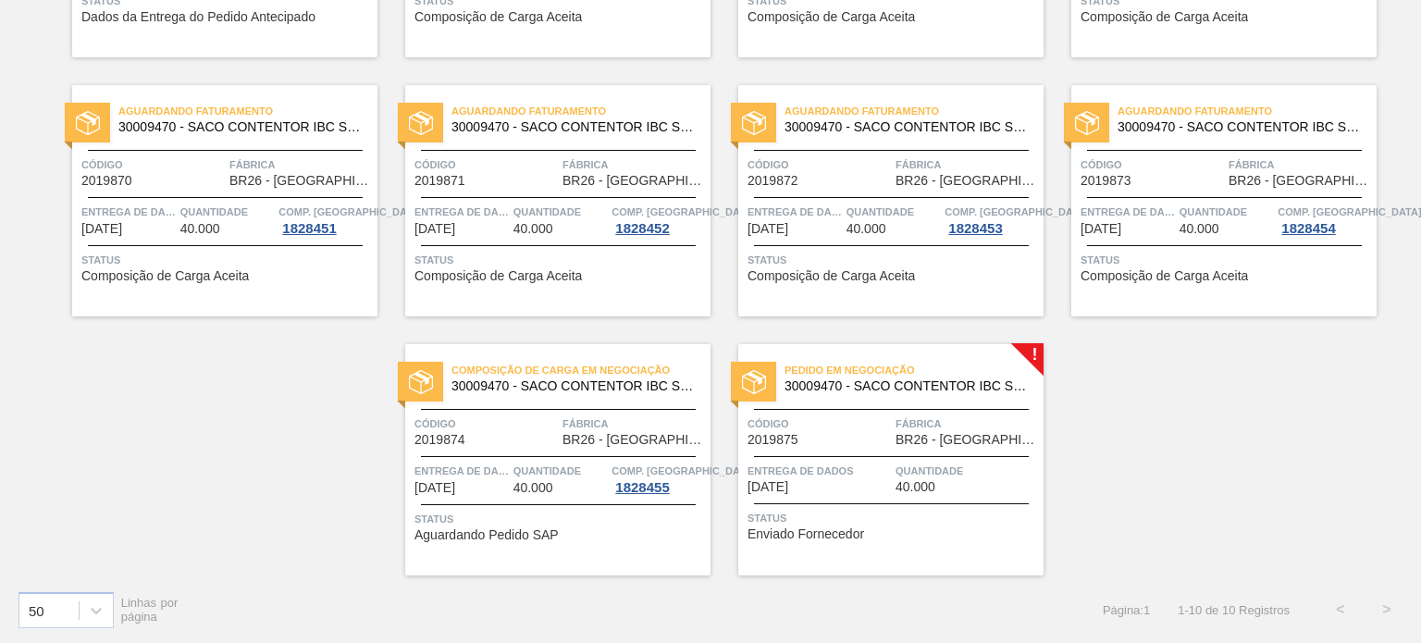
click at [905, 450] on div "Pedido em Negociação 30009470 - SACO CONTENTOR IBC SM13 1000L Código 2019875 Fá…" at bounding box center [890, 459] width 305 height 231
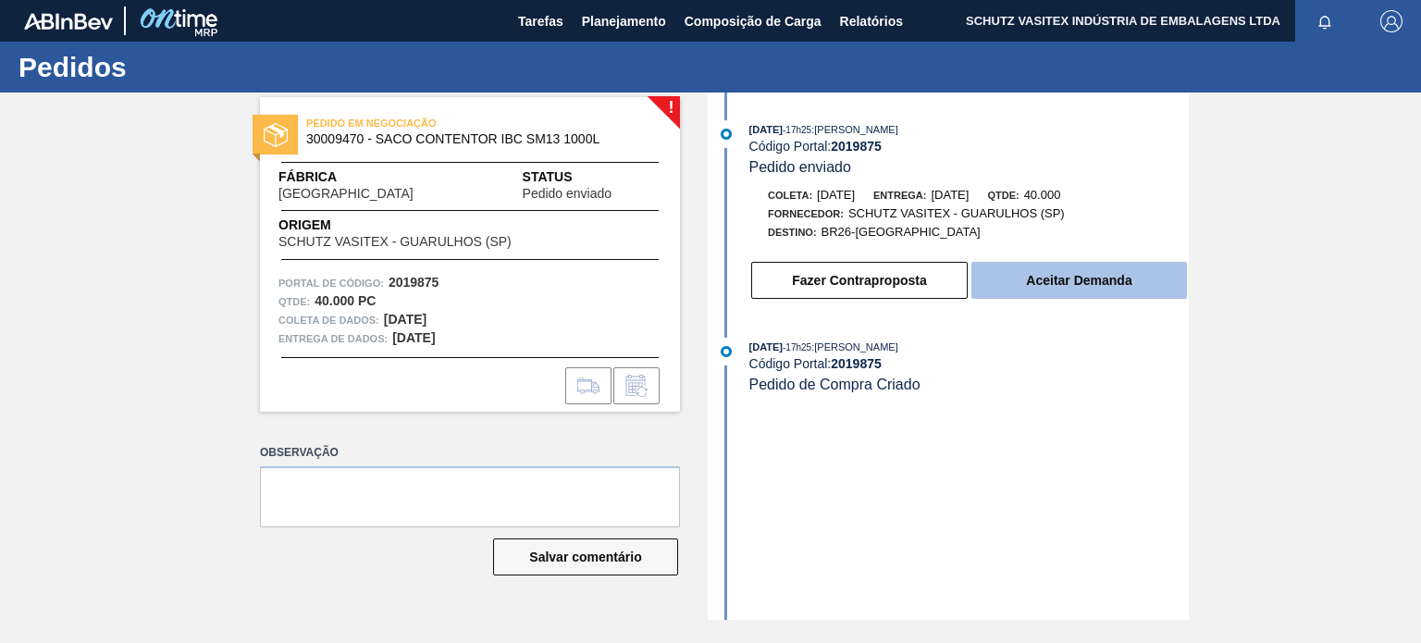
click at [1047, 281] on font "Aceitar Demanda" at bounding box center [1078, 280] width 105 height 15
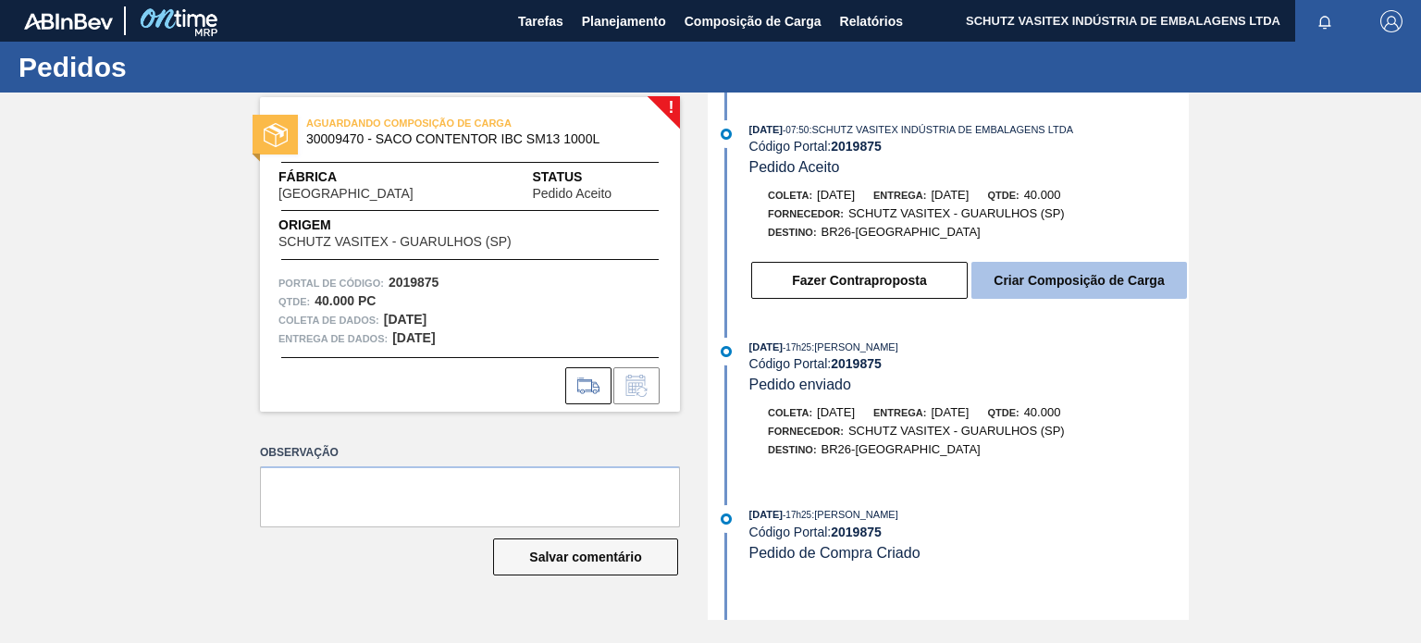
click at [1064, 288] on font "Criar Composição de Carga" at bounding box center [1078, 280] width 170 height 15
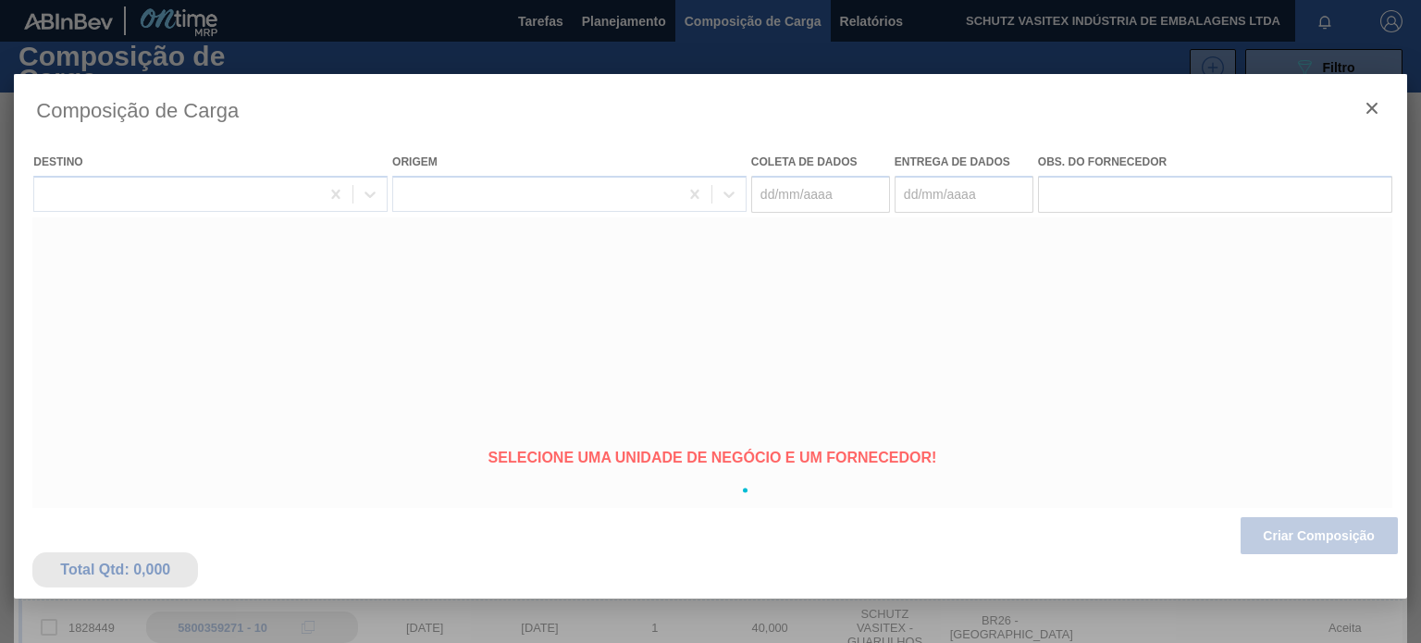
type coleta "[DATE]"
type entrega "[DATE]"
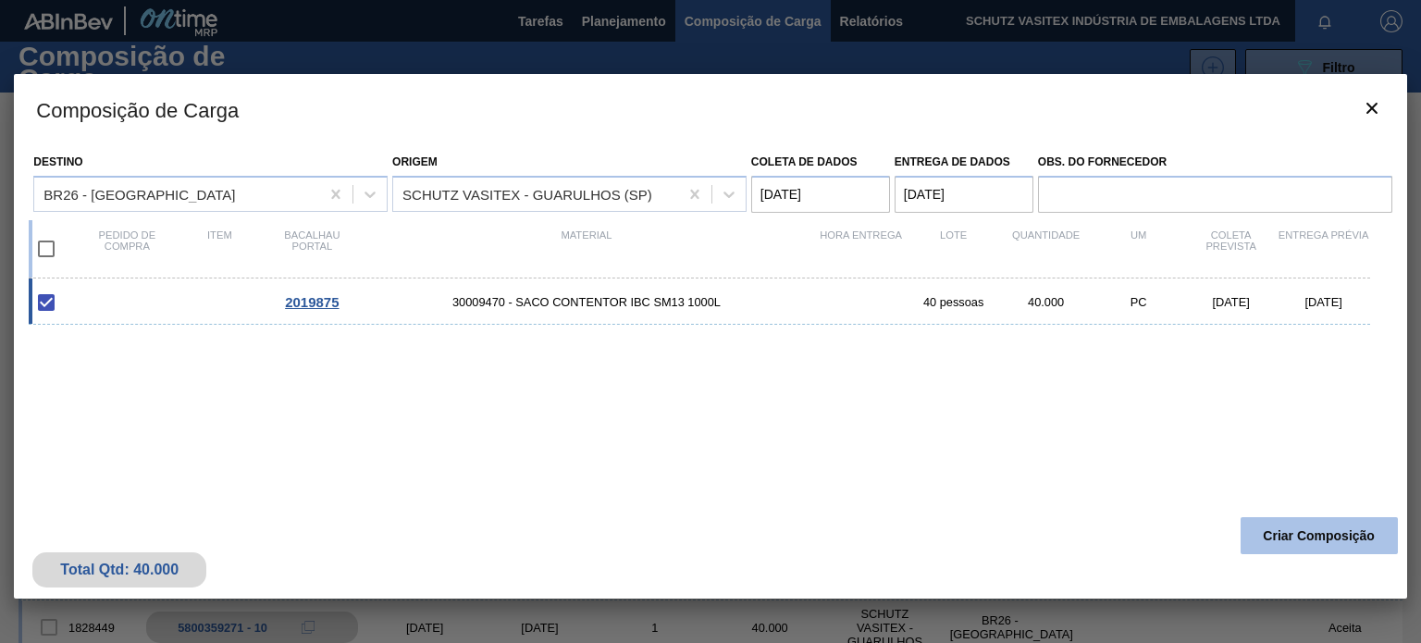
click at [1304, 532] on font "Criar Composição" at bounding box center [1319, 535] width 112 height 15
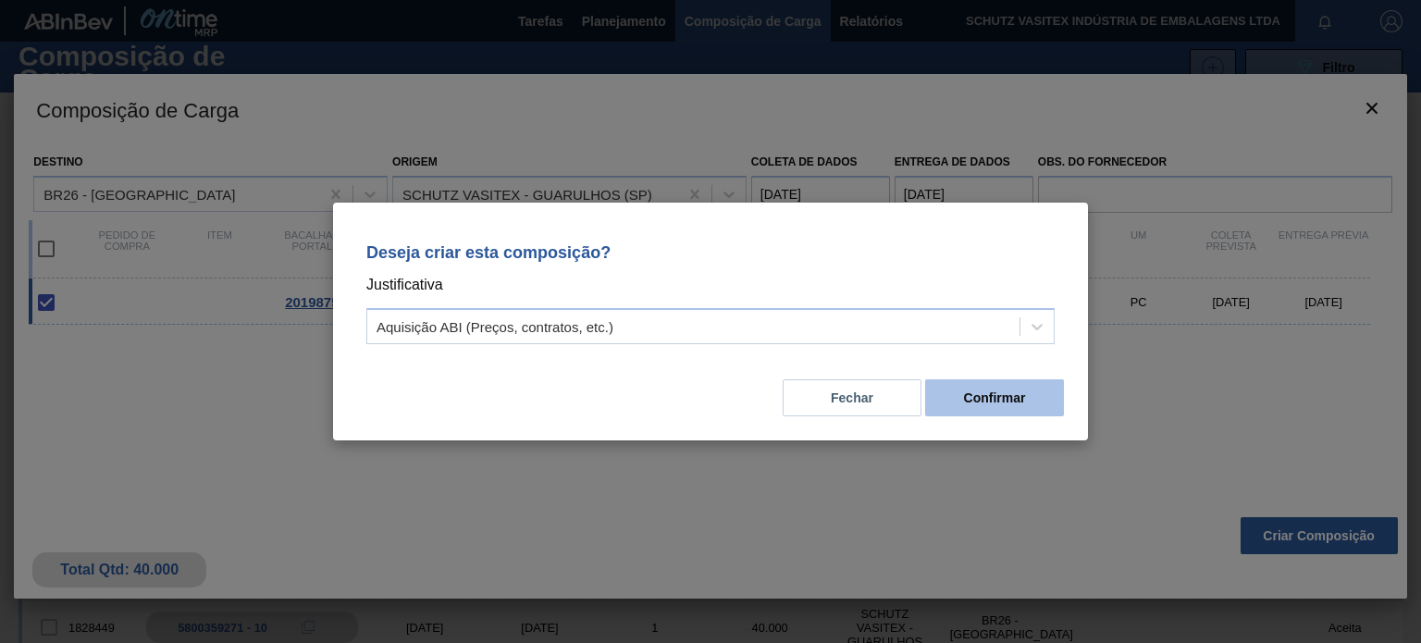
click at [1038, 397] on button "Confirmar" at bounding box center [994, 397] width 139 height 37
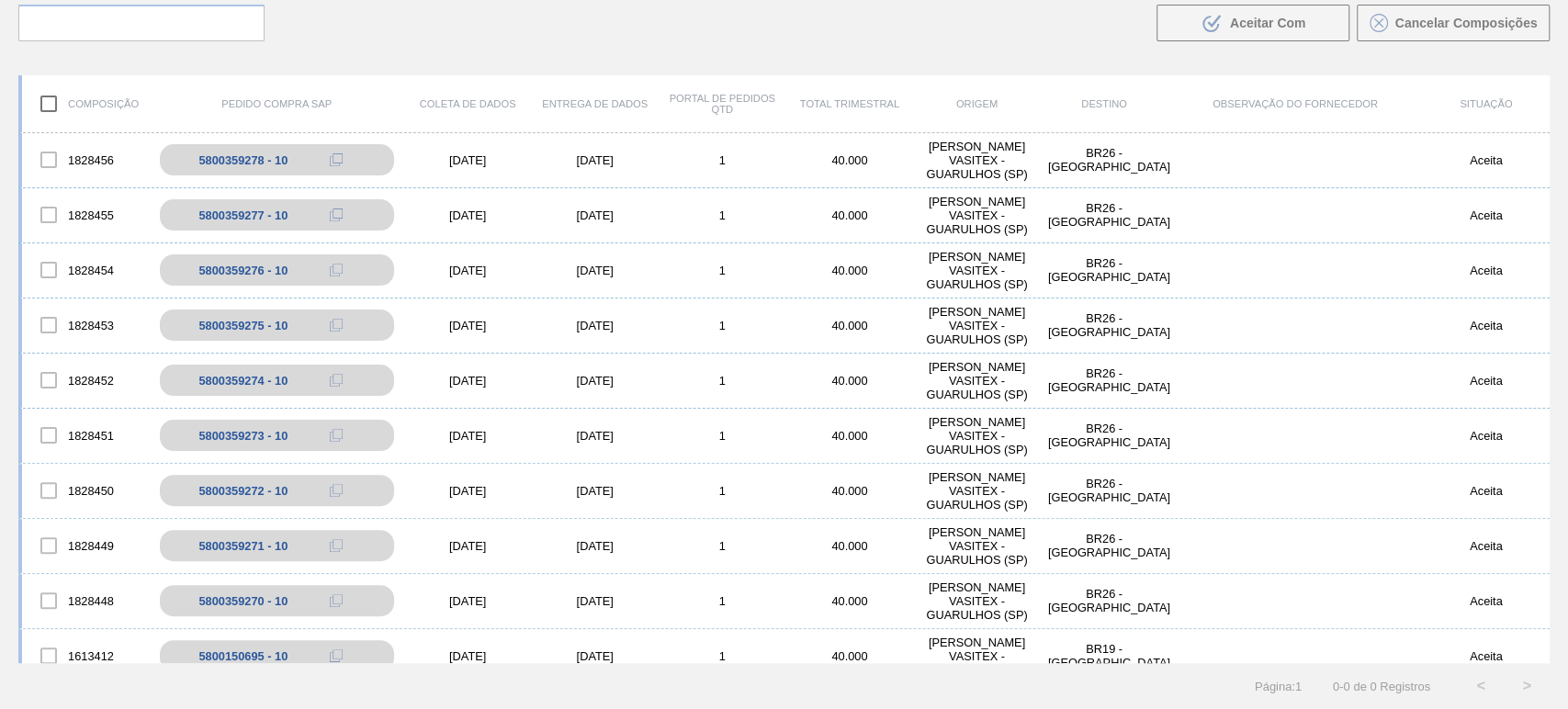
scroll to position [132, 0]
drag, startPoint x: 1410, startPoint y: 1, endPoint x: 1050, endPoint y: 12, distance: 360.2
click at [1050, 12] on div "Buscar .b{fill:var(--color-action-default)} Aceitar Com Cancelar Composições" at bounding box center [784, 9] width 1568 height 100
